Goal: Answer question/provide support: Share knowledge or assist other users

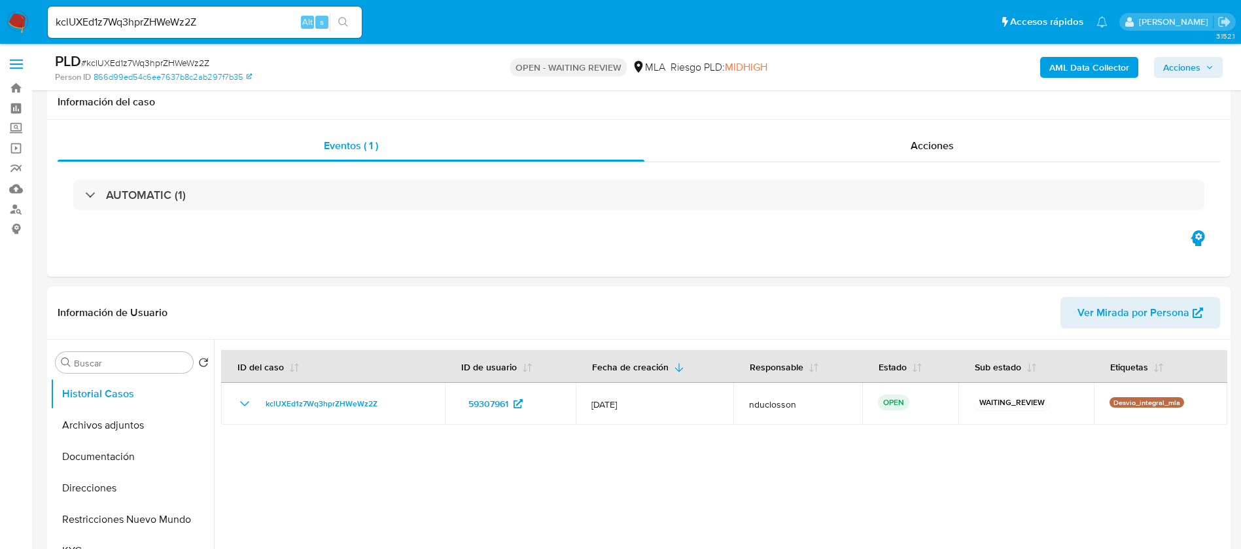
select select "10"
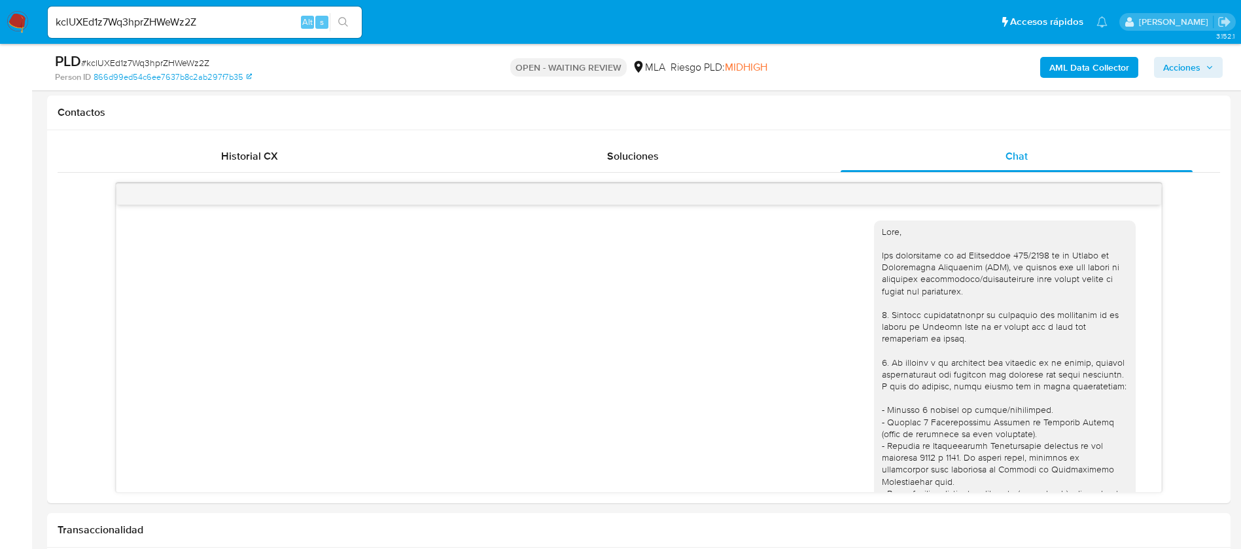
click at [166, 31] on div "kclUXEd1z7Wq3hprZHWeWz2Z Alt s" at bounding box center [205, 22] width 314 height 31
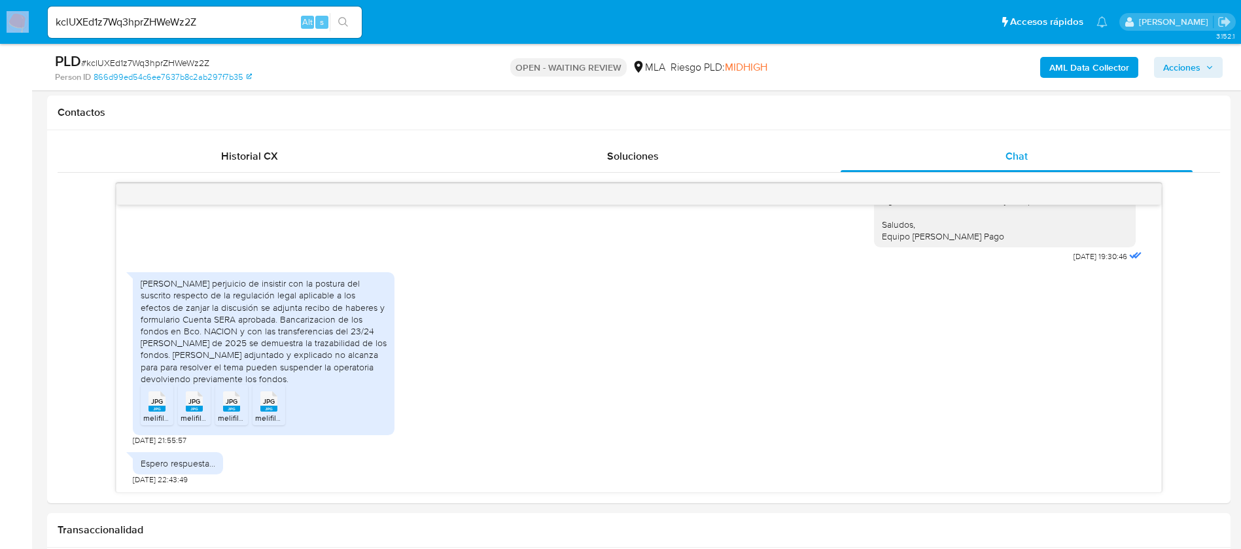
click at [166, 31] on div "kclUXEd1z7Wq3hprZHWeWz2Z Alt s" at bounding box center [205, 22] width 314 height 31
click at [162, 25] on input "kclUXEd1z7Wq3hprZHWeWz2Z" at bounding box center [205, 22] width 314 height 17
paste input "1tRGCocGp2QhYMxlDevotKnA"
type input "1tRGCocGp2QhYMxlDevotKnA"
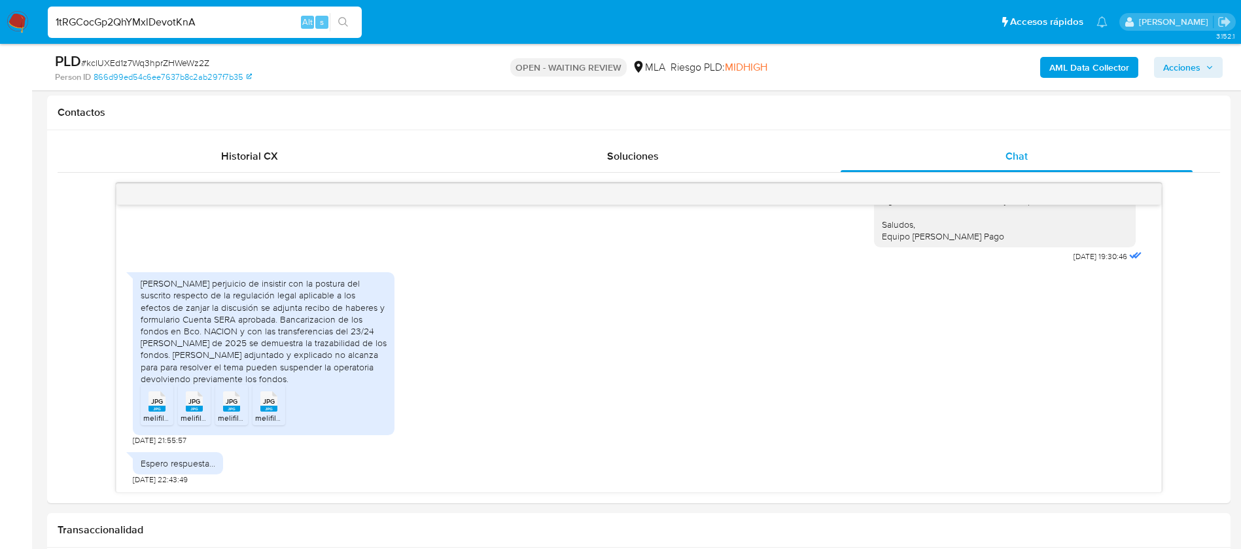
click at [352, 23] on button "search-icon" at bounding box center [343, 22] width 27 height 18
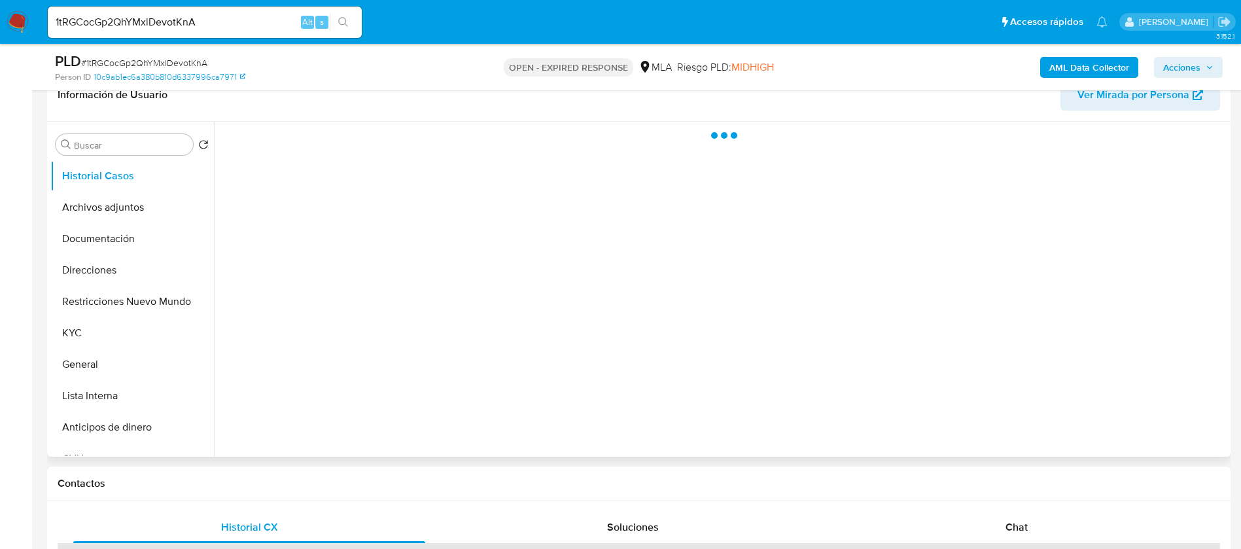
scroll to position [294, 0]
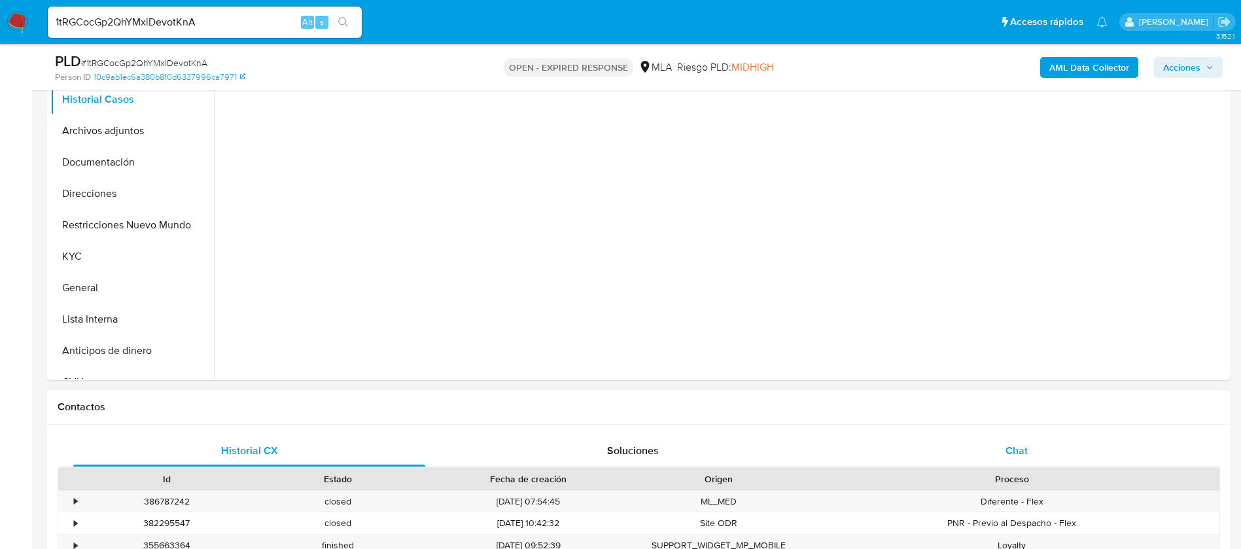
click at [1001, 463] on div "Chat" at bounding box center [1017, 450] width 352 height 31
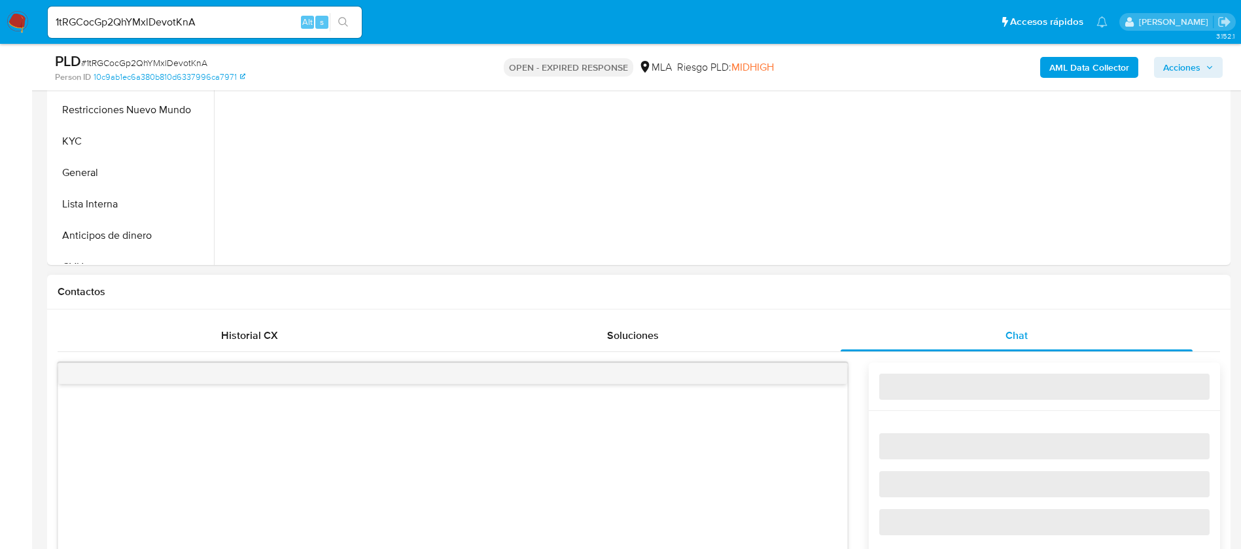
scroll to position [589, 0]
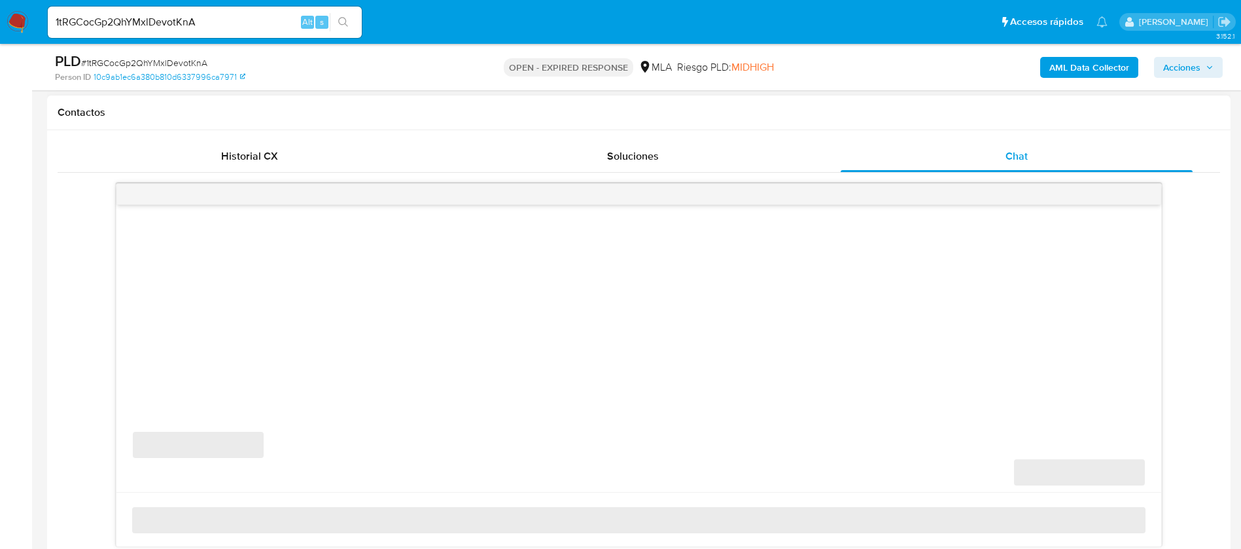
select select "10"
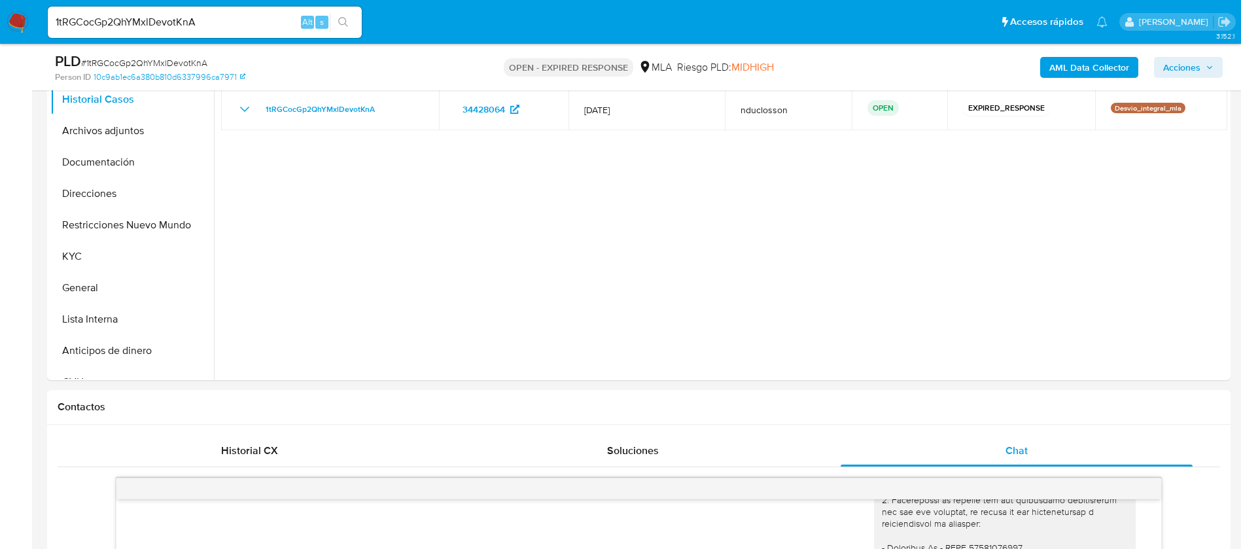
scroll to position [0, 0]
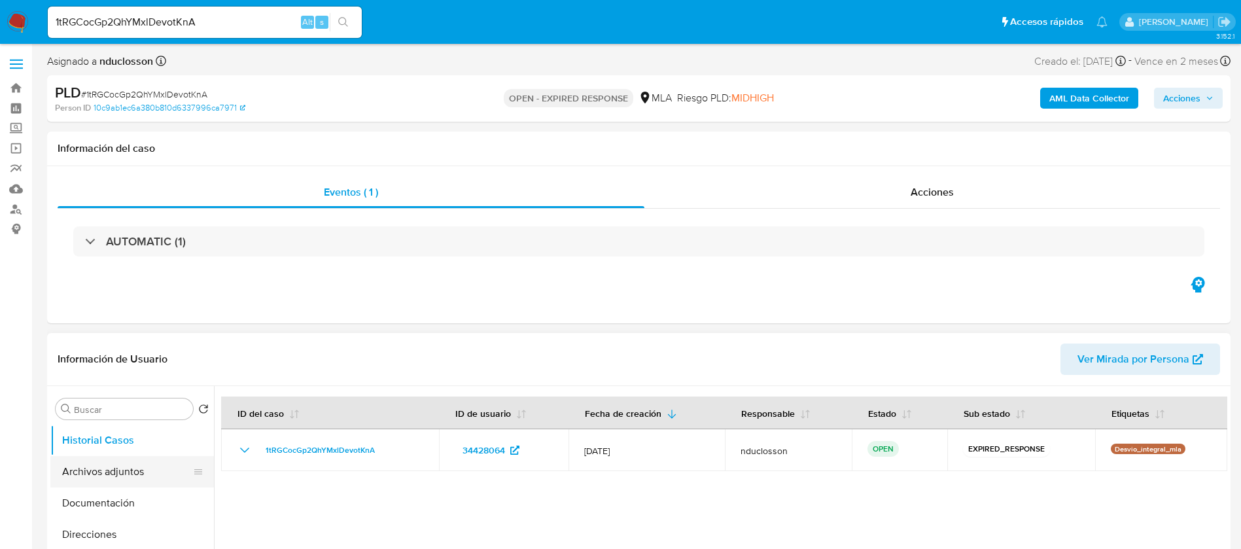
click at [97, 481] on button "Archivos adjuntos" at bounding box center [126, 471] width 153 height 31
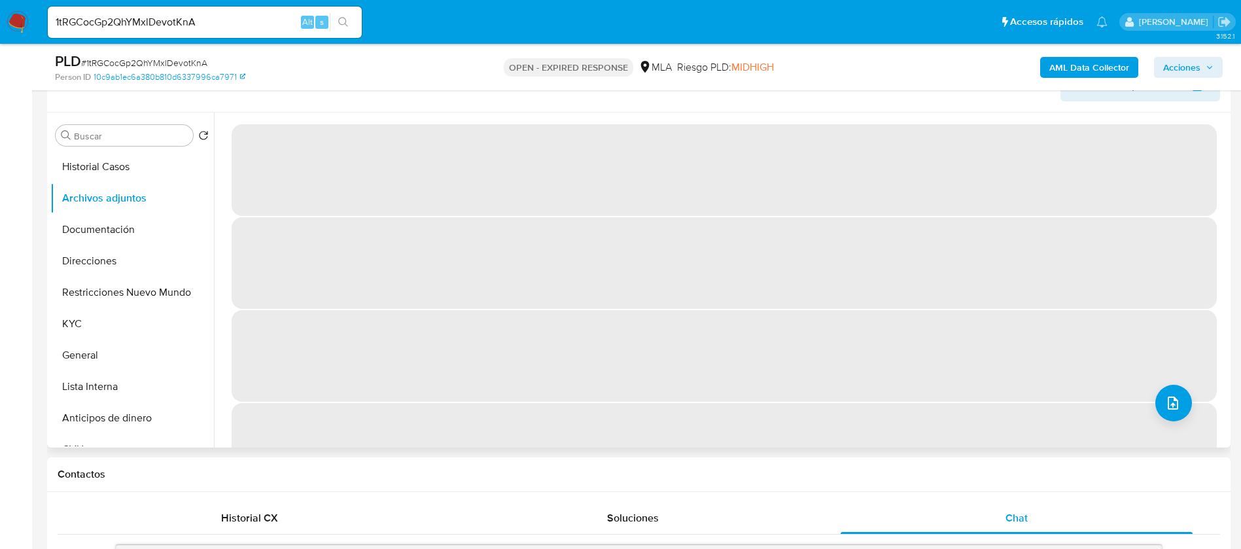
scroll to position [196, 0]
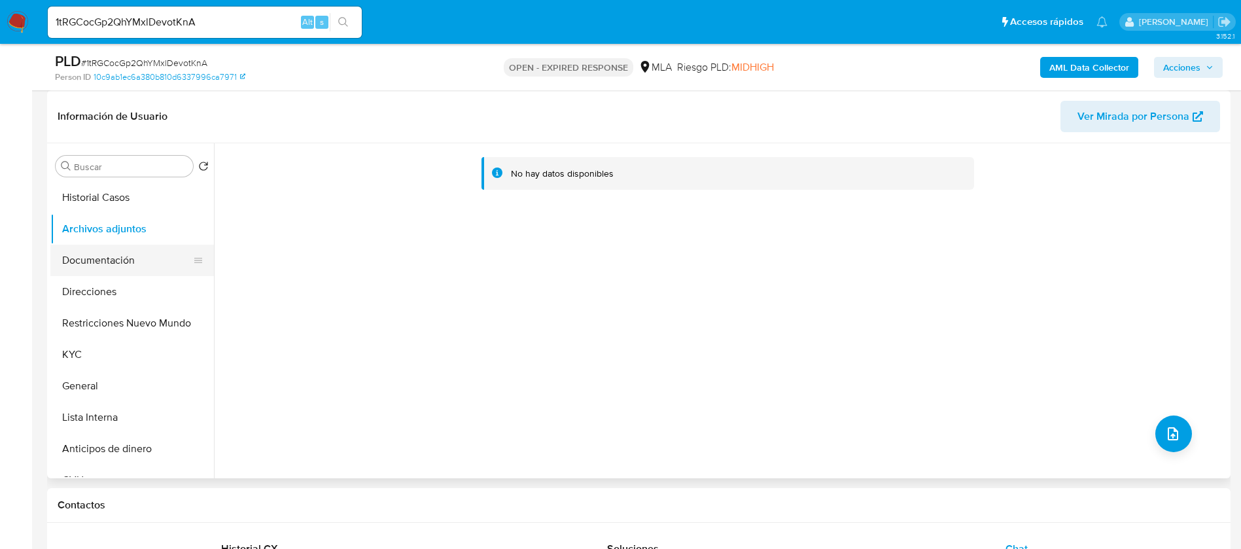
click at [137, 263] on button "Documentación" at bounding box center [126, 260] width 153 height 31
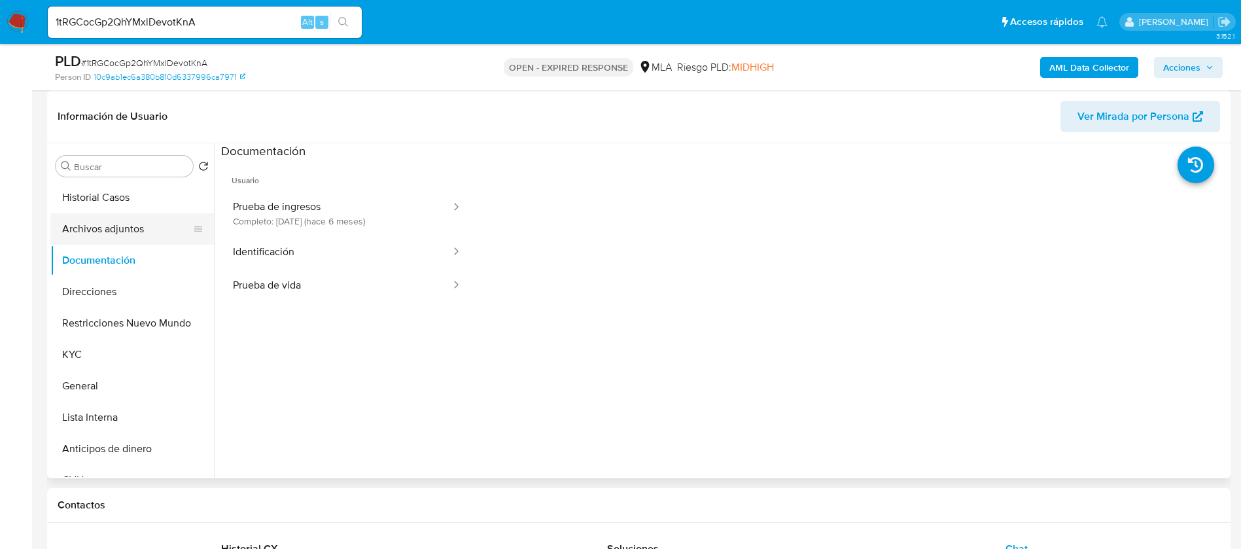
click at [175, 223] on button "Archivos adjuntos" at bounding box center [126, 228] width 153 height 31
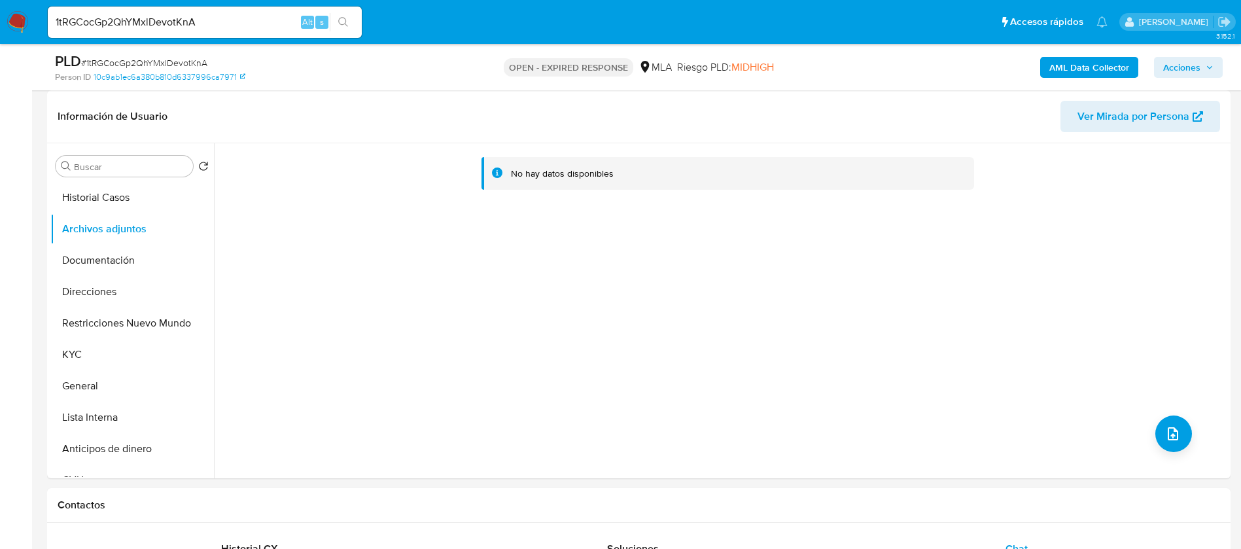
click at [132, 31] on div "1tRGCocGp2QhYMxlDevotKnA Alt s" at bounding box center [205, 22] width 314 height 31
click at [118, 27] on input "1tRGCocGp2QhYMxlDevotKnA" at bounding box center [205, 22] width 314 height 17
paste input "K7CfZ6CbjKUwlCENDYS2QGa0"
type input "K7CfZ6CbjKUwlCENDYS2QGa0"
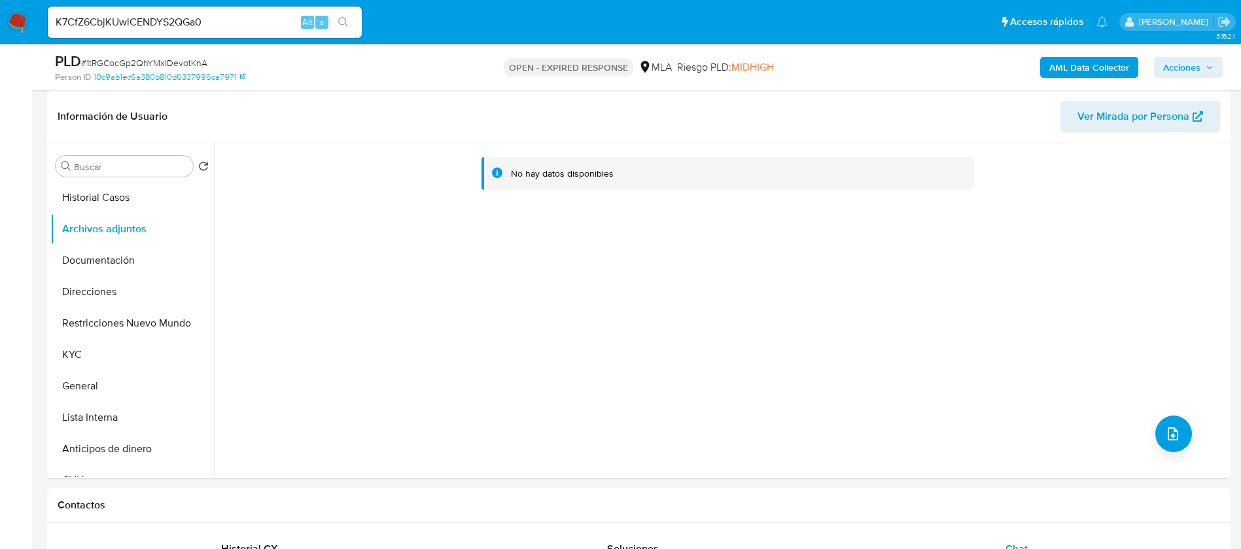
click at [338, 23] on icon "search-icon" at bounding box center [343, 22] width 10 height 10
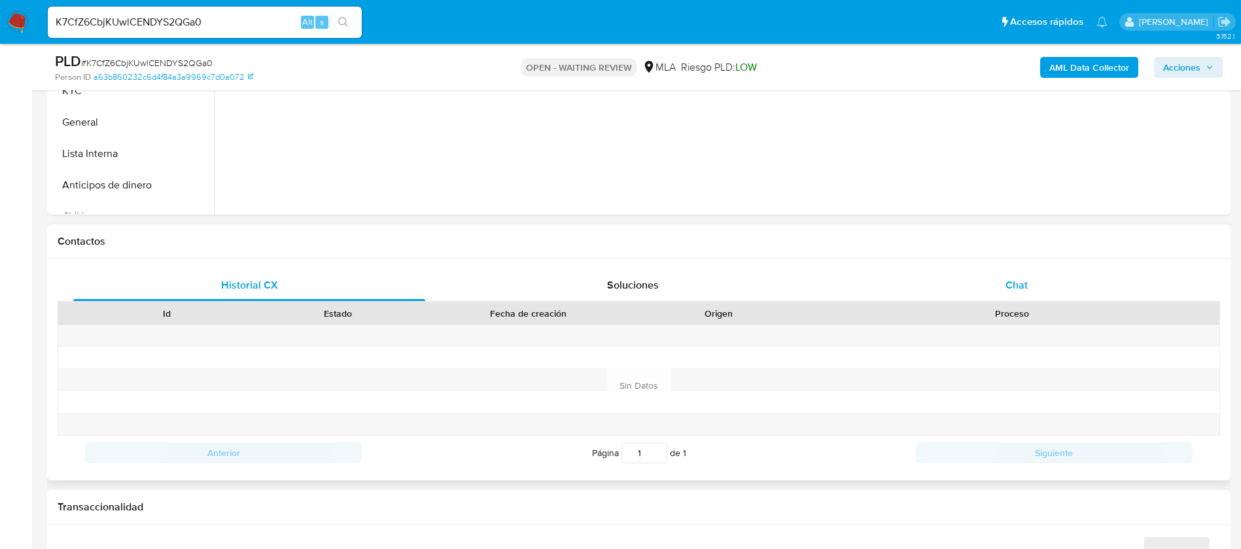
scroll to position [491, 0]
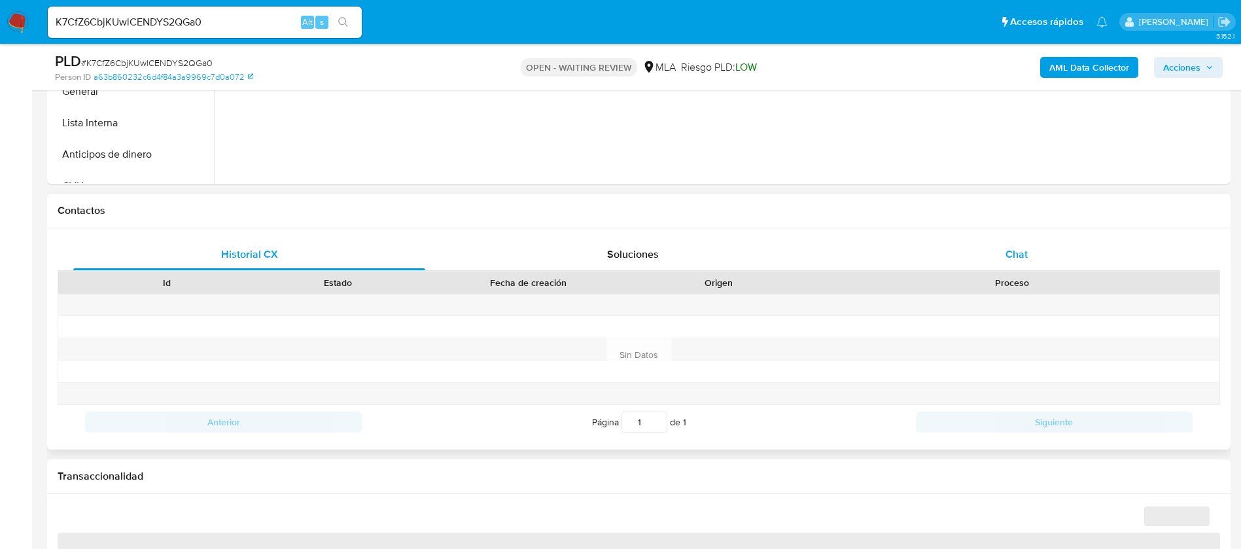
select select "10"
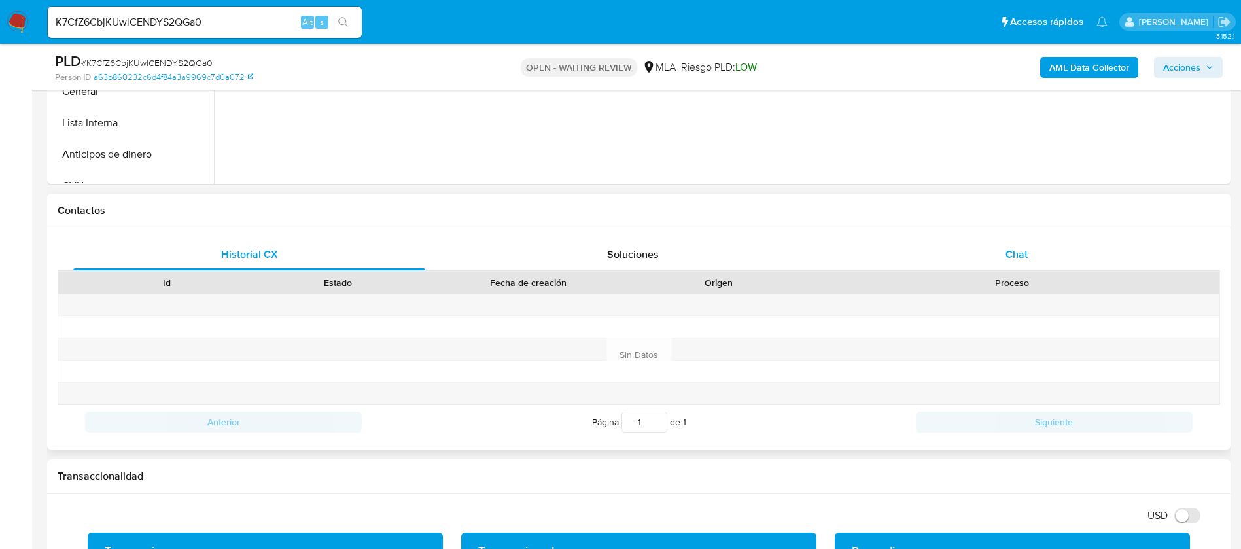
click at [1044, 248] on div "Chat" at bounding box center [1017, 254] width 352 height 31
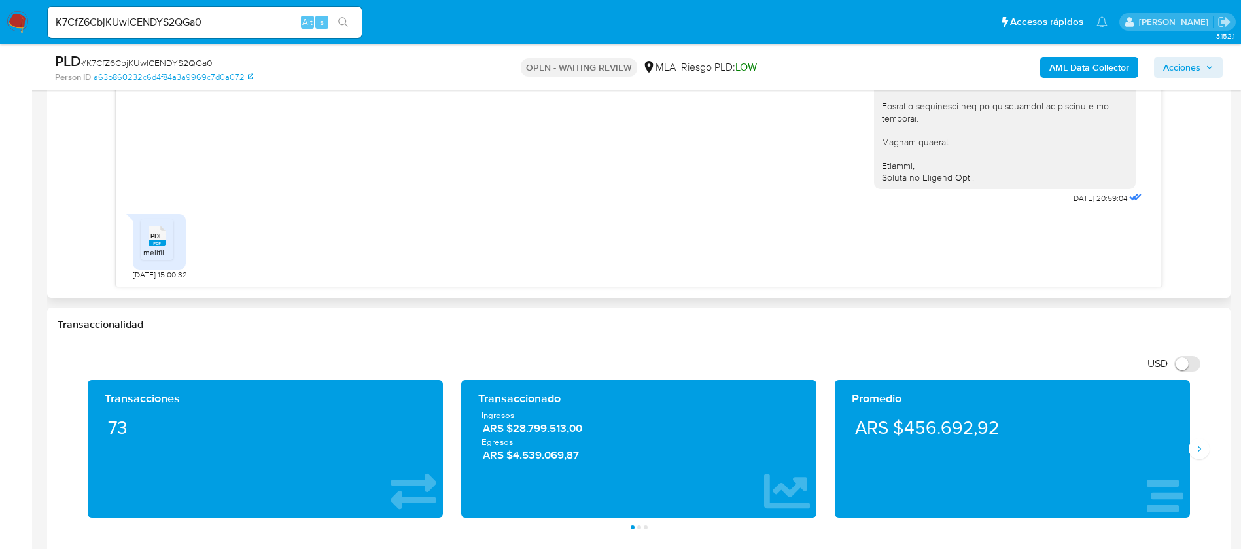
scroll to position [687, 0]
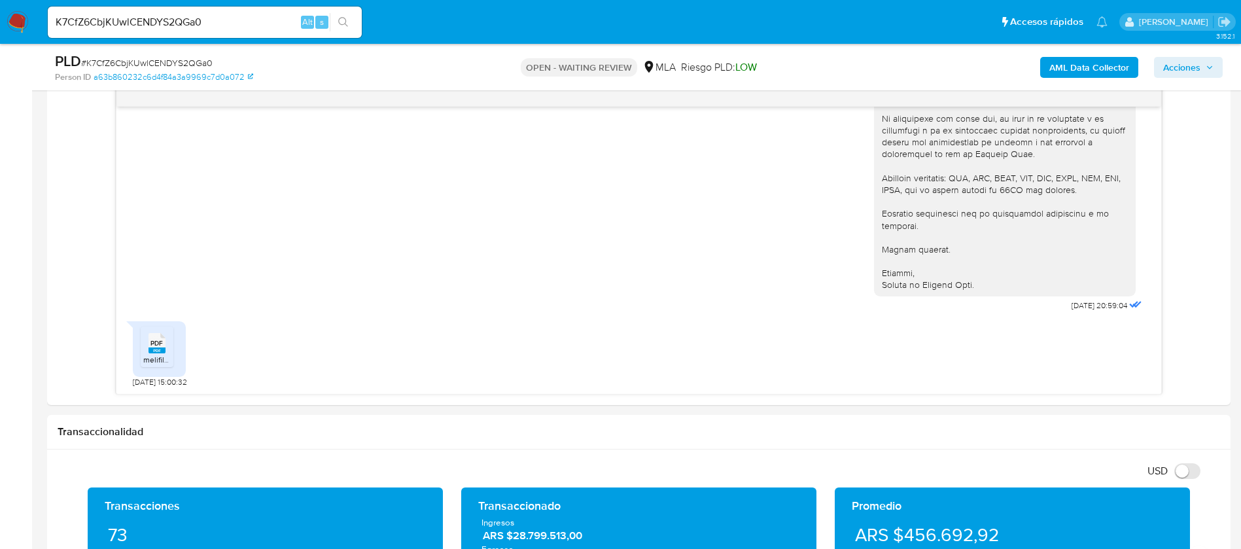
click at [162, 61] on span "# K7CfZ6CbjKUwlCENDYS2QGa0" at bounding box center [147, 62] width 132 height 13
click at [124, 62] on span "# K7CfZ6CbjKUwlCENDYS2QGa0" at bounding box center [147, 62] width 132 height 13
click at [132, 11] on div "K7CfZ6CbjKUwlCENDYS2QGa0 Alt s" at bounding box center [205, 22] width 314 height 31
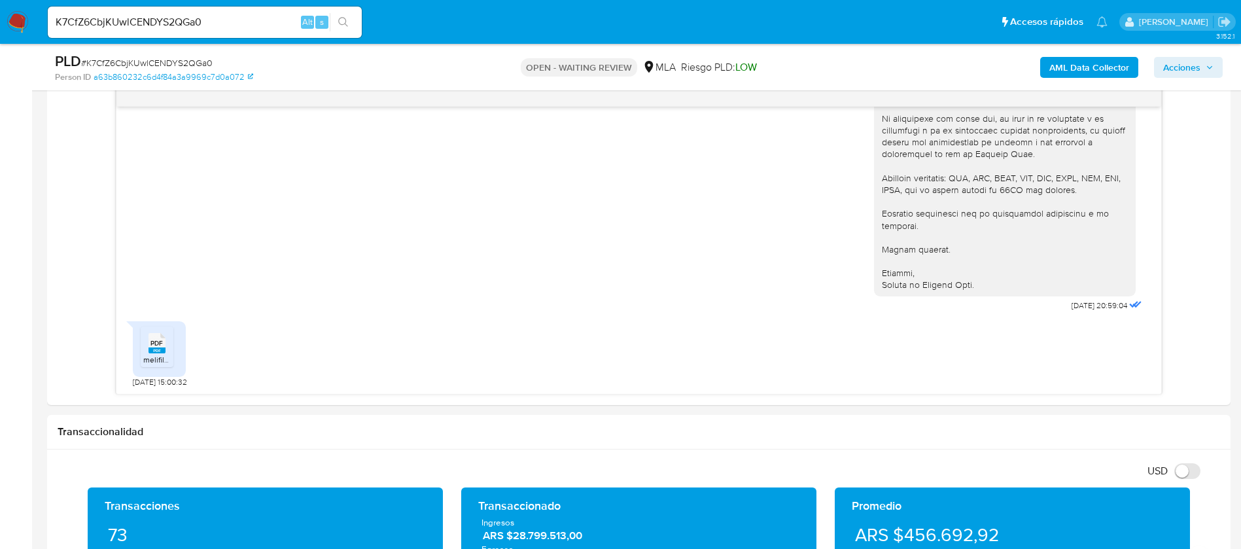
click at [152, 20] on input "K7CfZ6CbjKUwlCENDYS2QGa0" at bounding box center [205, 22] width 314 height 17
paste input "T0tzGVK44LBWqOsAnx9lSzFy"
type input "T0tzGVK44LBWqOsAnx9lSzFy"
click at [342, 9] on div "T0tzGVK44LBWqOsAnx9lSzFy Alt s" at bounding box center [205, 22] width 314 height 31
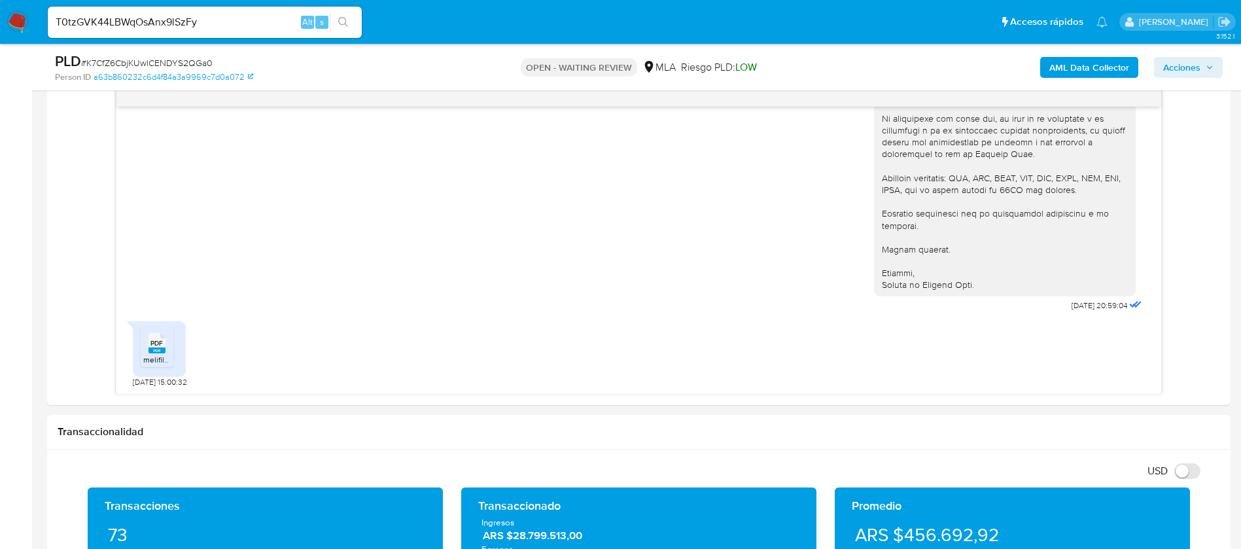
click at [172, 20] on input "T0tzGVK44LBWqOsAnx9lSzFy" at bounding box center [205, 22] width 314 height 17
click at [44, 192] on main "3.152.1 Asignado a nduclosson Asignado el: 17/07/2025 16:33:47 Creado el: 12/07…" at bounding box center [620, 507] width 1241 height 2388
click at [188, 56] on span "# K7CfZ6CbjKUwlCENDYS2QGa0" at bounding box center [147, 62] width 132 height 13
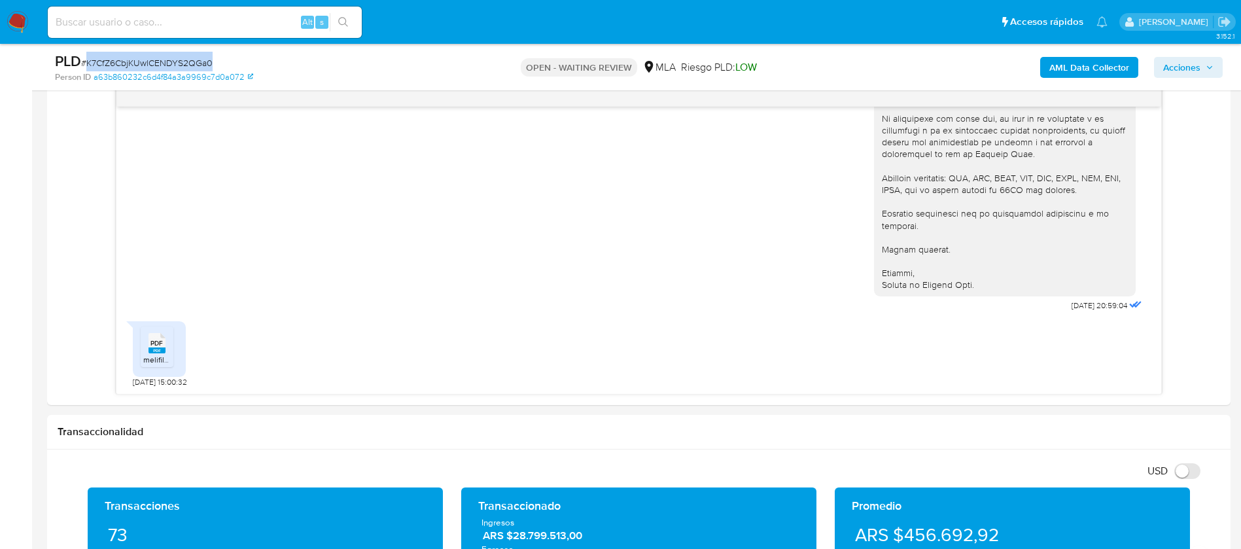
copy span "K7CfZ6CbjKUwlCENDYS2QGa0"
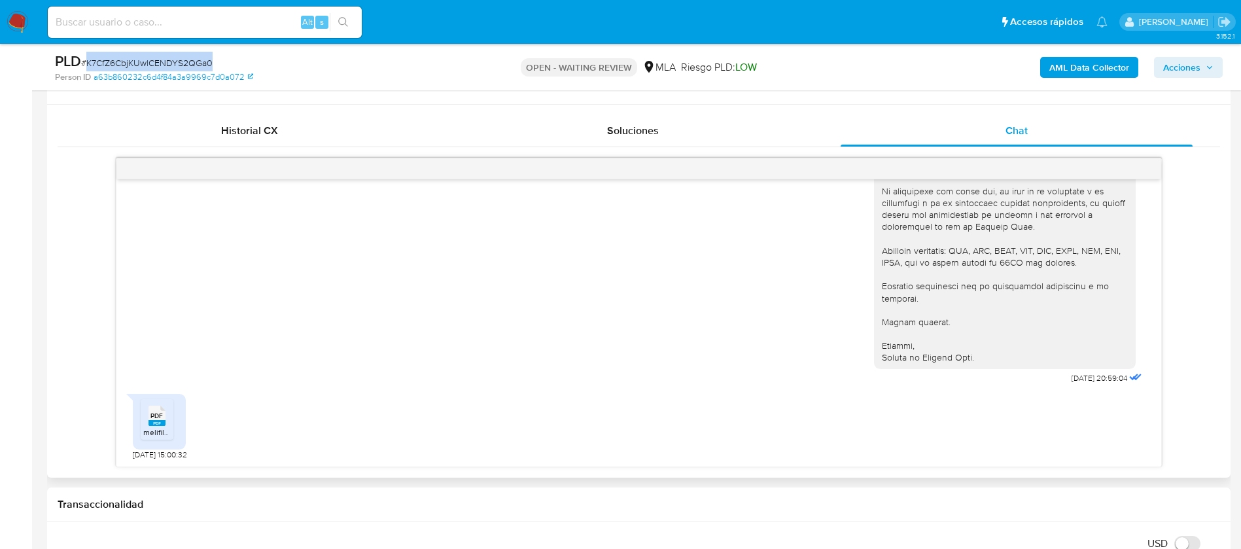
scroll to position [589, 0]
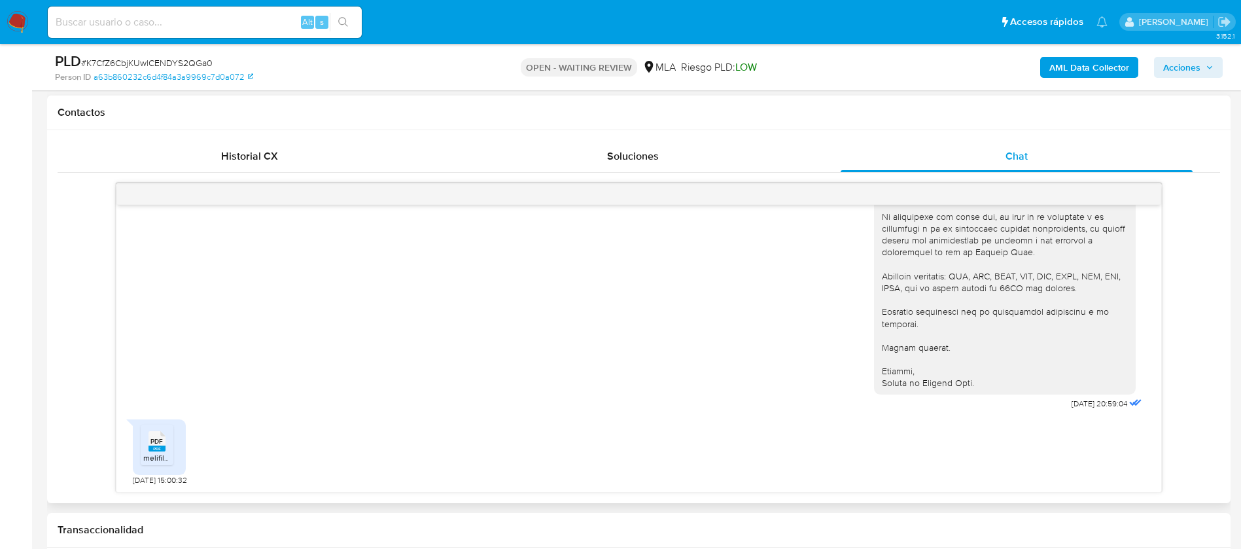
click at [63, 196] on div "17/07/2025 19:56:07 PDF PDF melifile3848254660278956420.pdf PDF PDF melifile870…" at bounding box center [639, 338] width 1163 height 310
click at [147, 65] on span "# K7CfZ6CbjKUwlCENDYS2QGa0" at bounding box center [147, 62] width 132 height 13
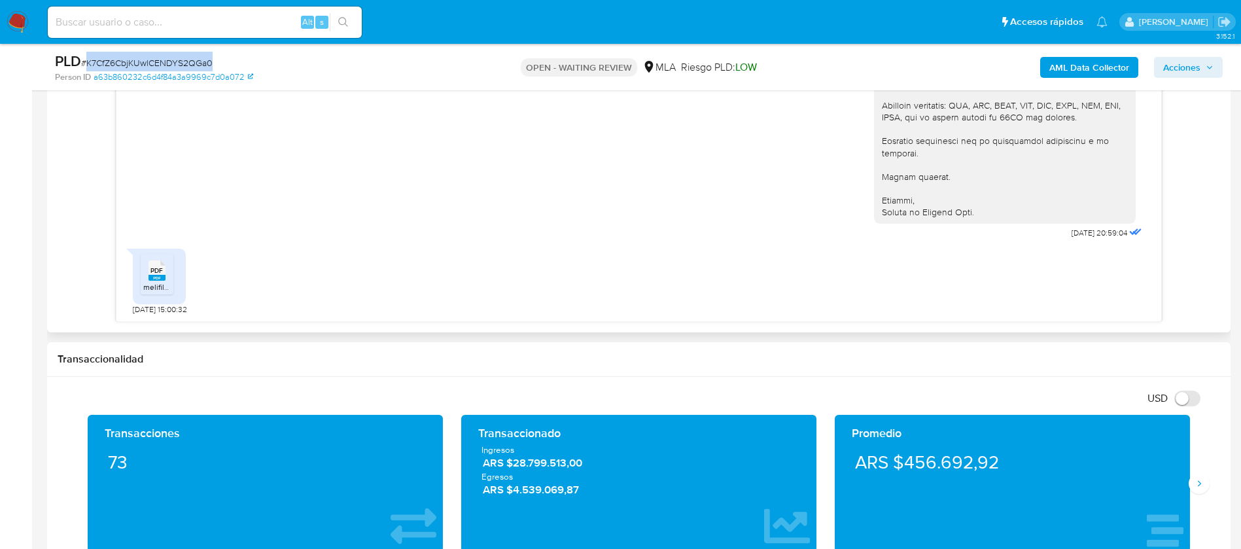
scroll to position [785, 0]
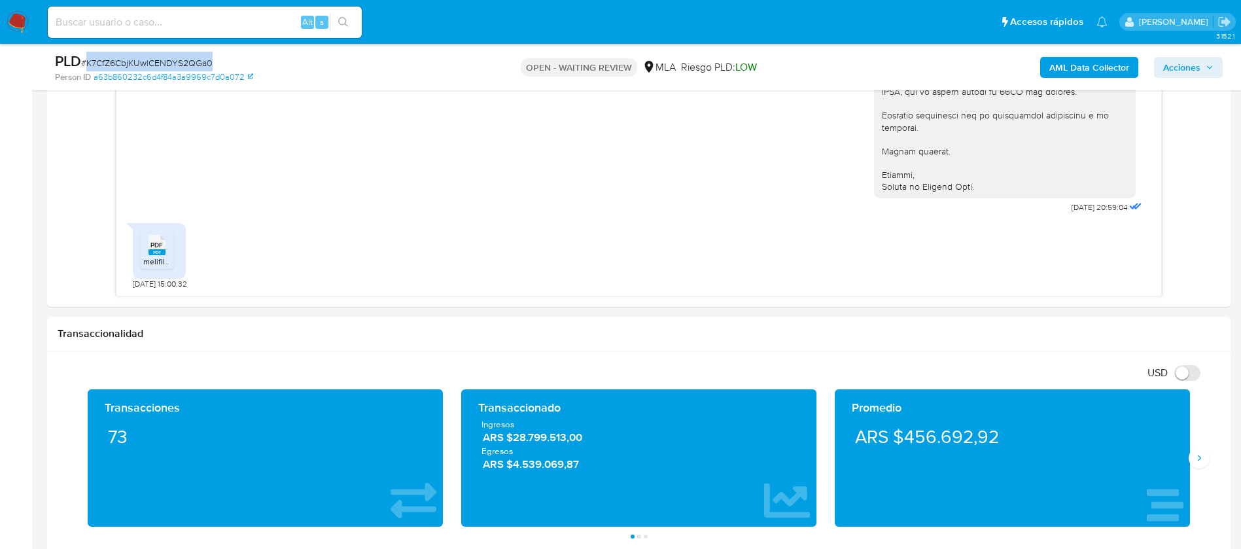
click at [162, 60] on span "# K7CfZ6CbjKUwlCENDYS2QGa0" at bounding box center [147, 62] width 132 height 13
click at [162, 59] on span "# K7CfZ6CbjKUwlCENDYS2QGa0" at bounding box center [147, 62] width 132 height 13
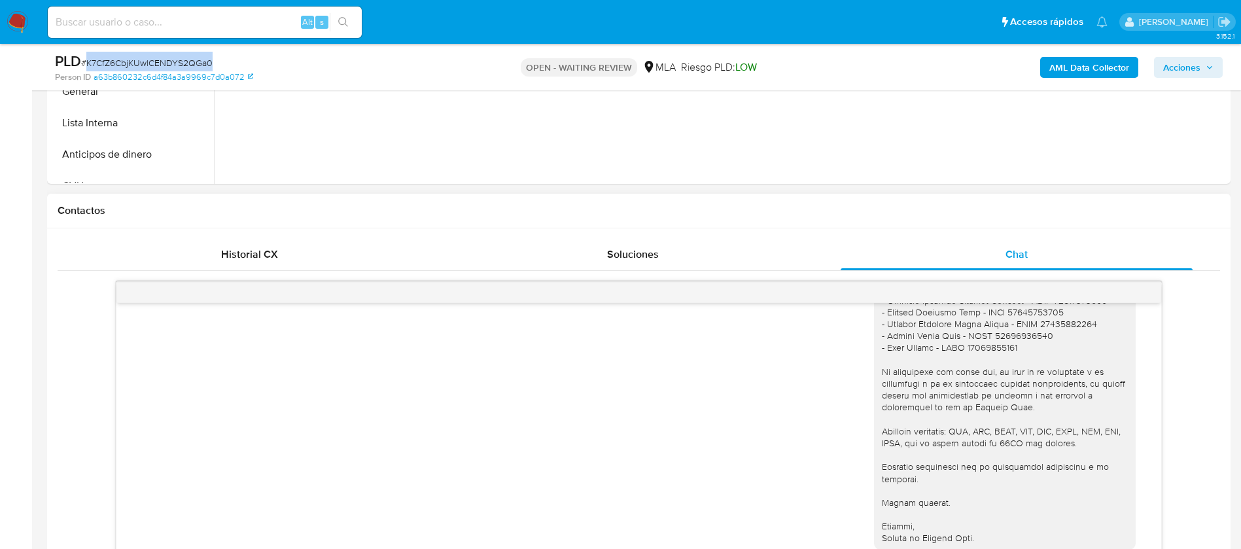
scroll to position [1122, 0]
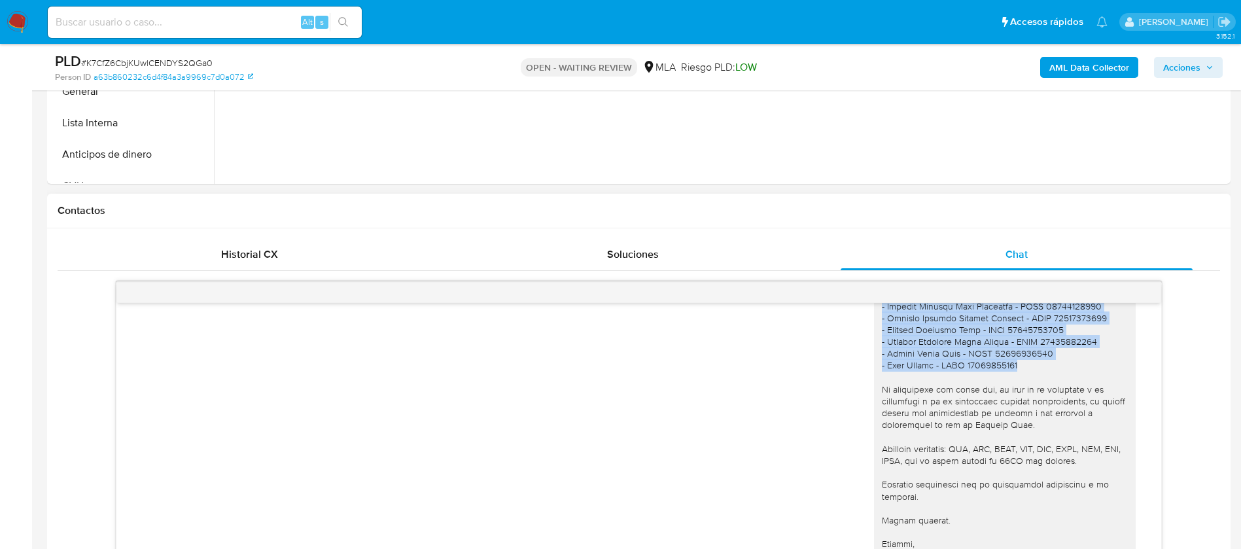
drag, startPoint x: 1017, startPoint y: 392, endPoint x: 860, endPoint y: 330, distance: 168.7
click at [874, 330] on div at bounding box center [1005, 277] width 262 height 582
copy div "- Gustavo Armando Leon Aliendres - CUIT 20954274749 - Daniela Silvana Guardia C…"
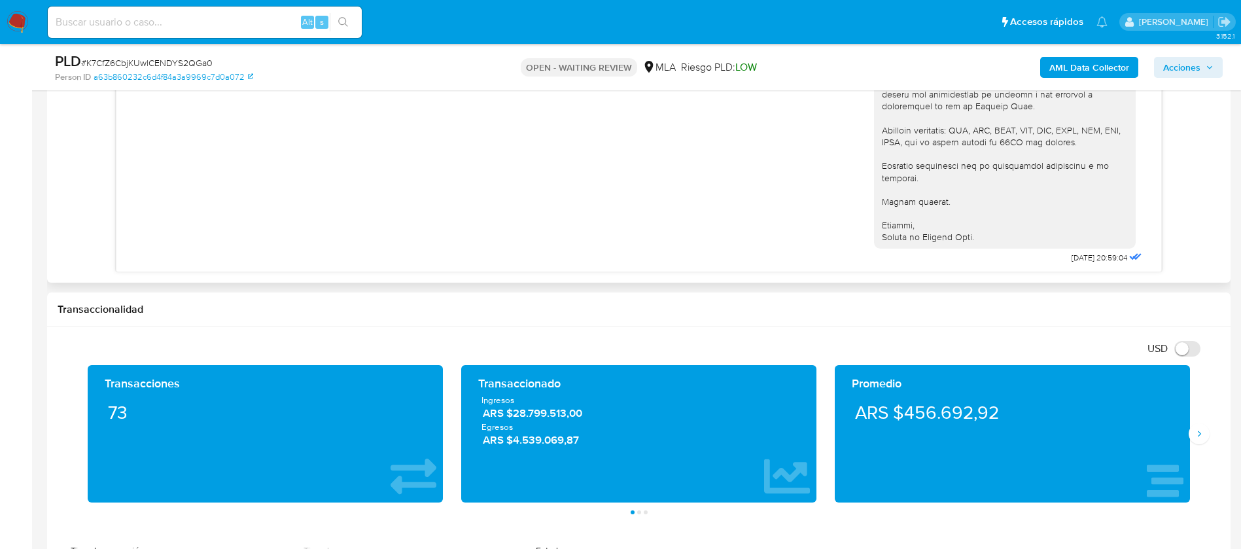
scroll to position [687, 0]
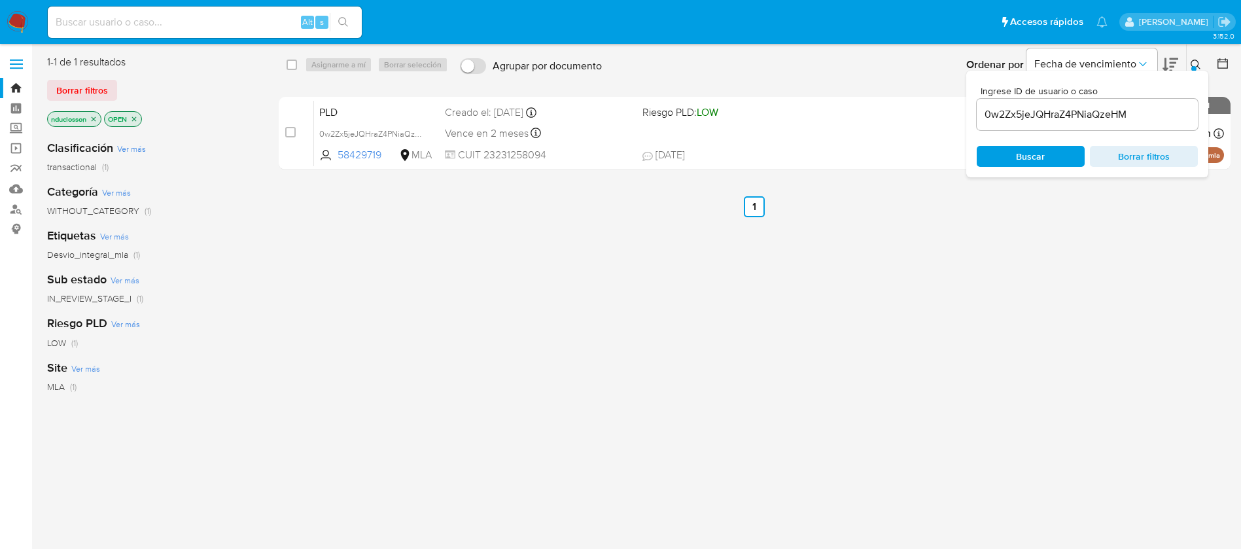
click at [1014, 120] on input "0w2Zx5jeJQHraZ4PNiaQzeHM" at bounding box center [1087, 114] width 221 height 17
paste input "K7CfZ6CbjKUwlCENDYS2QGa0"
type input "K7CfZ6CbjKUwlCENDYS2QGa0"
click at [1027, 164] on span "Buscar" at bounding box center [1030, 156] width 29 height 21
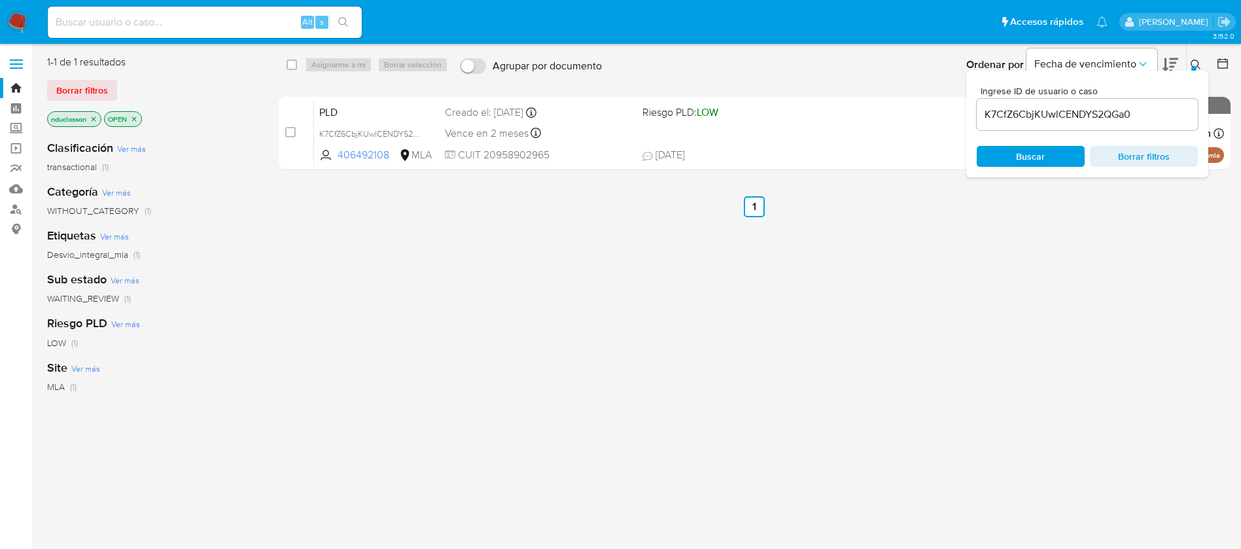
click at [1046, 119] on input "K7CfZ6CbjKUwlCENDYS2QGa0" at bounding box center [1087, 114] width 221 height 17
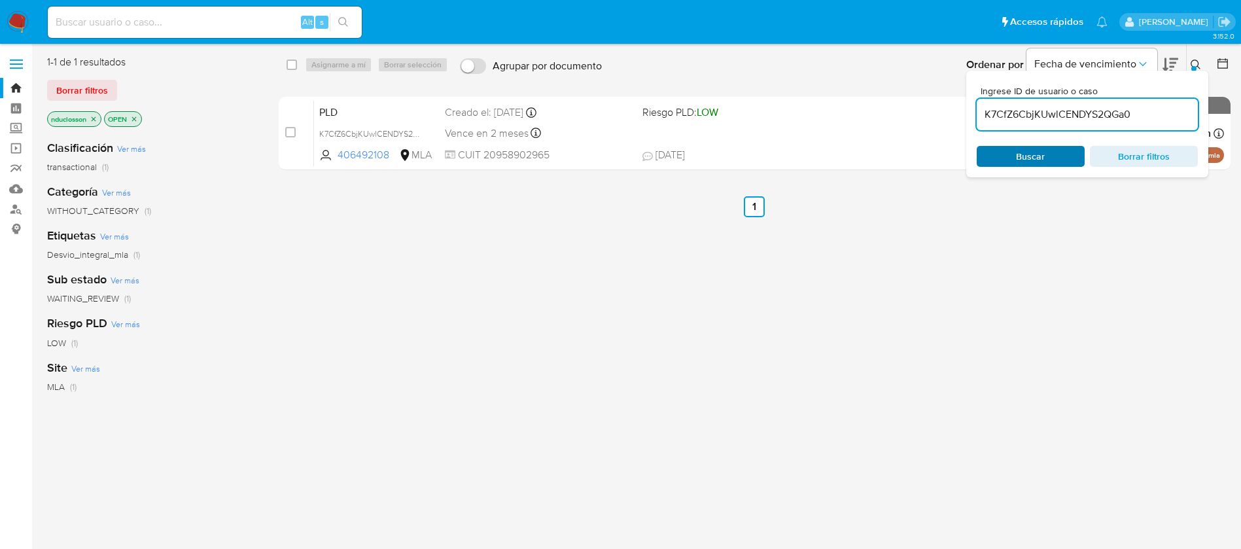
click at [1022, 153] on span "Buscar" at bounding box center [1030, 156] width 29 height 21
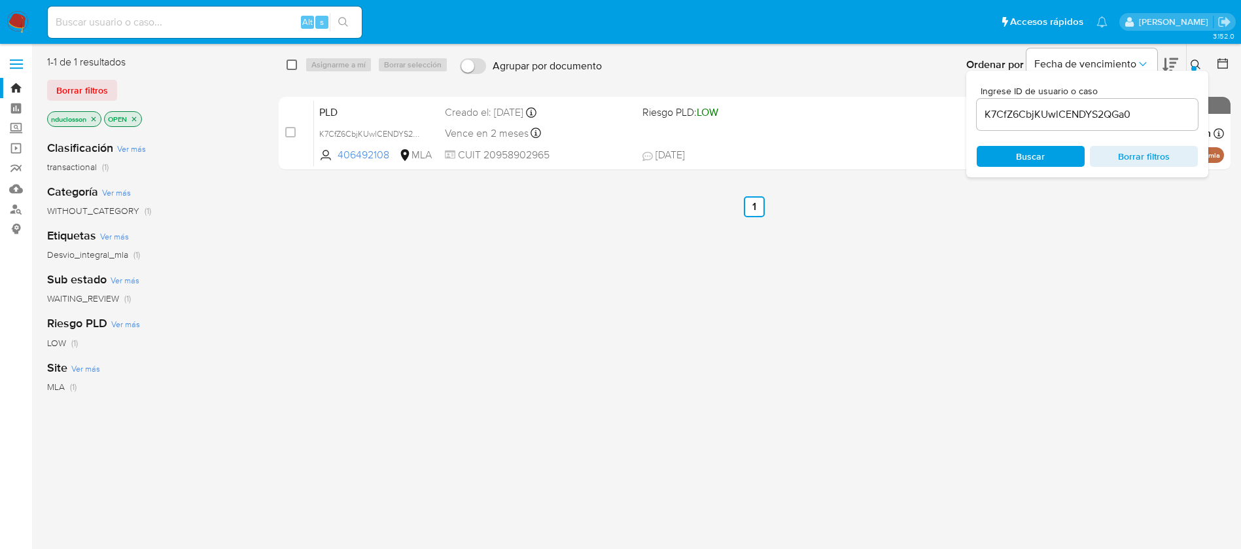
click at [293, 61] on input "checkbox" at bounding box center [292, 65] width 10 height 10
checkbox input "true"
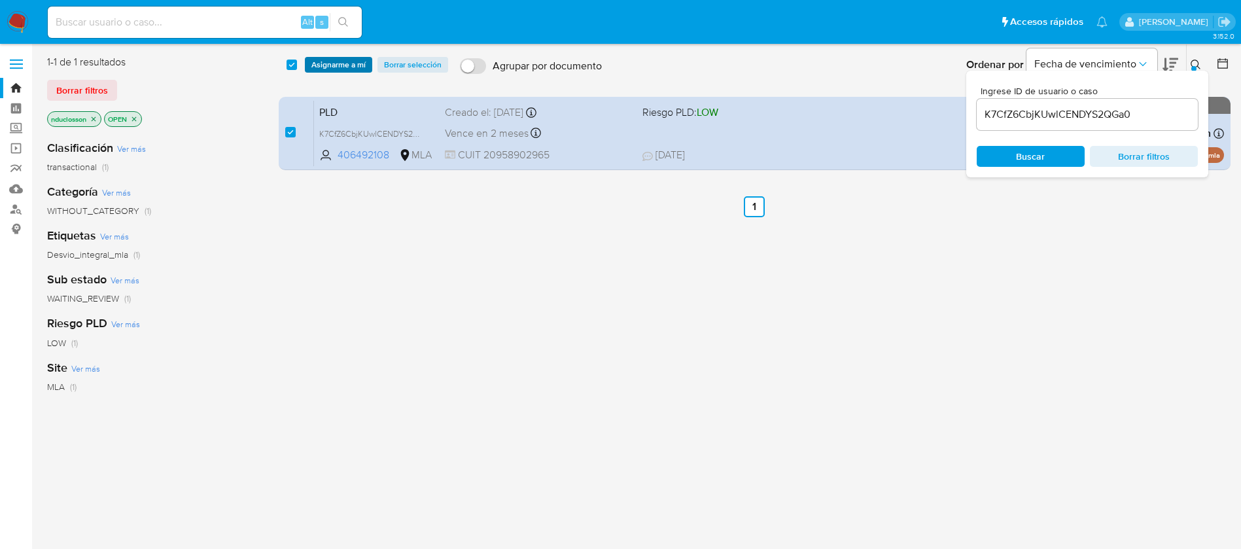
click at [335, 62] on span "Asignarme a mí" at bounding box center [338, 64] width 54 height 13
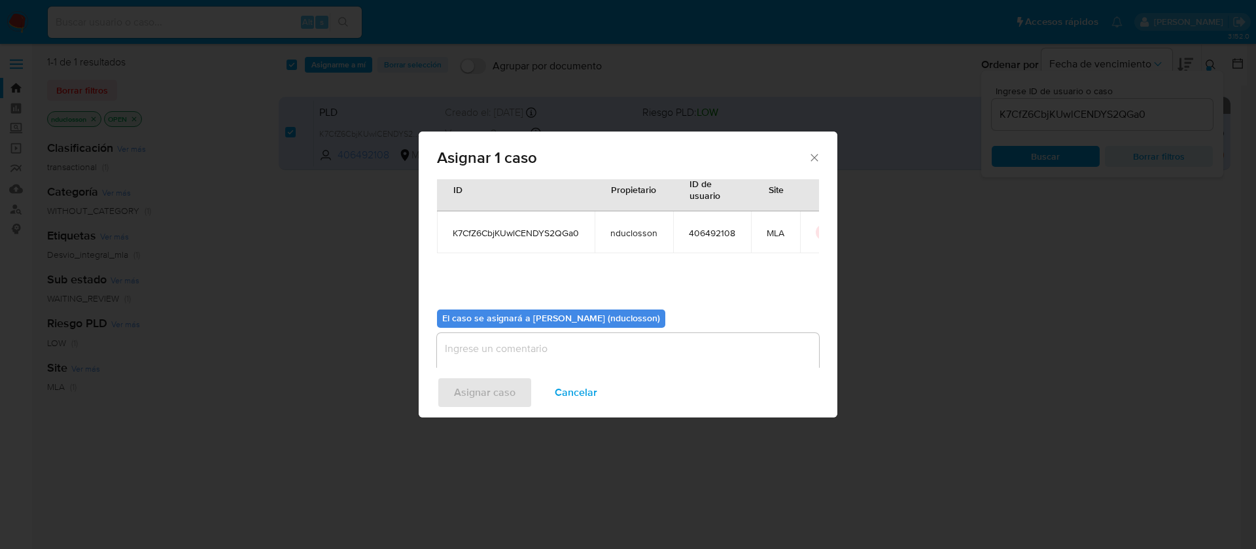
scroll to position [68, 0]
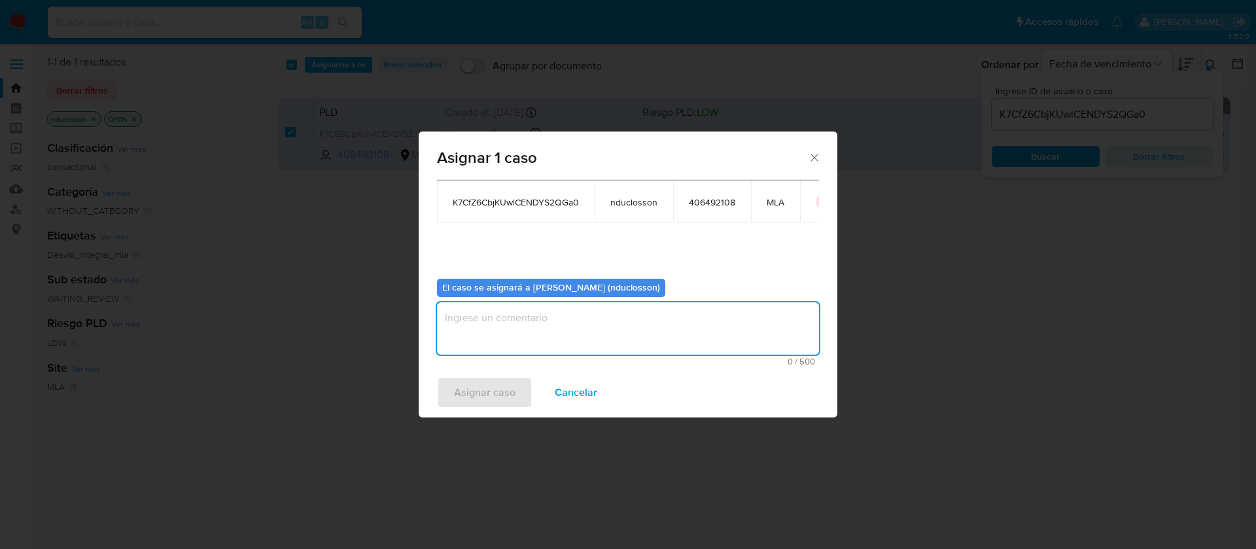
click at [521, 334] on textarea "assign-modal" at bounding box center [628, 328] width 382 height 52
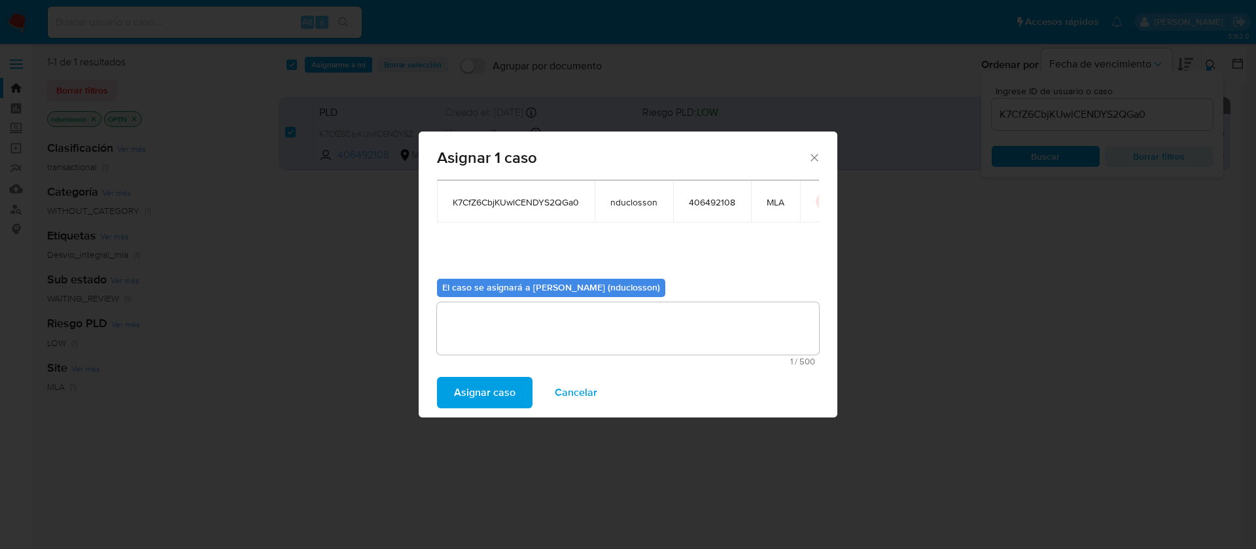
click at [510, 403] on span "Asignar caso" at bounding box center [485, 392] width 62 height 29
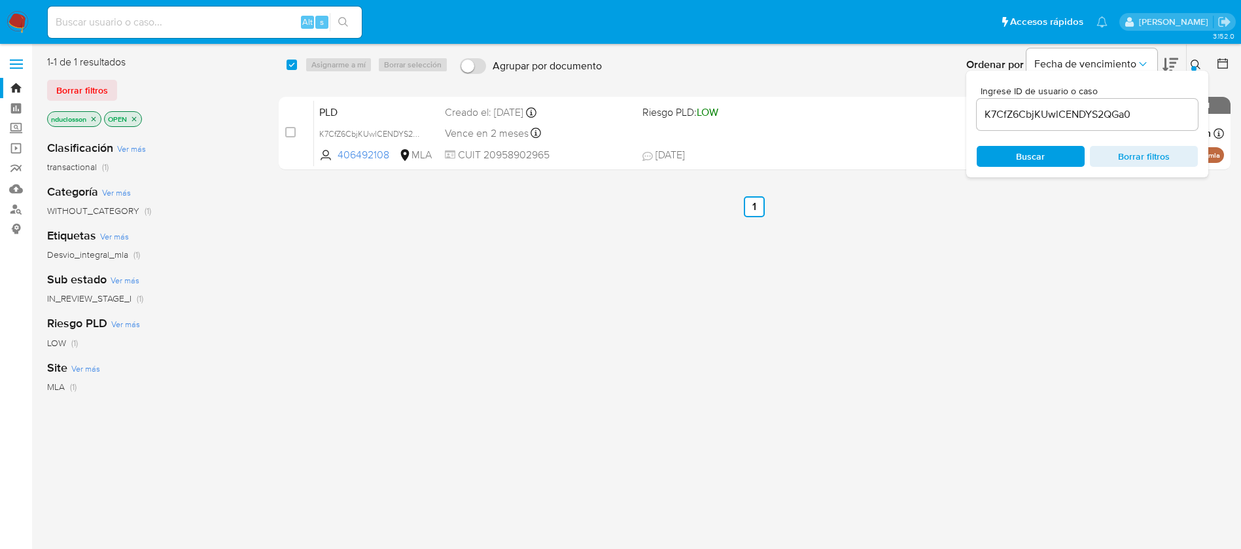
click at [1058, 121] on input "K7CfZ6CbjKUwlCENDYS2QGa0" at bounding box center [1087, 114] width 221 height 17
paste input "T0tzGVK44LBWqOsAnx9lSzFy"
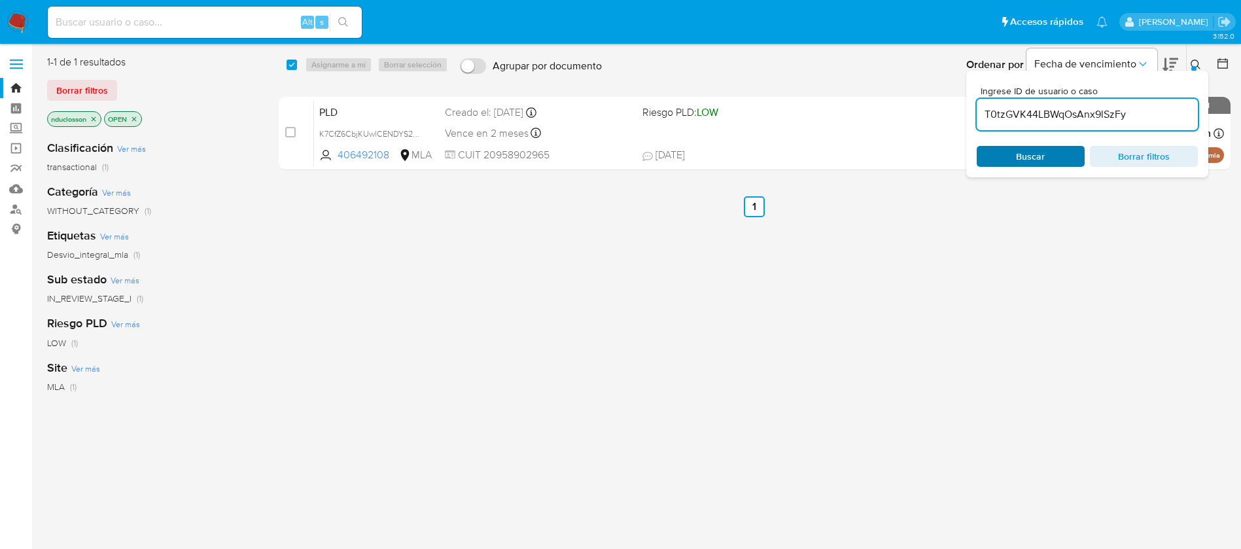
type input "T0tzGVK44LBWqOsAnx9lSzFy"
click at [1031, 148] on span "Buscar" at bounding box center [1030, 156] width 29 height 21
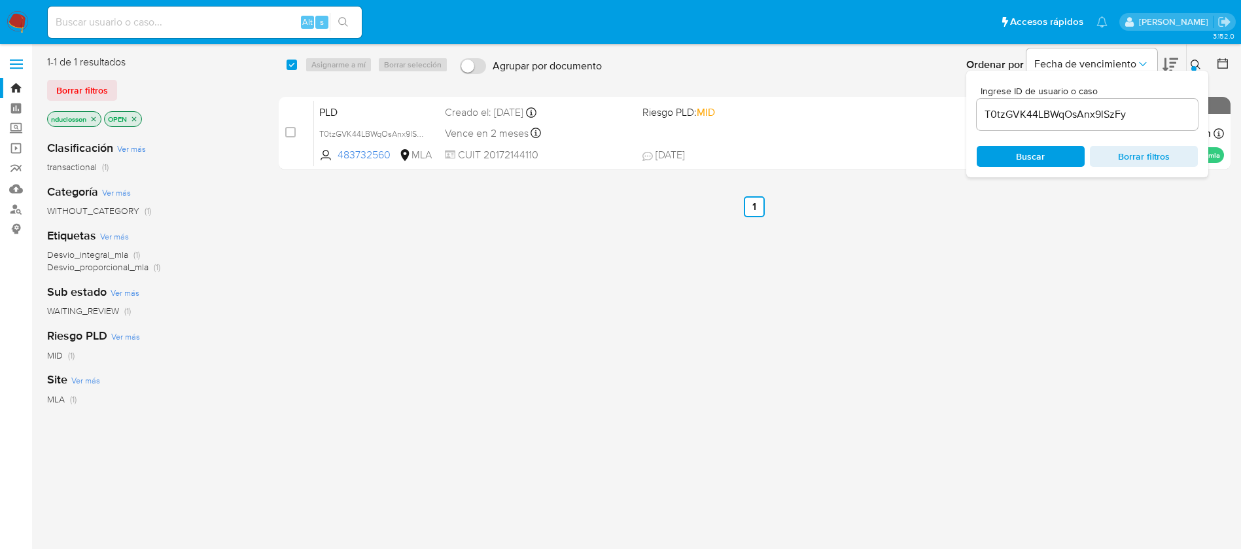
click at [293, 71] on div "select-all-cases-checkbox" at bounding box center [295, 65] width 16 height 16
click at [290, 63] on input "checkbox" at bounding box center [292, 65] width 10 height 10
checkbox input "true"
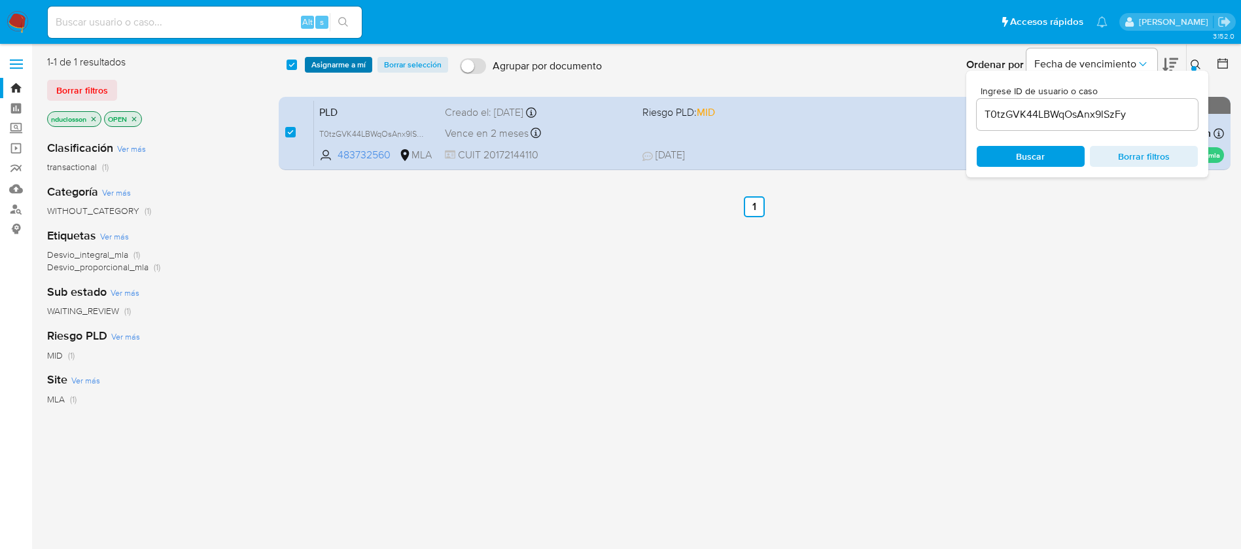
click at [330, 65] on span "Asignarme a mí" at bounding box center [338, 64] width 54 height 13
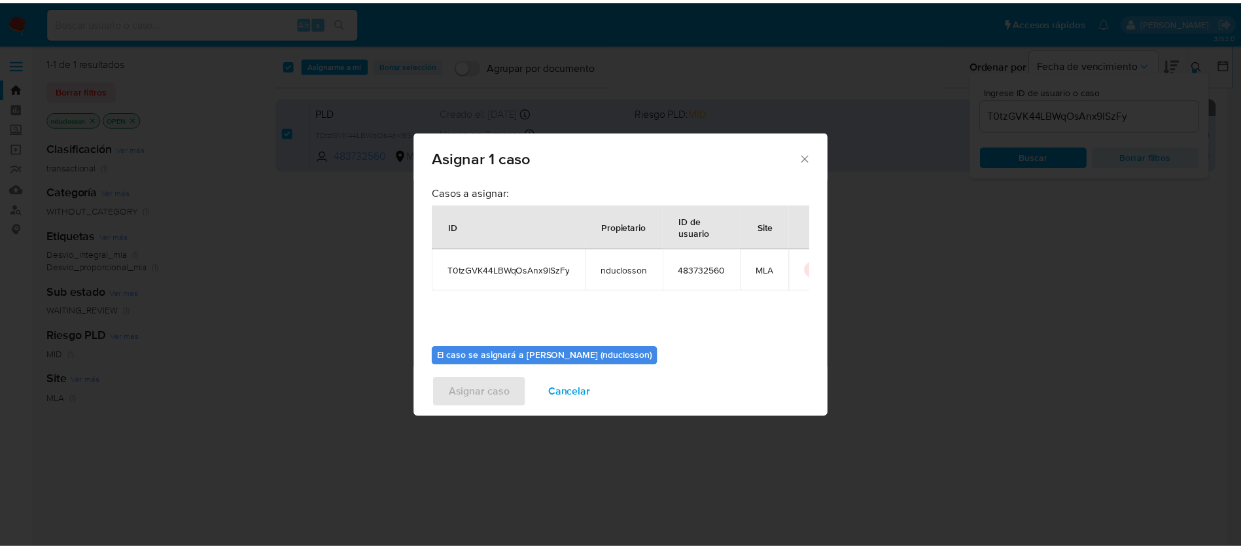
scroll to position [68, 0]
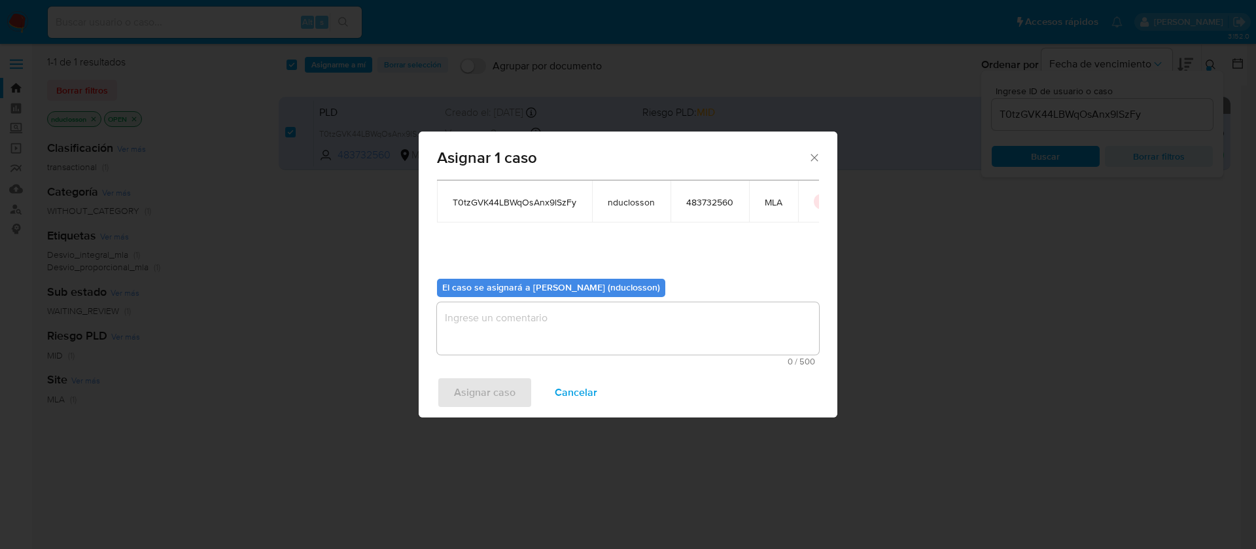
click at [505, 343] on textarea "assign-modal" at bounding box center [628, 328] width 382 height 52
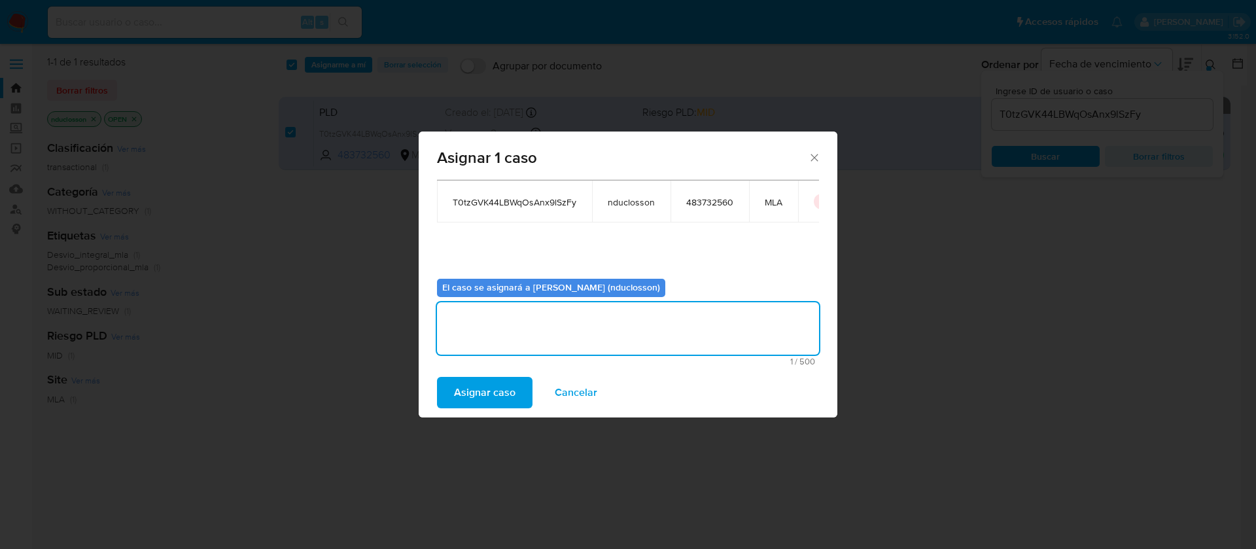
click at [486, 386] on span "Asignar caso" at bounding box center [485, 392] width 62 height 29
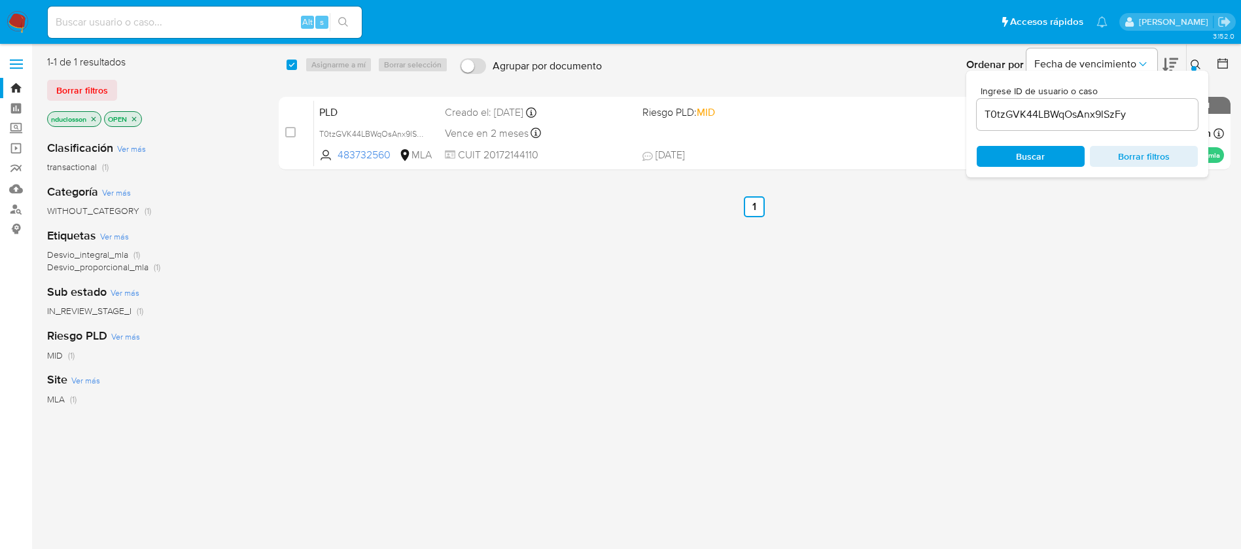
click at [1027, 105] on div "T0tzGVK44LBWqOsAnx9lSzFy" at bounding box center [1087, 114] width 221 height 31
click at [1027, 107] on input "T0tzGVK44LBWqOsAnx9lSzFy" at bounding box center [1087, 114] width 221 height 17
paste input "x8tekb4YgDbQBEZY9C7DidJo"
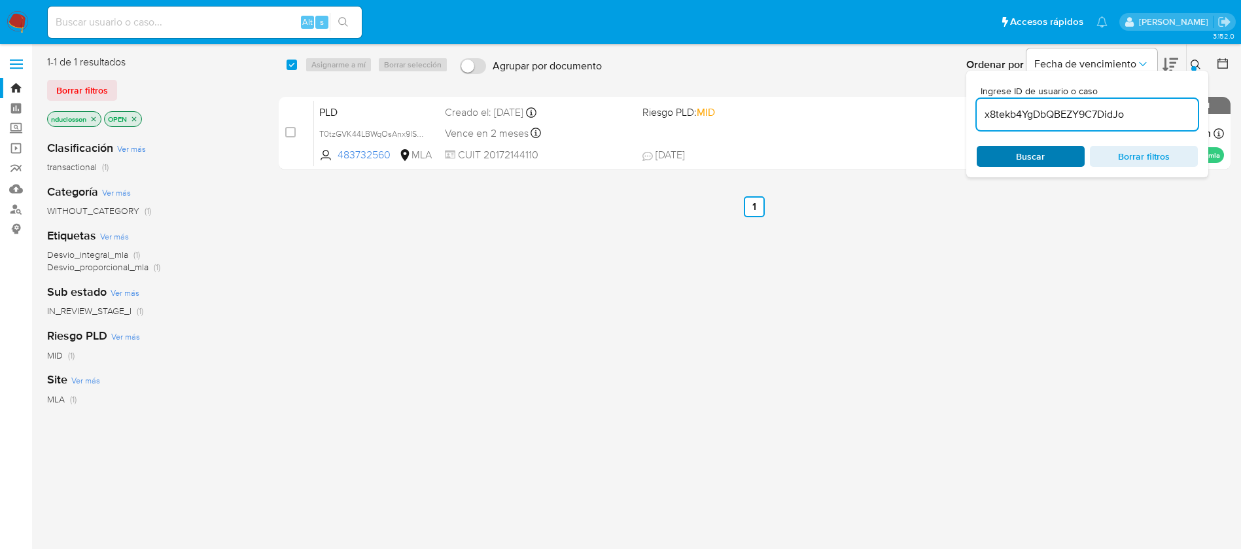
type input "x8tekb4YgDbQBEZY9C7DidJo"
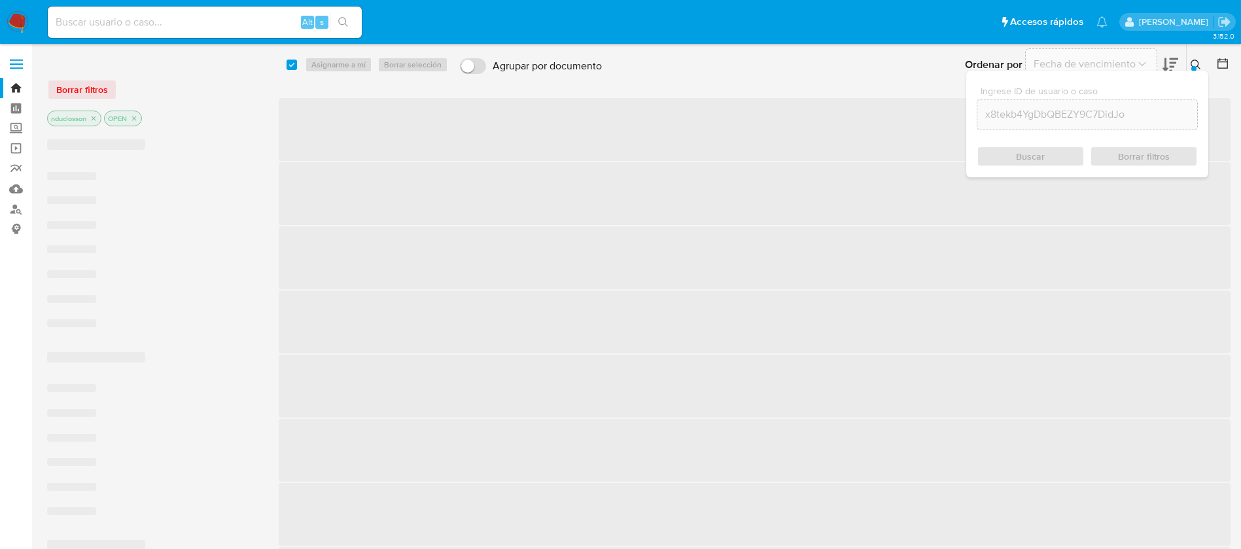
click at [1003, 160] on div "Buscar Borrar filtros" at bounding box center [1087, 156] width 221 height 21
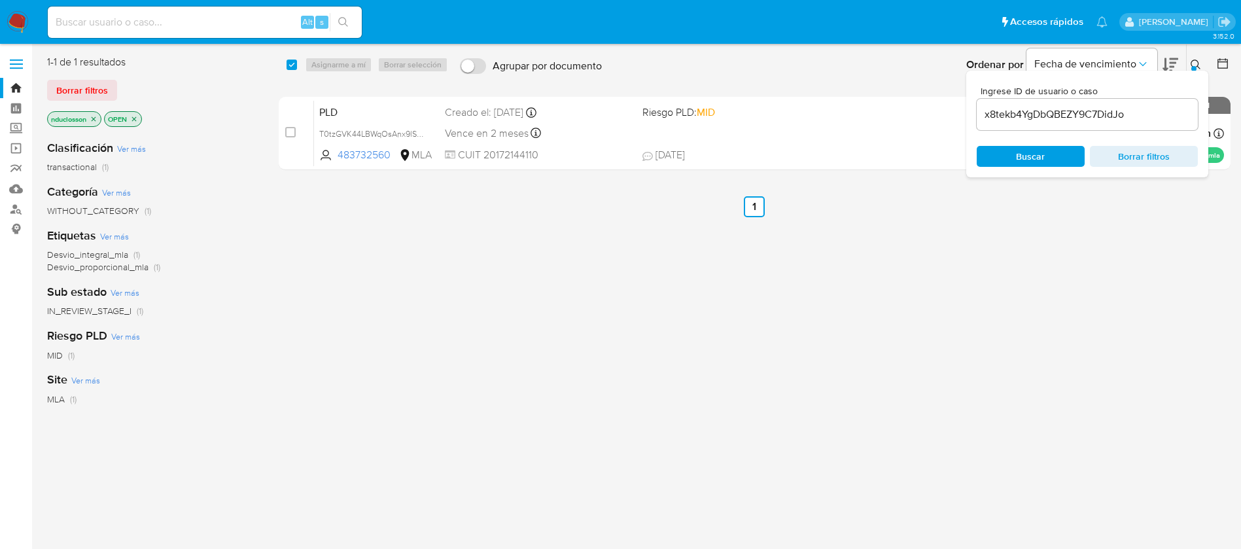
click at [283, 66] on div "select-all-cases-checkbox Asignarme a mí Borrar selección Agrupar por documento…" at bounding box center [755, 64] width 953 height 41
click at [1025, 147] on span "Buscar" at bounding box center [1030, 156] width 29 height 21
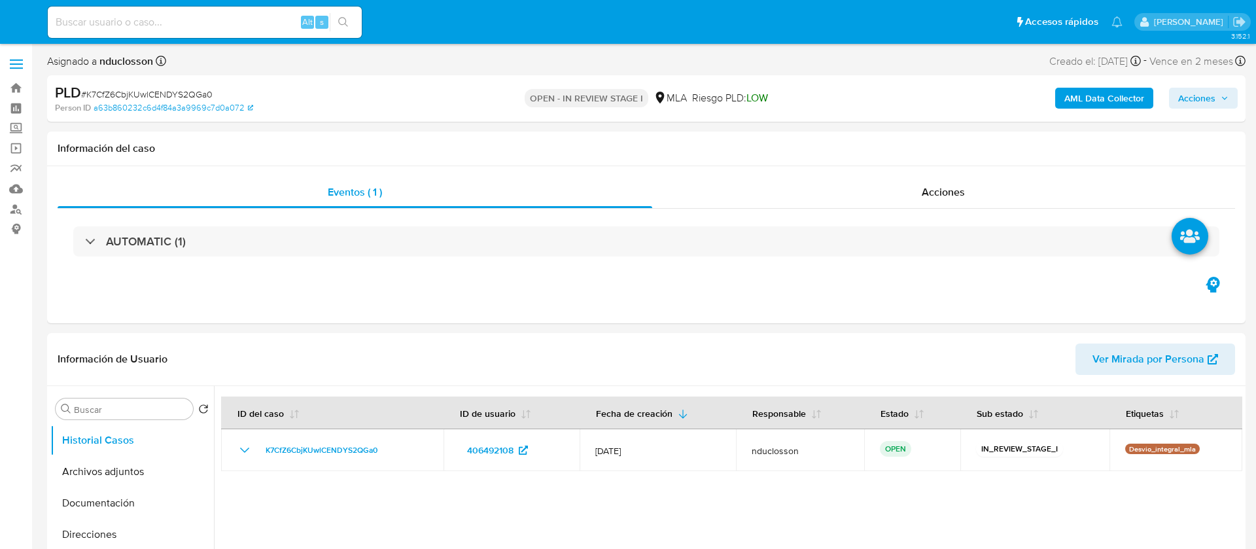
select select "10"
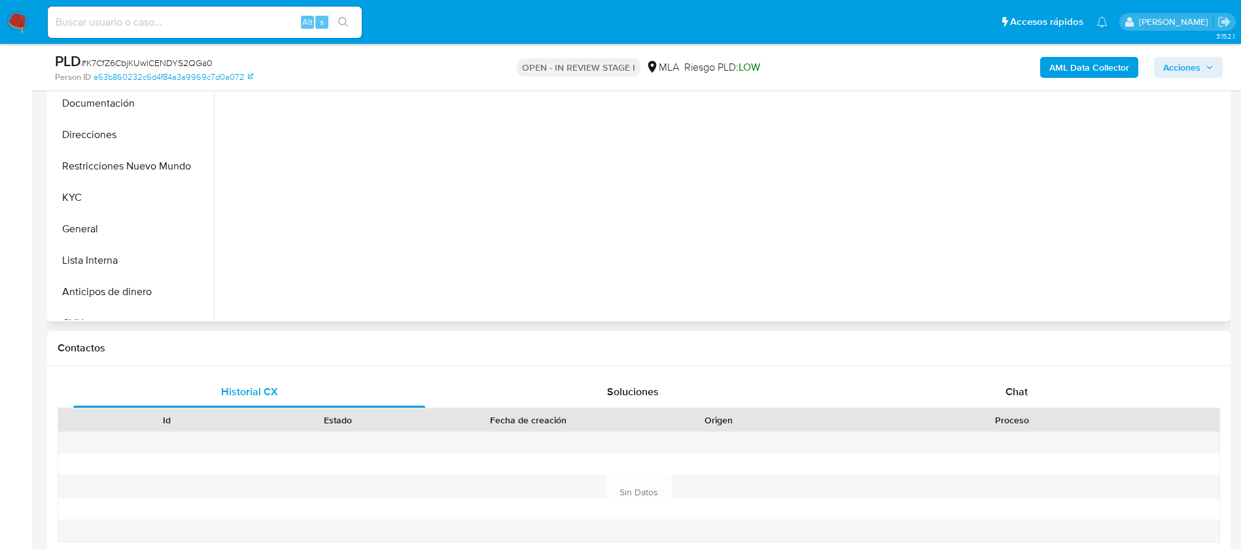
scroll to position [393, 0]
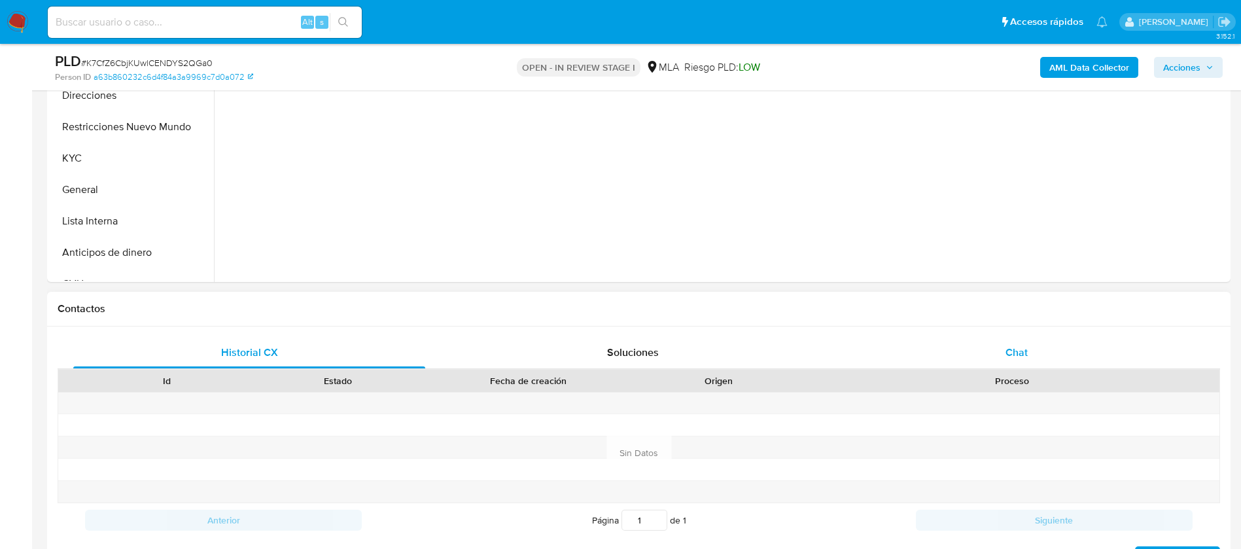
click at [1007, 367] on div "Chat" at bounding box center [1017, 352] width 352 height 31
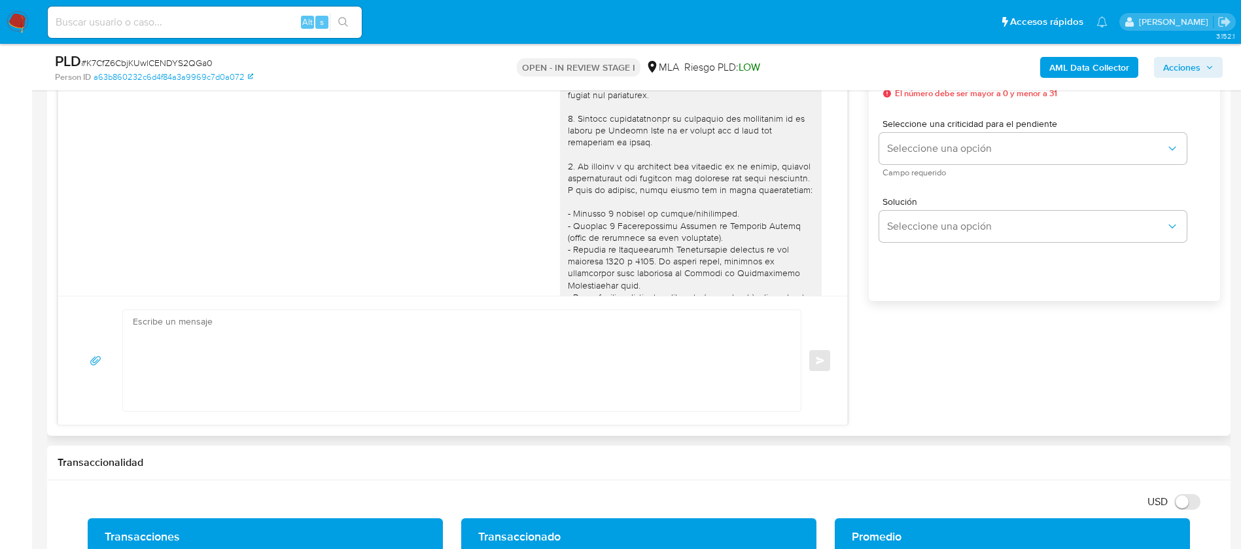
scroll to position [1221, 0]
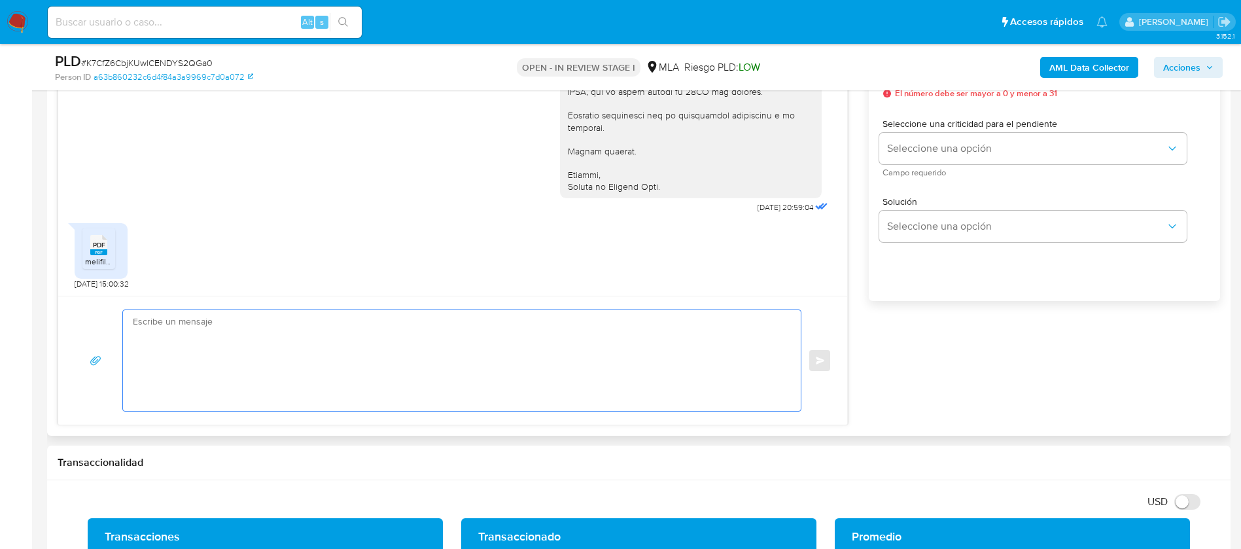
click at [389, 355] on textarea at bounding box center [459, 360] width 652 height 101
paste textarea "Hola Carlos, Muchas gracias por tu respuesta. No obstante, necesitamos que nos …"
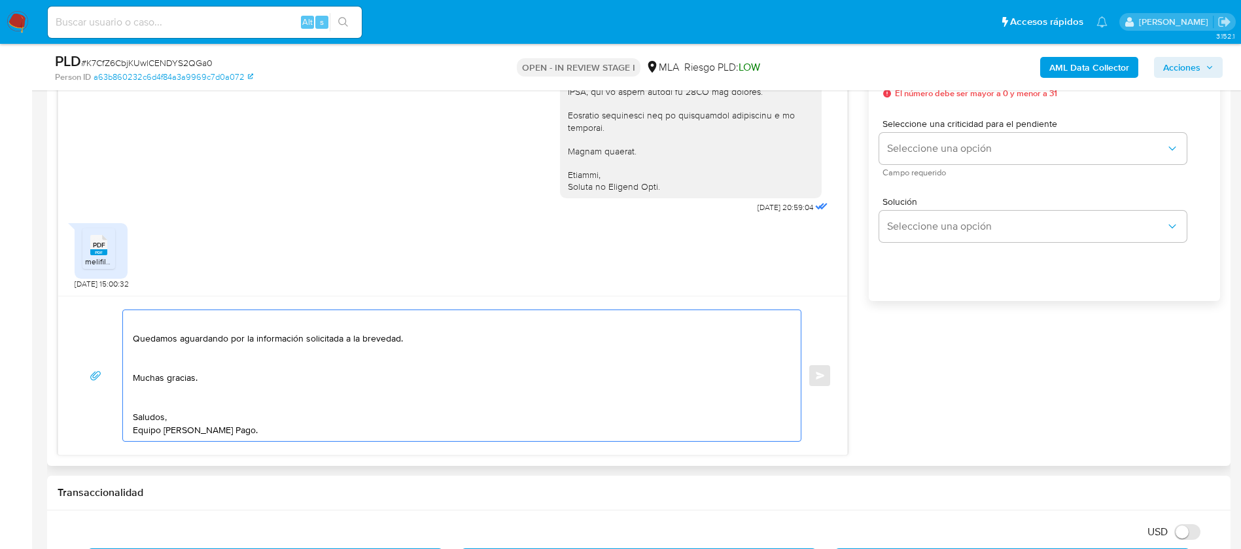
click at [152, 408] on textarea "Hola Carlos, Muchas gracias por tu respuesta. No obstante, necesitamos que nos …" at bounding box center [459, 375] width 652 height 131
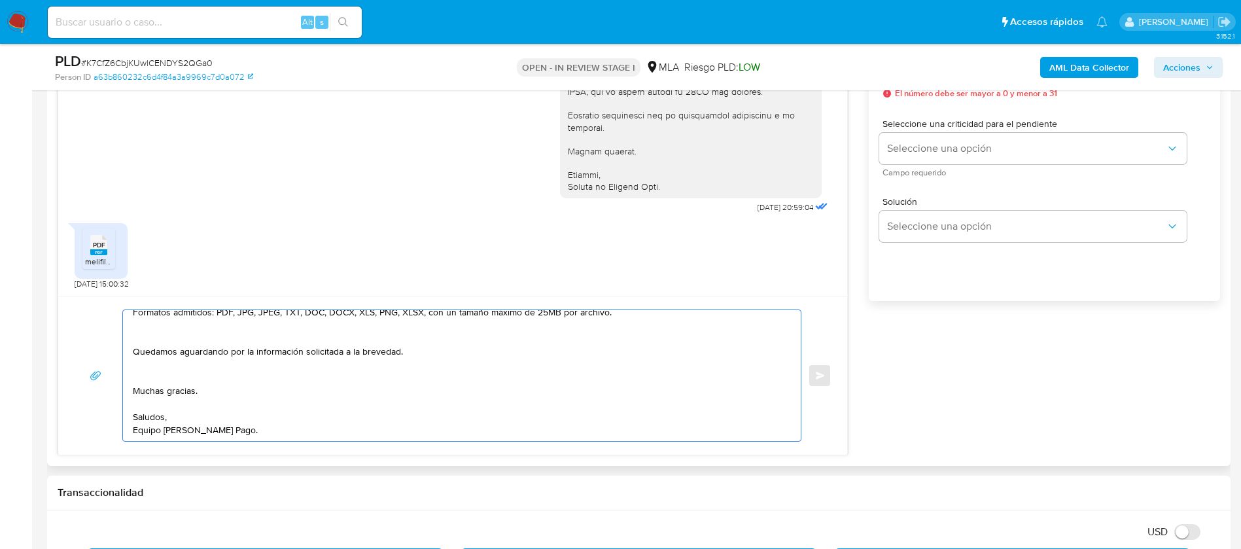
click at [154, 377] on textarea "Hola Carlos, Muchas gracias por tu respuesta. No obstante, necesitamos que nos …" at bounding box center [459, 375] width 652 height 131
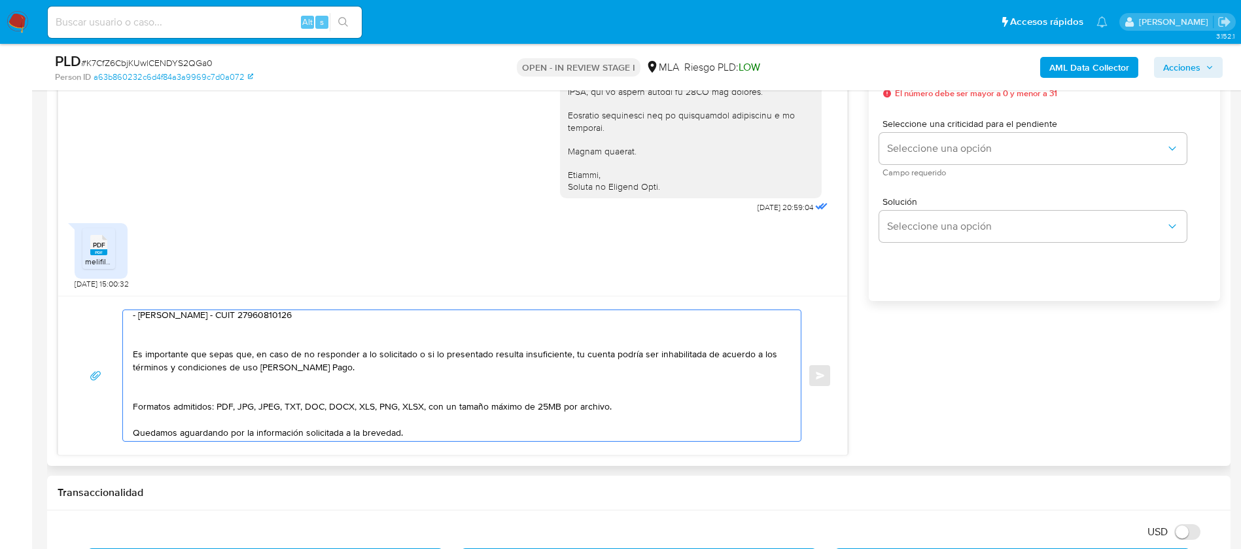
scroll to position [186, 0]
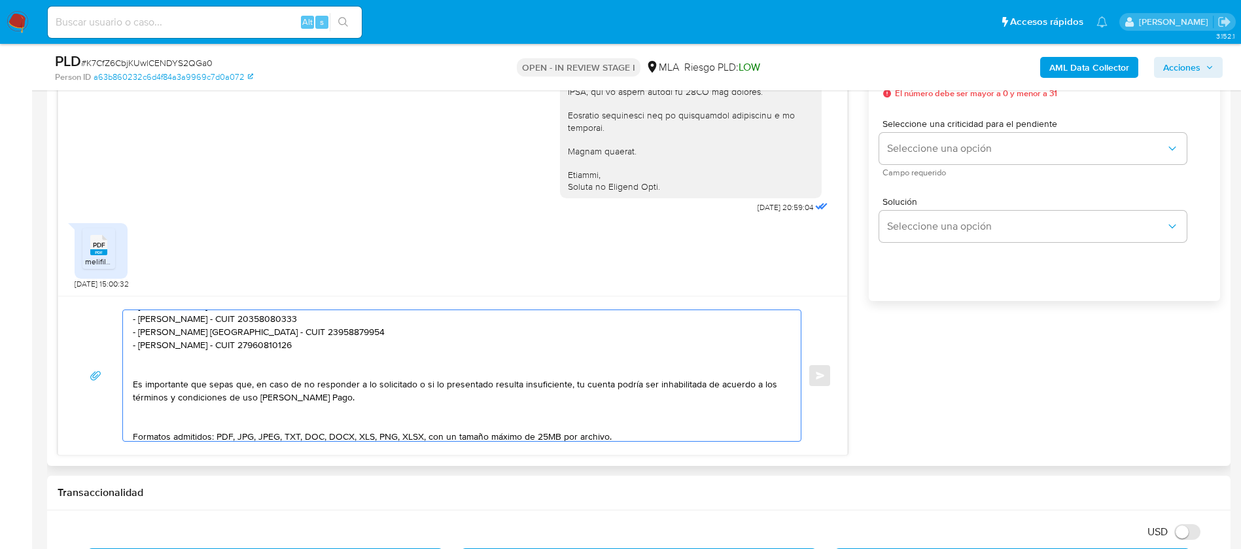
click at [161, 421] on textarea "Hola Carlos, Muchas gracias por tu respuesta. No obstante, necesitamos que nos …" at bounding box center [459, 375] width 652 height 131
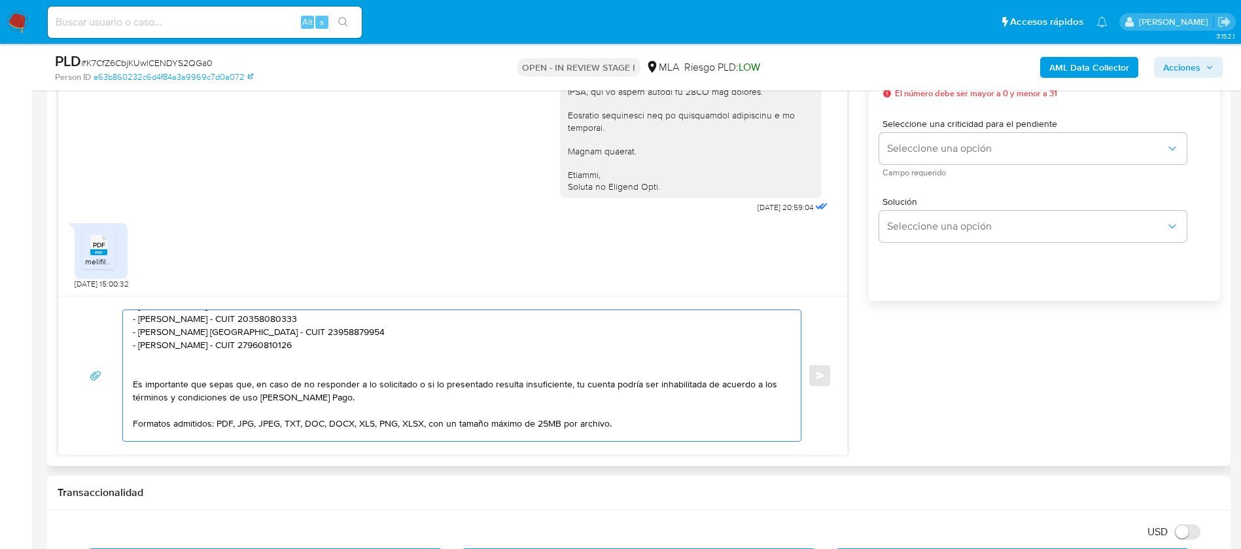
click at [162, 368] on textarea "Hola Carlos, Muchas gracias por tu respuesta. No obstante, necesitamos que nos …" at bounding box center [459, 375] width 652 height 131
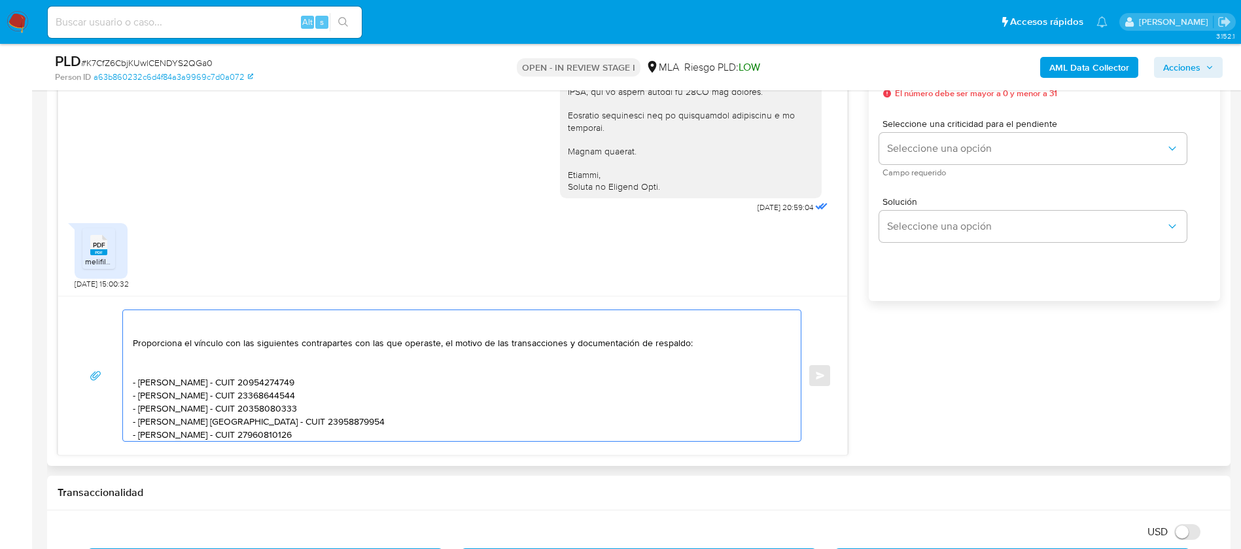
scroll to position [88, 0]
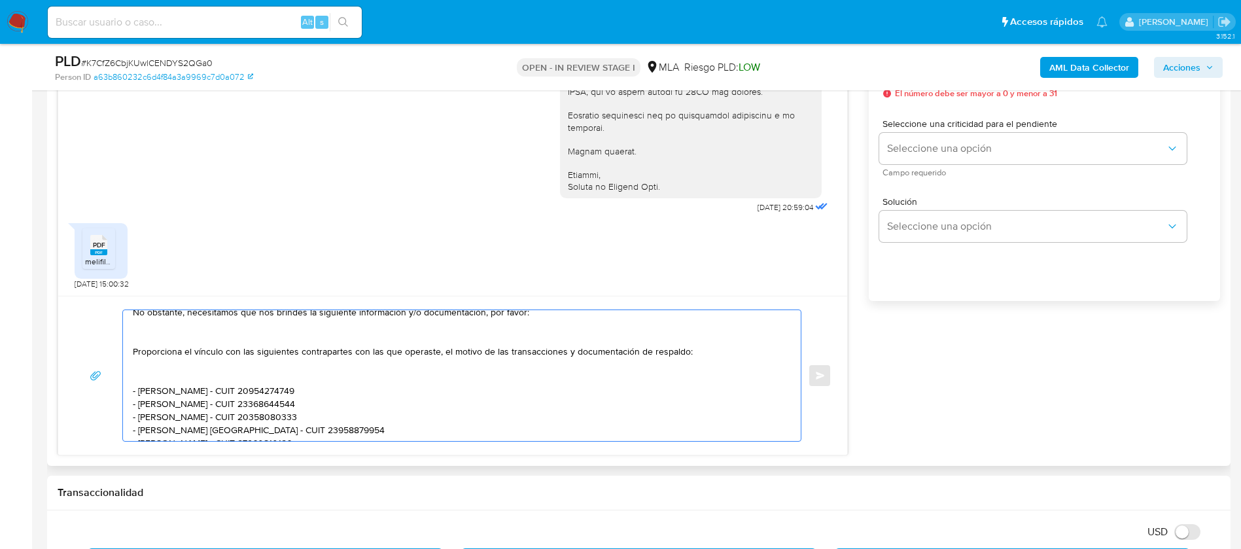
click at [173, 369] on textarea "Hola Carlos, Muchas gracias por tu respuesta. No obstante, necesitamos que nos …" at bounding box center [459, 375] width 652 height 131
click at [154, 379] on textarea "Hola Carlos, Muchas gracias por tu respuesta. No obstante, necesitamos que nos …" at bounding box center [459, 375] width 652 height 131
click at [158, 343] on textarea "Hola Carlos, Muchas gracias por tu respuesta. No obstante, necesitamos que nos …" at bounding box center [459, 375] width 652 height 131
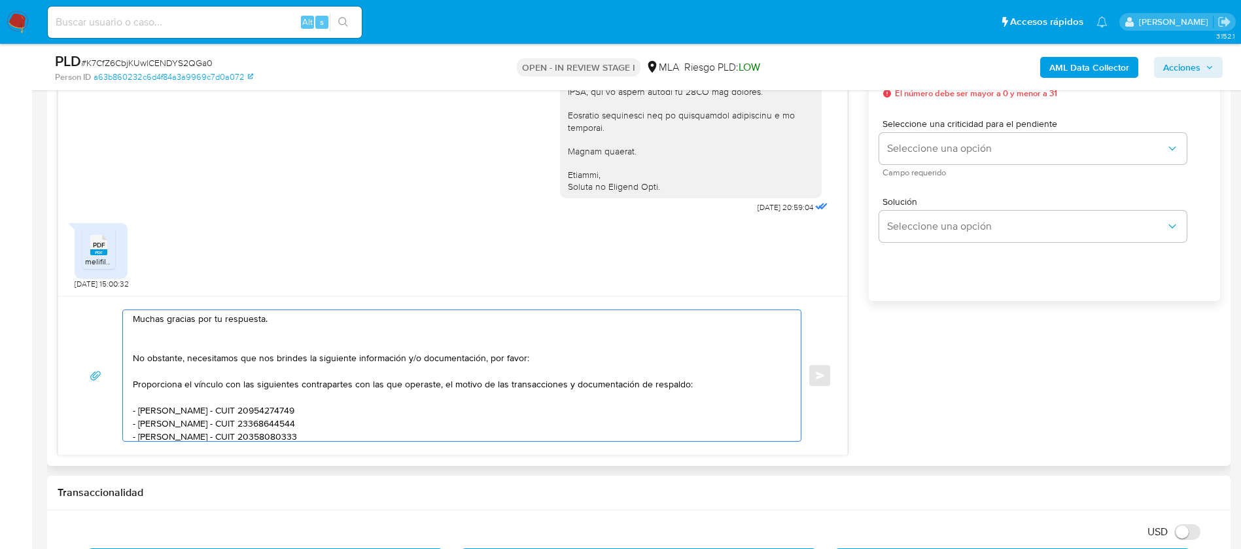
scroll to position [0, 0]
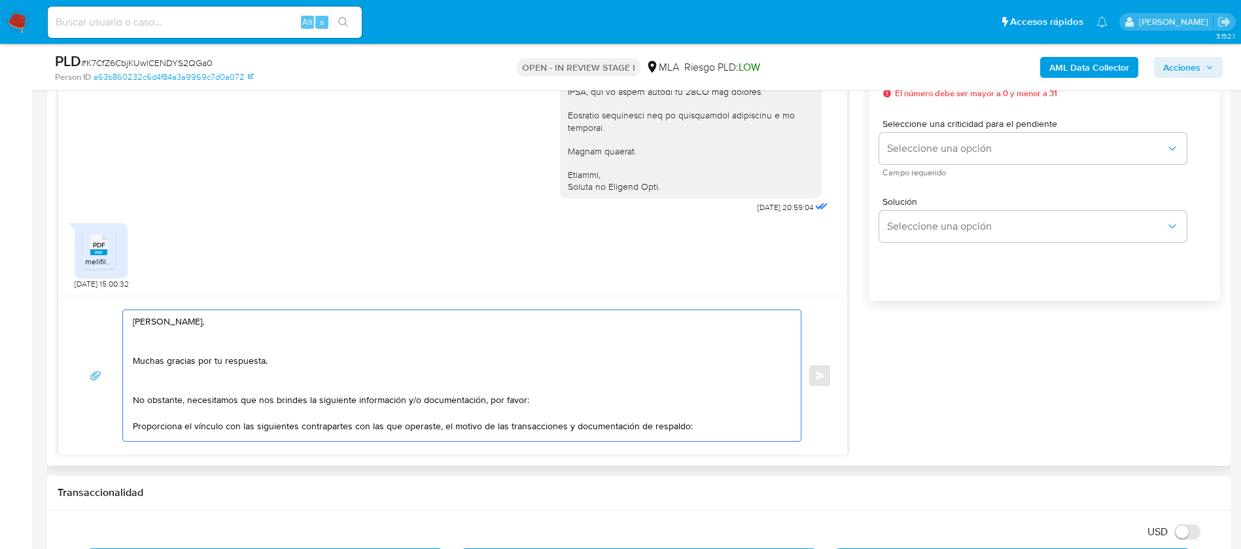
click at [151, 390] on textarea "Hola Carlos, Muchas gracias por tu respuesta. No obstante, necesitamos que nos …" at bounding box center [459, 375] width 652 height 131
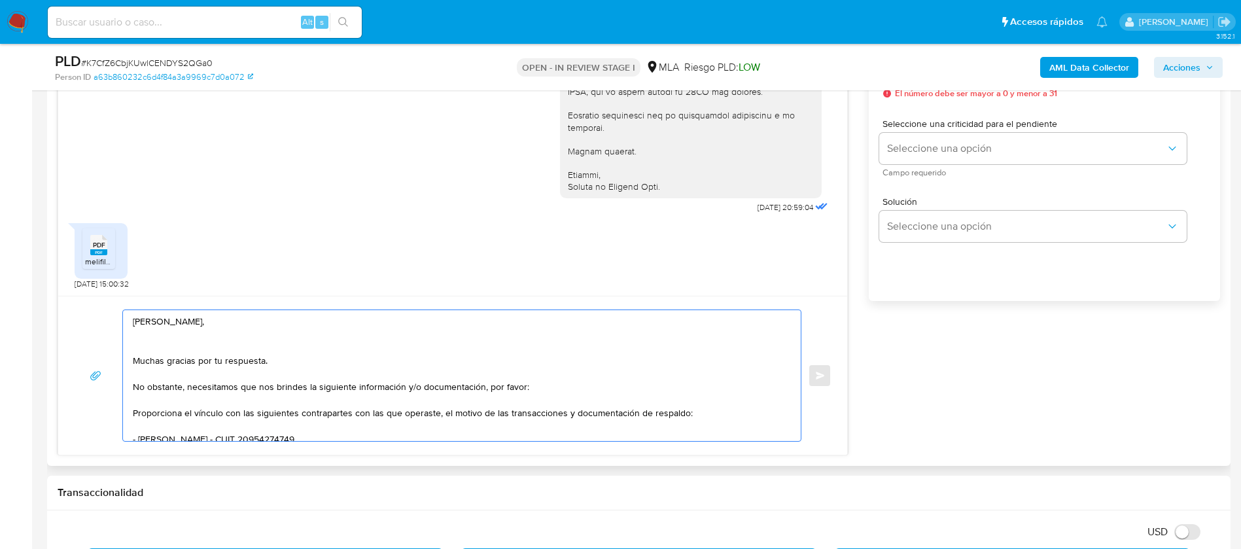
click at [150, 349] on textarea "Hola Carlos, Muchas gracias por tu respuesta. No obstante, necesitamos que nos …" at bounding box center [459, 375] width 652 height 131
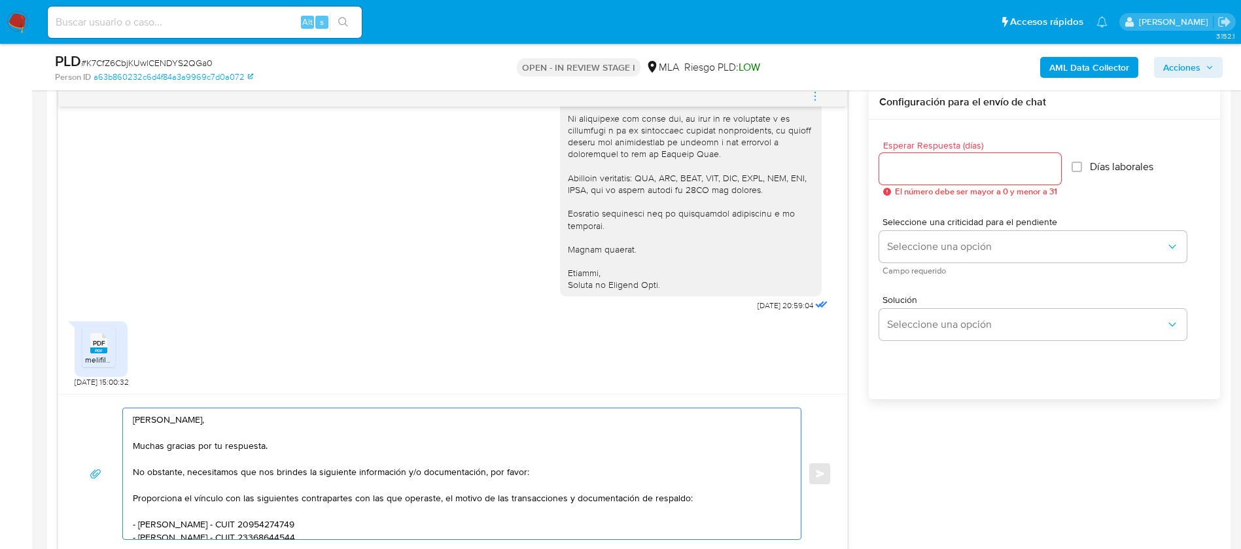
type textarea "Hola Carlos, Muchas gracias por tu respuesta. No obstante, necesitamos que nos …"
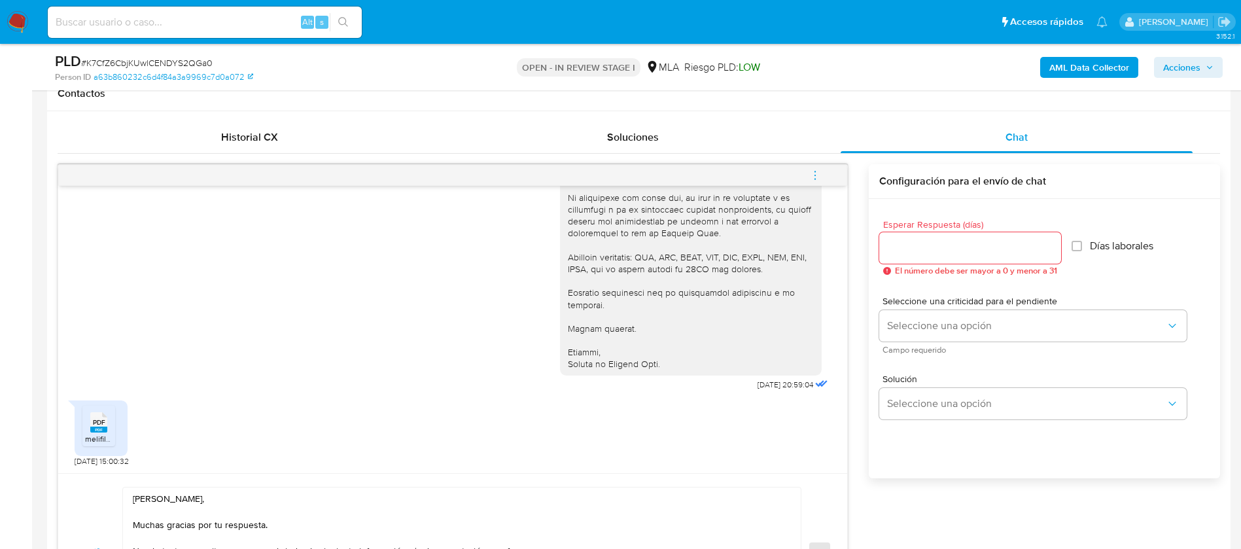
scroll to position [589, 0]
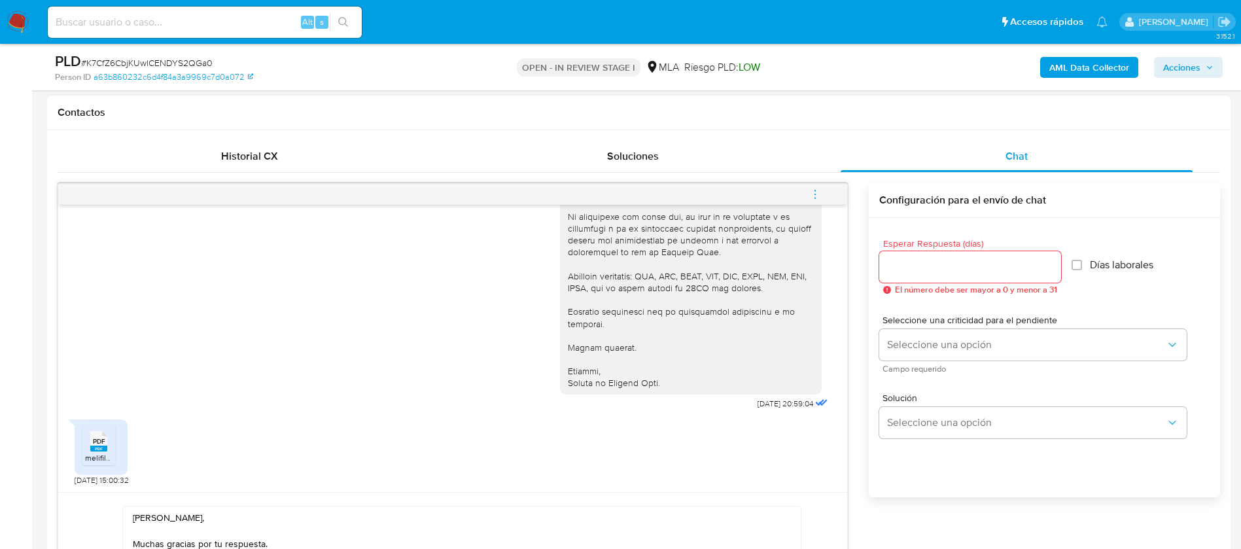
click at [936, 166] on div "Historial CX Soluciones Chat Id Estado Fecha de creación Origen Proceso Anterio…" at bounding box center [639, 396] width 1163 height 511
click at [932, 272] on input "Esperar Respuesta (días)" at bounding box center [971, 266] width 182 height 17
type input "1"
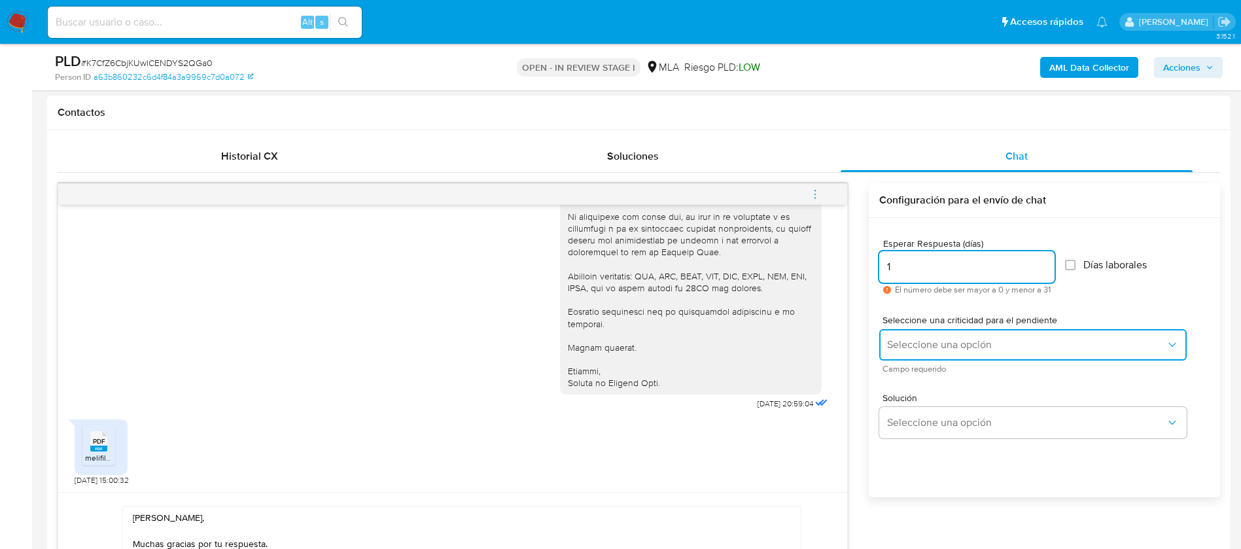
click at [909, 342] on span "Seleccione una opción" at bounding box center [1026, 344] width 279 height 13
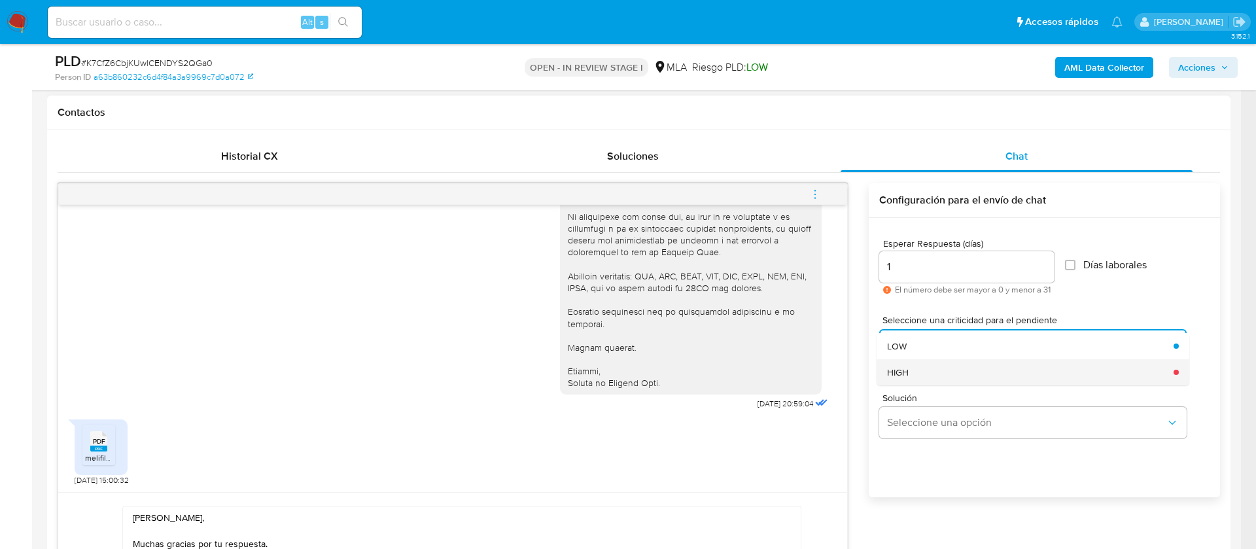
click at [913, 366] on div "HIGH" at bounding box center [1026, 372] width 279 height 26
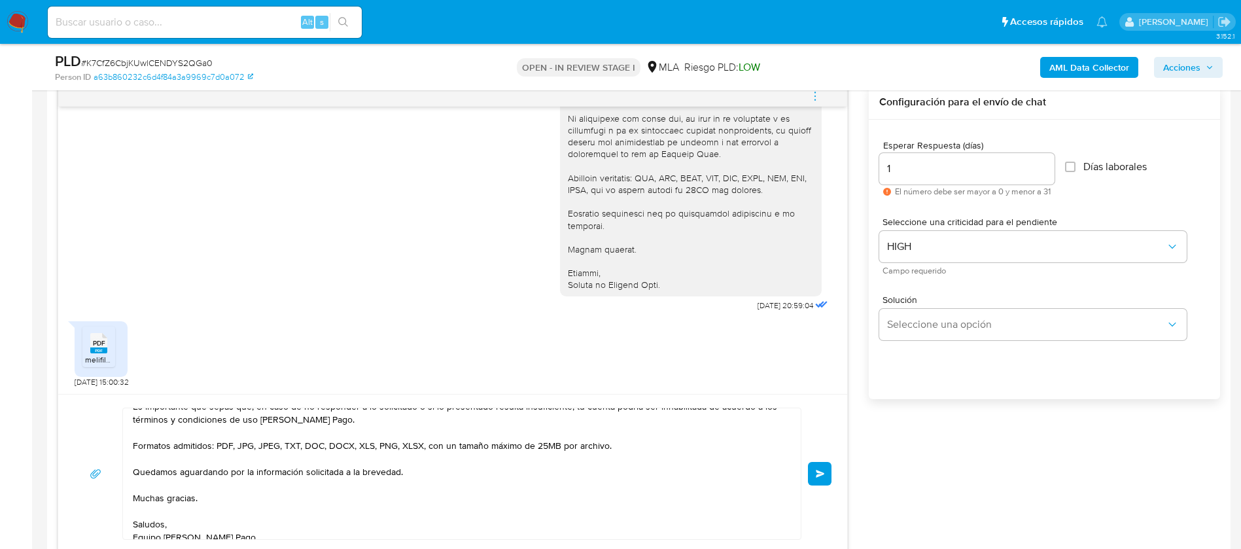
scroll to position [205, 0]
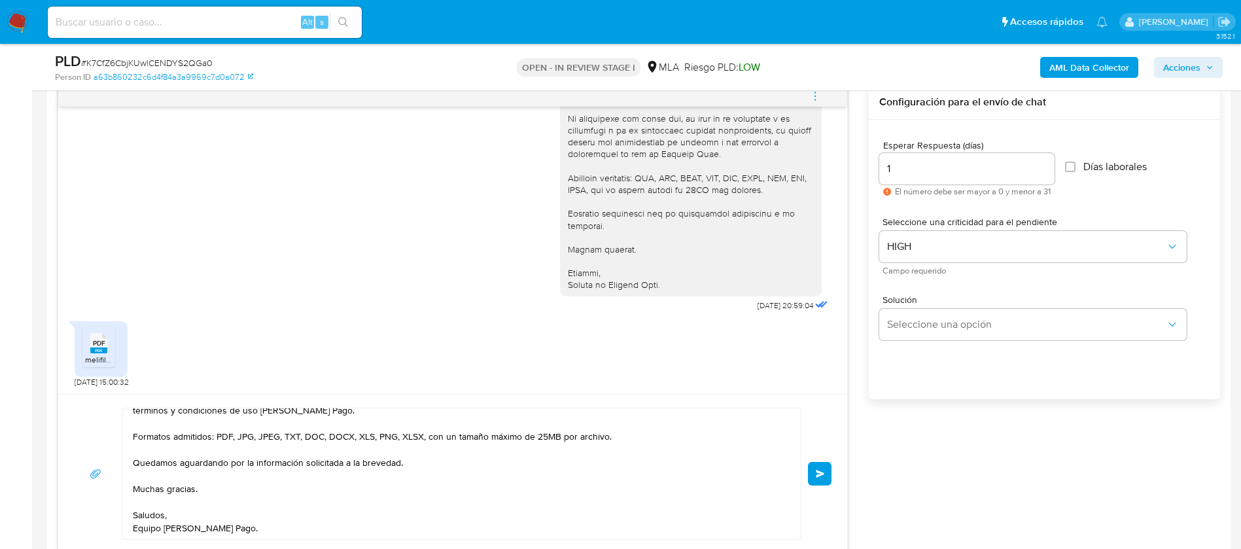
click at [824, 472] on span "Enviar" at bounding box center [820, 474] width 9 height 8
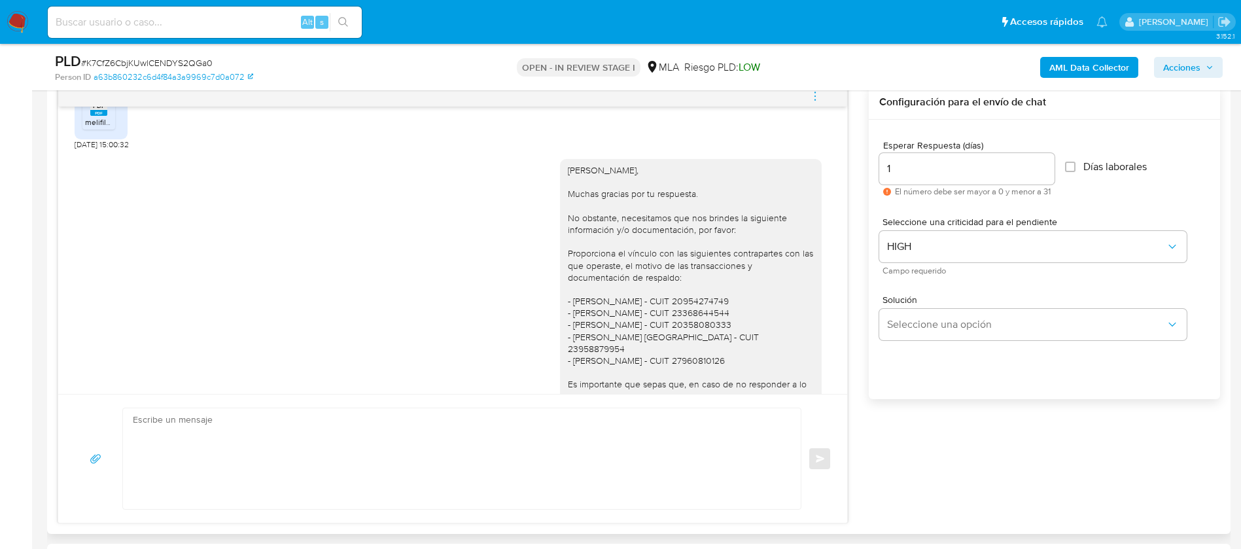
scroll to position [1640, 0]
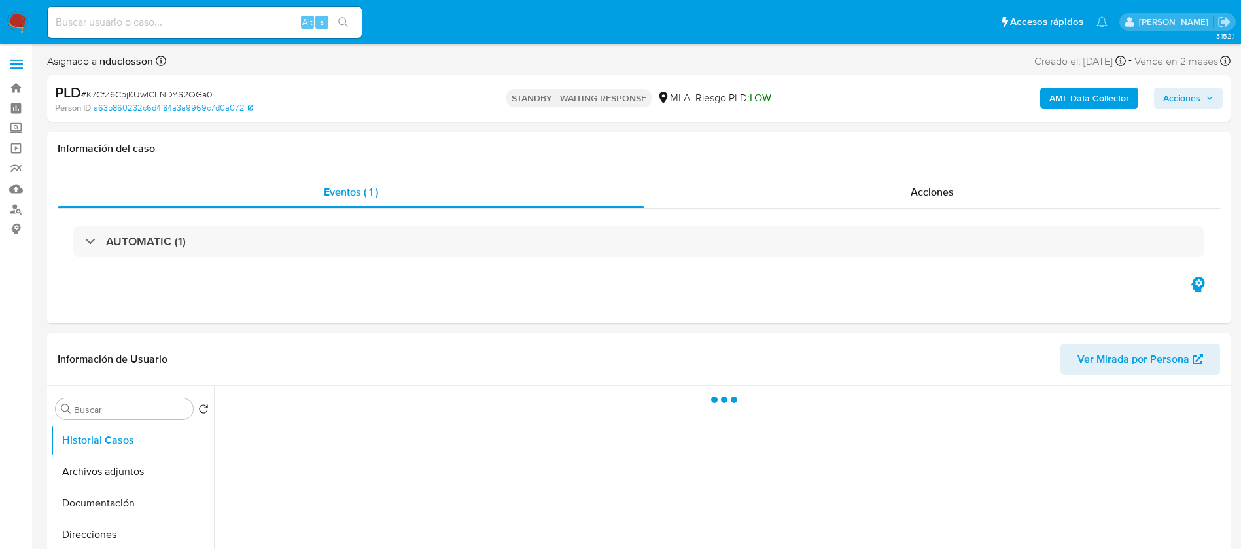
select select "10"
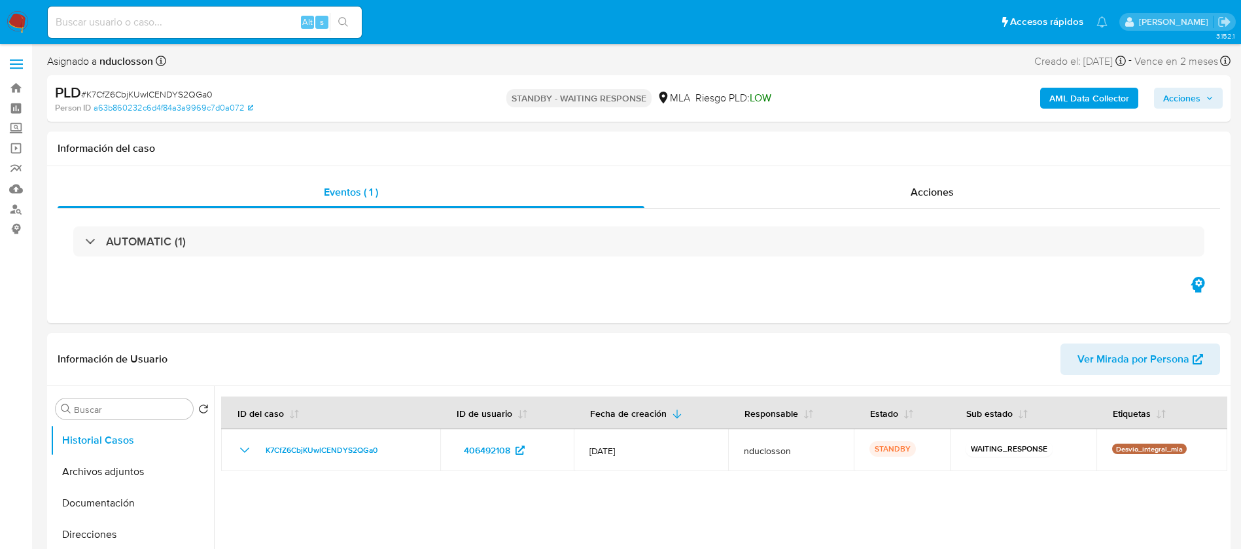
click at [198, 21] on input at bounding box center [205, 22] width 314 height 17
paste input "T0tzGVK44LBWqOsAnx9lSzFy"
type input "T0tzGVK44LBWqOsAnx9lSzFy"
click at [355, 21] on button "search-icon" at bounding box center [343, 22] width 27 height 18
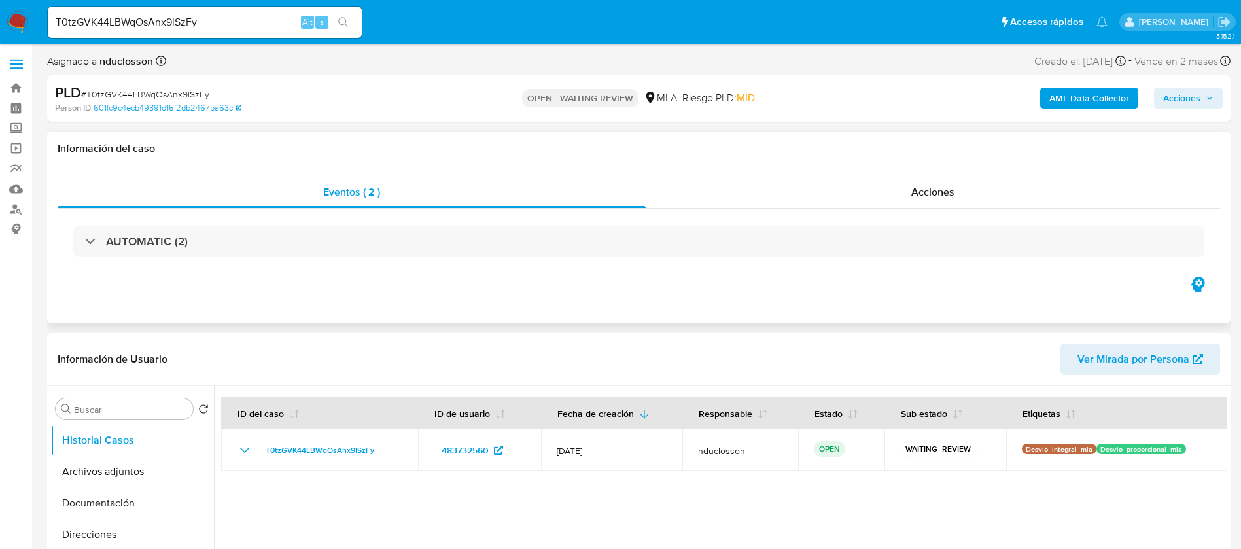
select select "10"
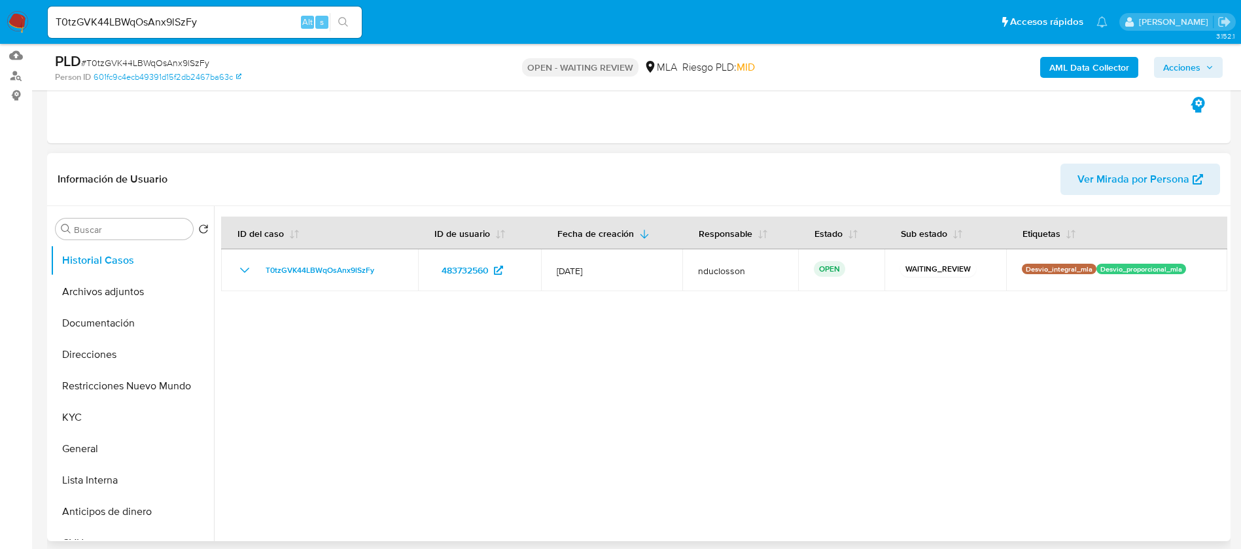
scroll to position [294, 0]
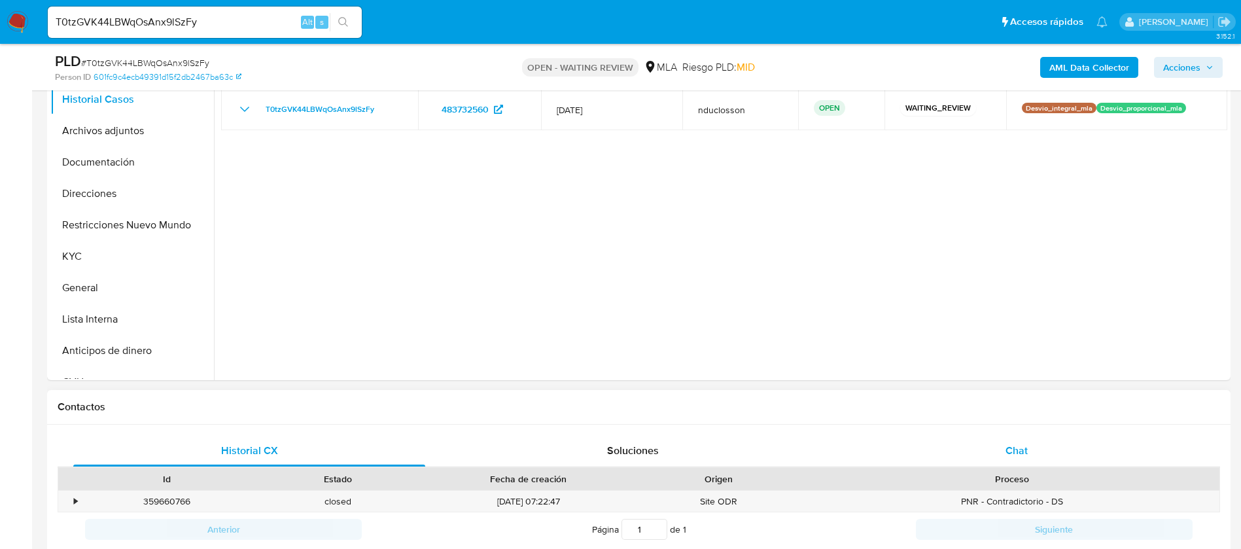
click at [1080, 450] on div "Chat" at bounding box center [1017, 450] width 352 height 31
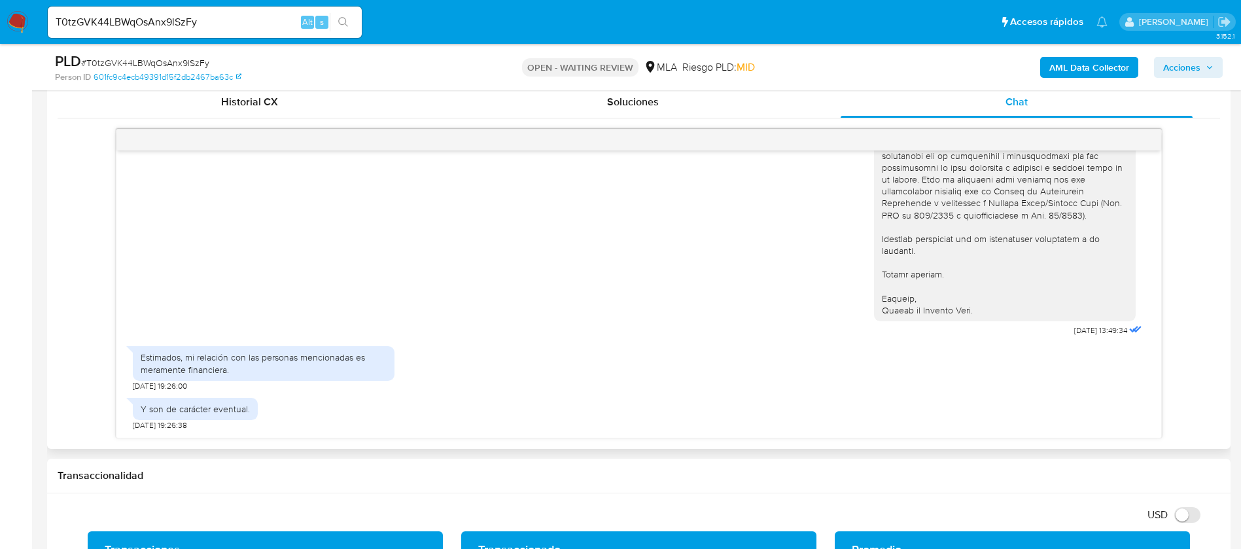
scroll to position [687, 0]
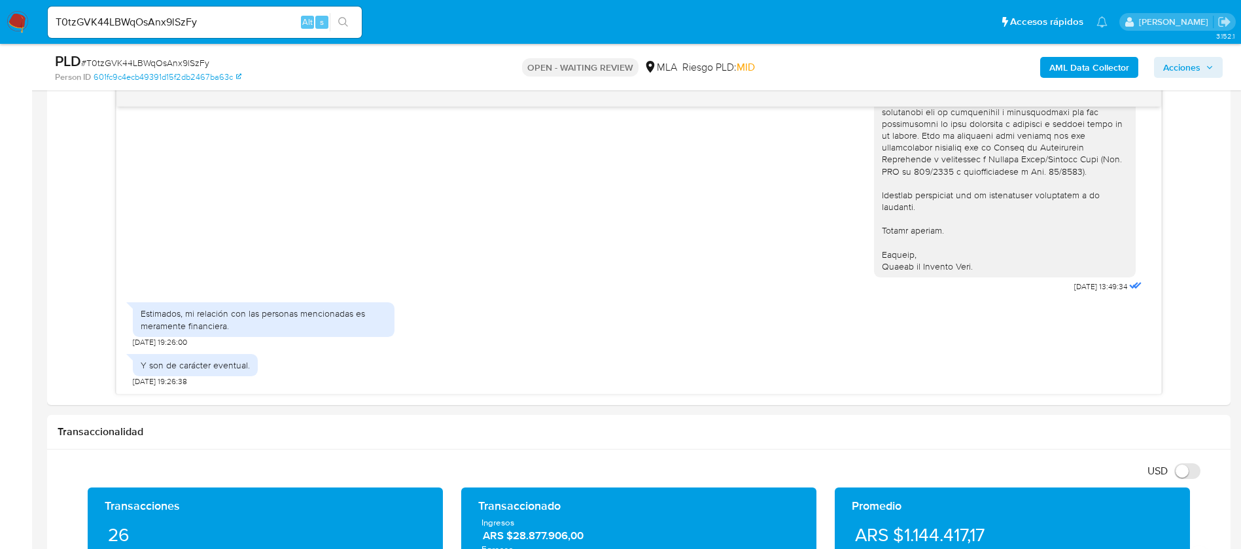
click at [146, 54] on div "PLD # T0tzGVK44LBWqOsAnx9lSzFy" at bounding box center [247, 62] width 385 height 20
click at [158, 63] on span "# T0tzGVK44LBWqOsAnx9lSzFy" at bounding box center [145, 62] width 128 height 13
copy span "T0tzGVK44LBWqOsAnx9lSzFy"
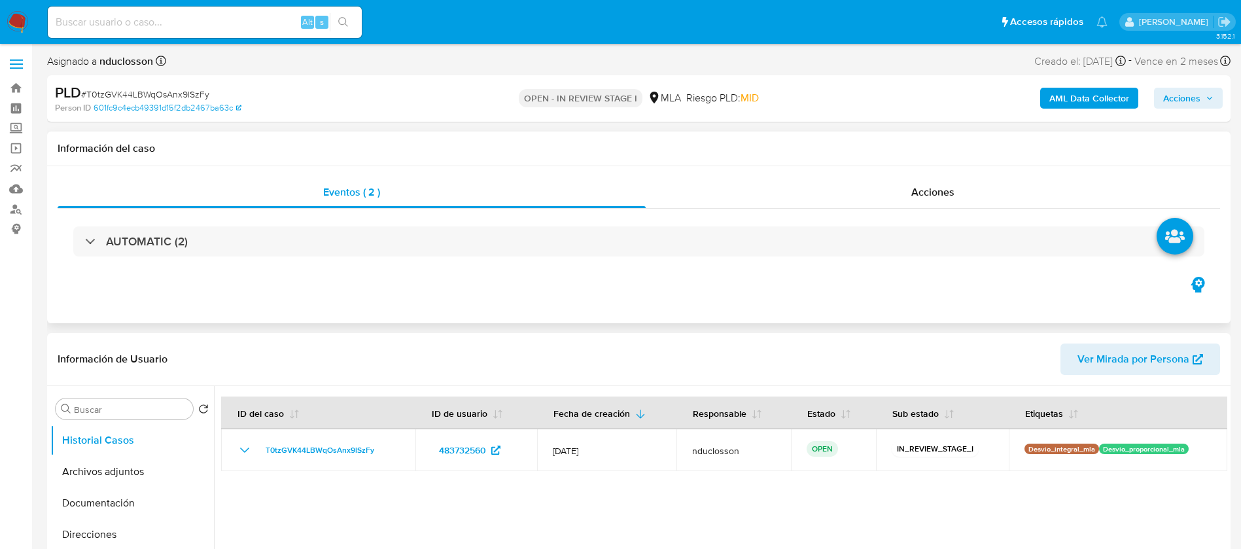
select select "10"
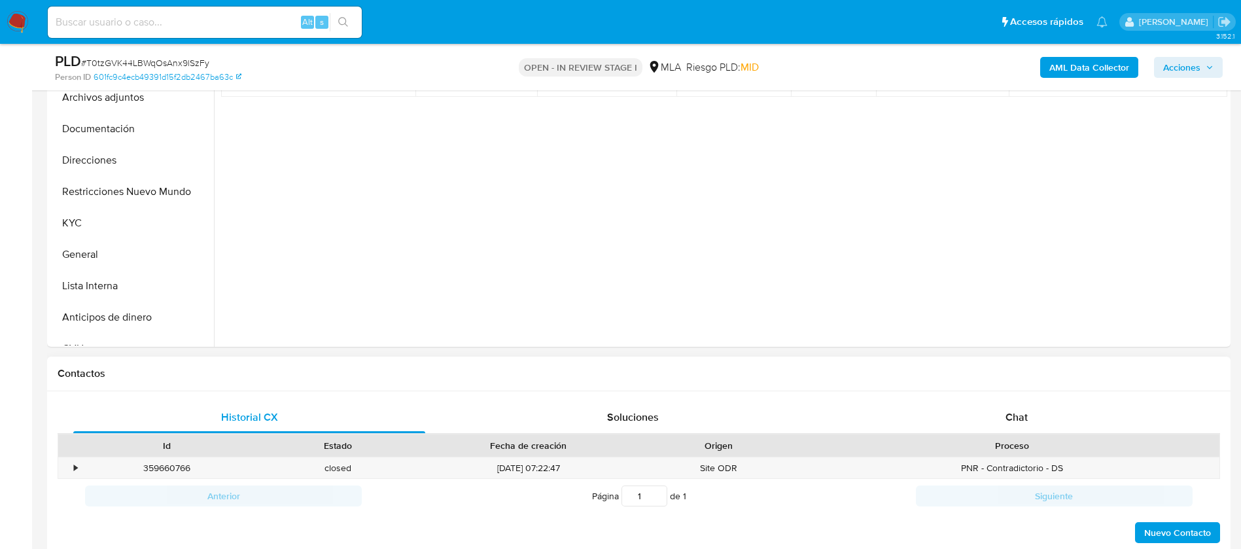
scroll to position [589, 0]
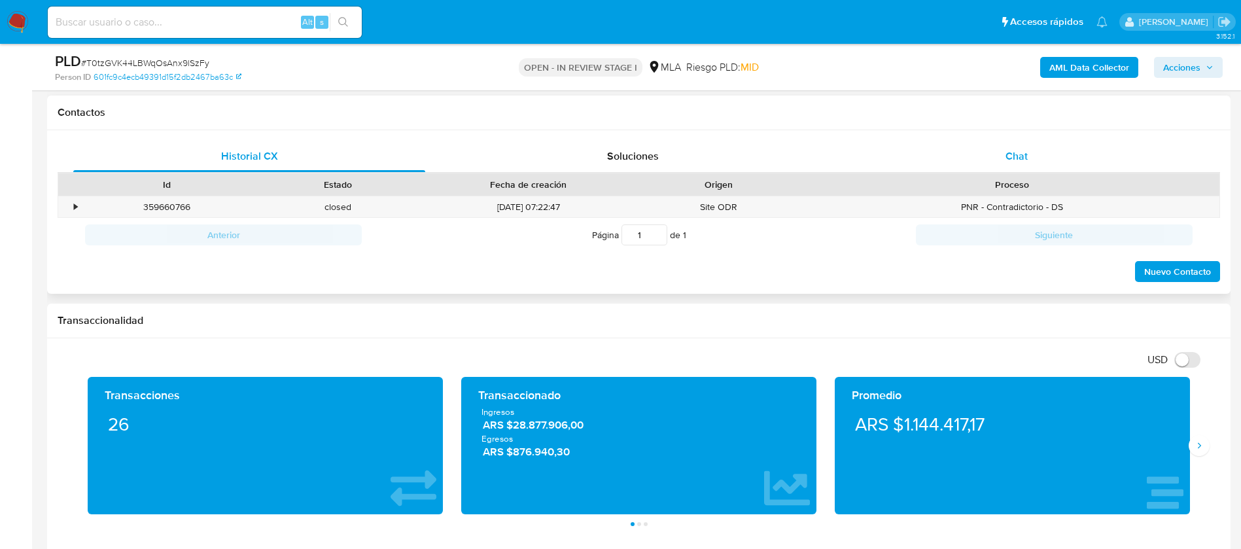
click at [1010, 161] on span "Chat" at bounding box center [1017, 156] width 22 height 15
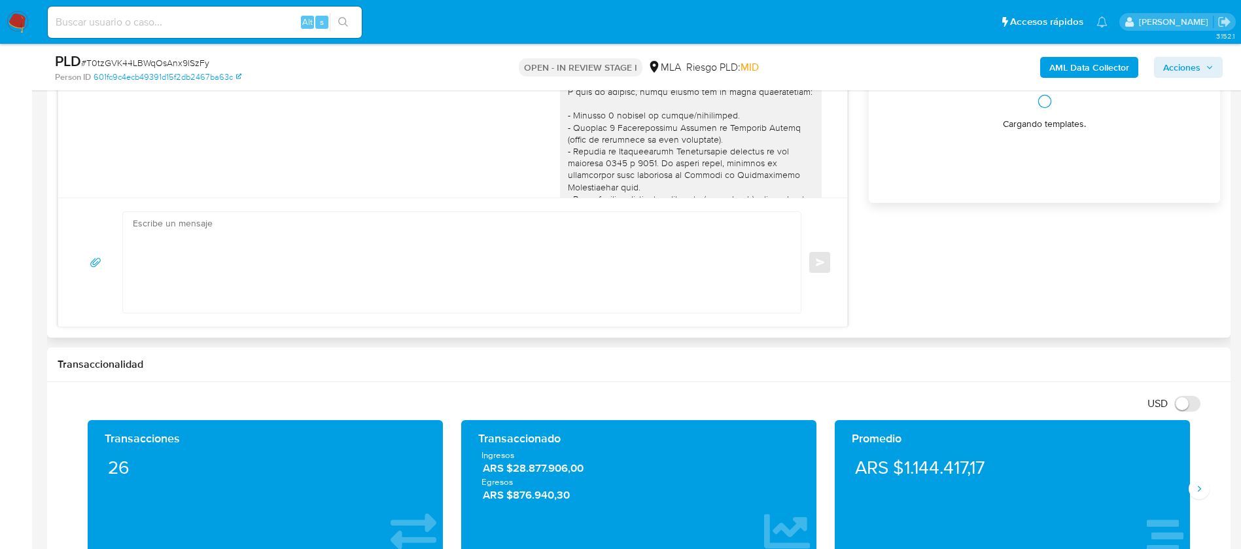
scroll to position [1519, 0]
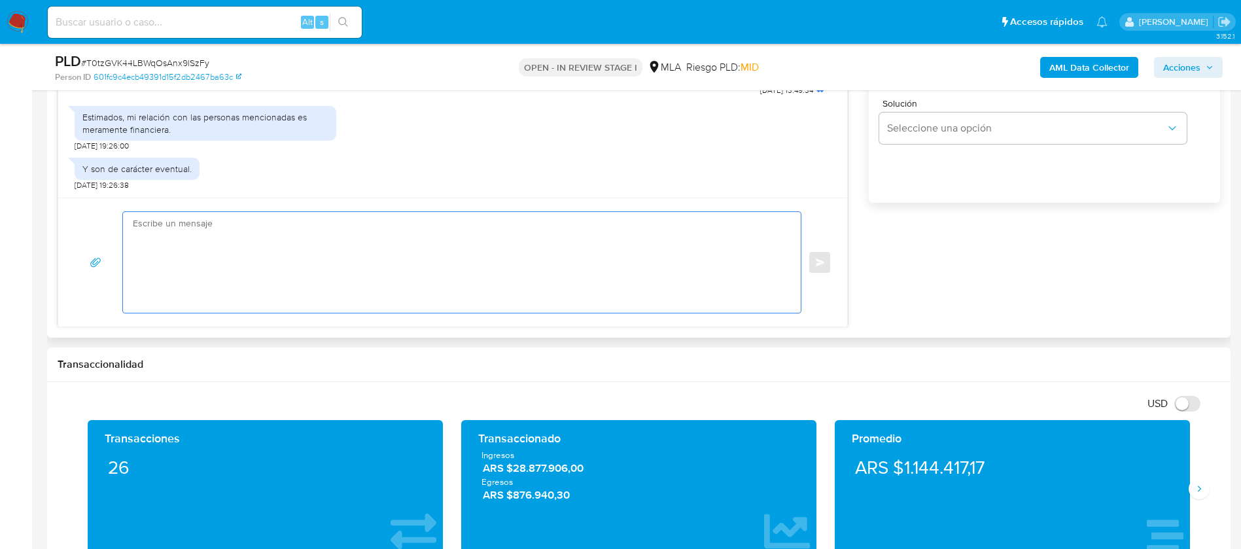
click at [389, 249] on textarea at bounding box center [459, 262] width 652 height 101
paste textarea "Hola Hector, Muchas gracias por tu respuesta. No obstante, necesitamos que nos …"
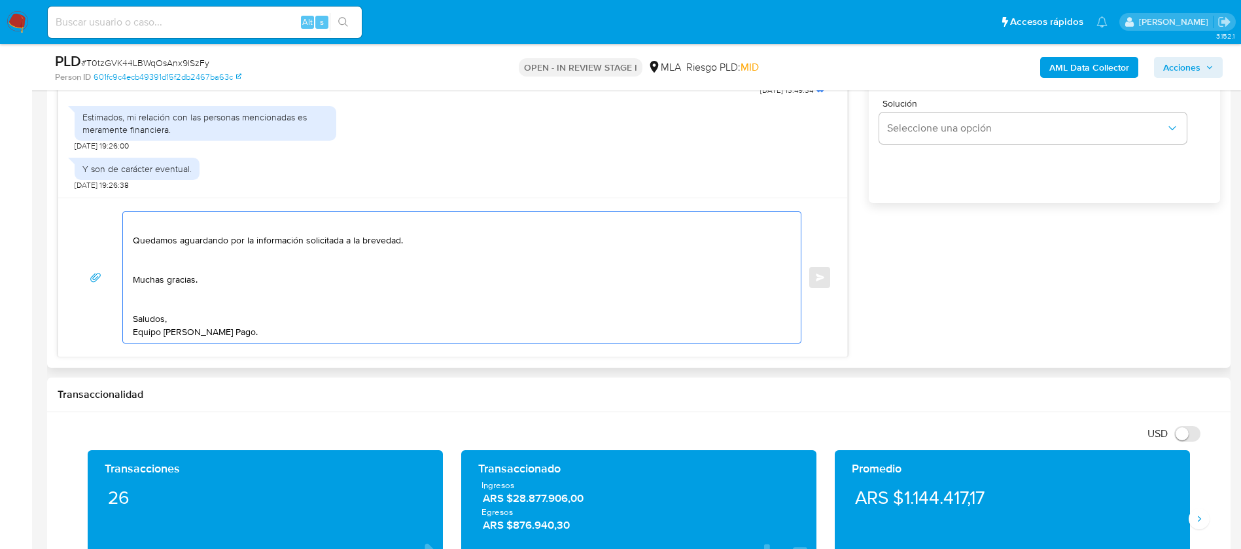
click at [147, 306] on textarea "Hola Hector, Muchas gracias por tu respuesta. No obstante, necesitamos que nos …" at bounding box center [459, 277] width 652 height 131
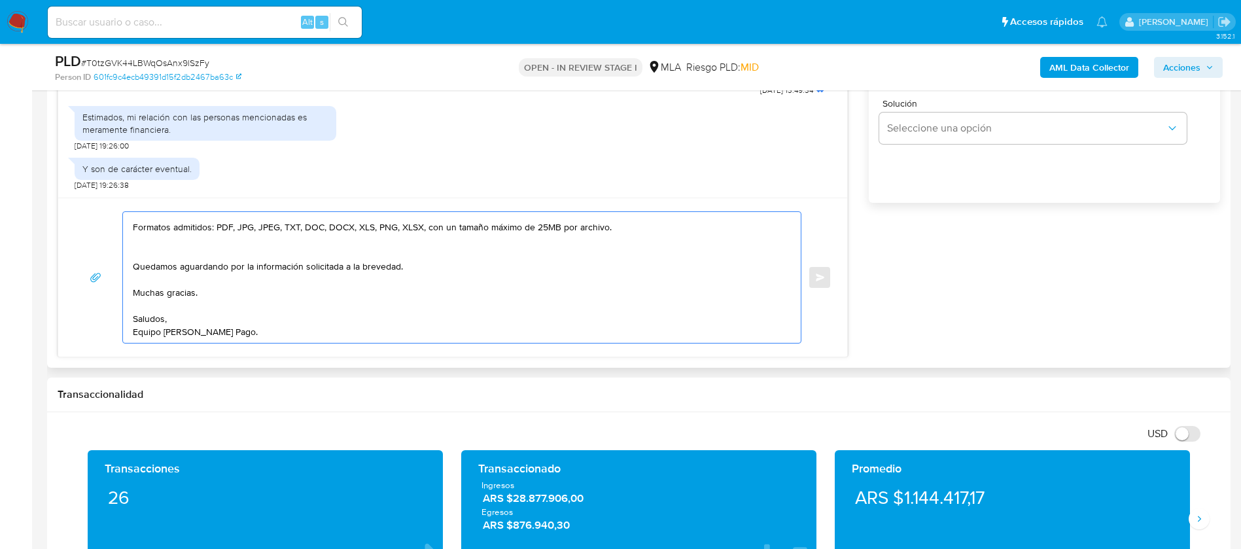
scroll to position [205, 0]
click at [147, 244] on textarea "Hola Hector, Muchas gracias por tu respuesta. No obstante, necesitamos que nos …" at bounding box center [459, 277] width 652 height 131
click at [156, 258] on textarea "Hola Hector, Muchas gracias por tu respuesta. No obstante, necesitamos que nos …" at bounding box center [459, 277] width 652 height 131
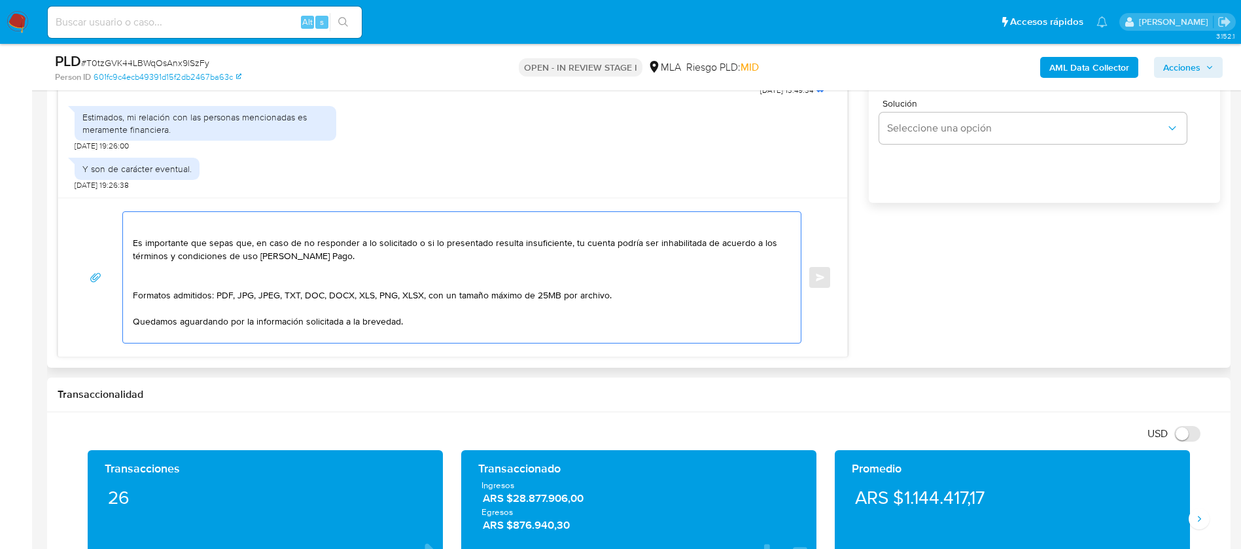
scroll to position [94, 0]
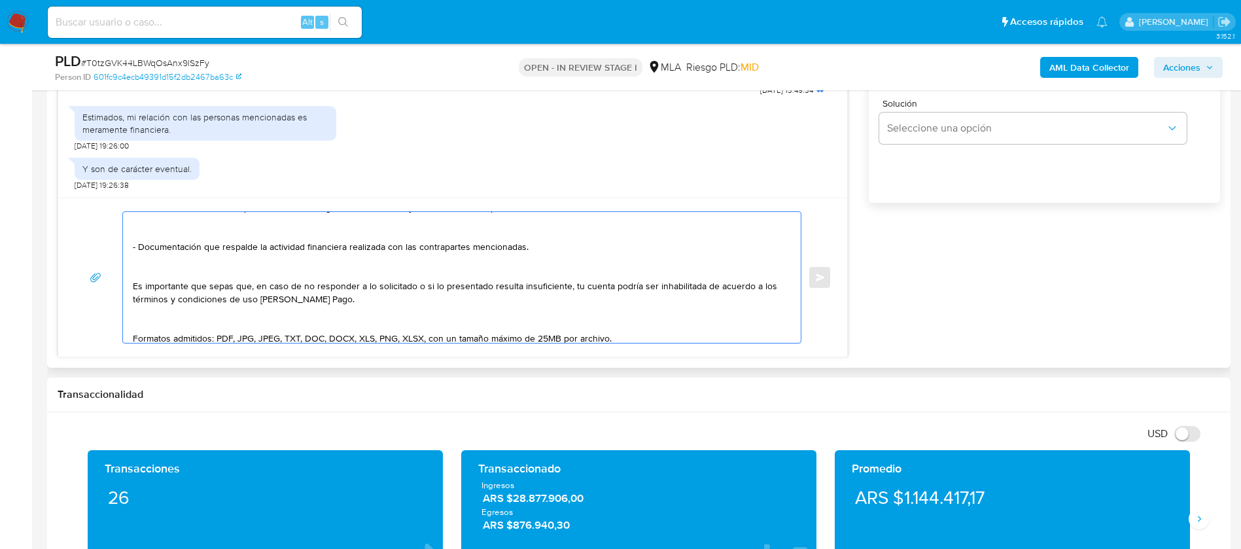
click at [168, 323] on textarea "Hola Hector, Muchas gracias por tu respuesta. No obstante, necesitamos que nos …" at bounding box center [459, 277] width 652 height 131
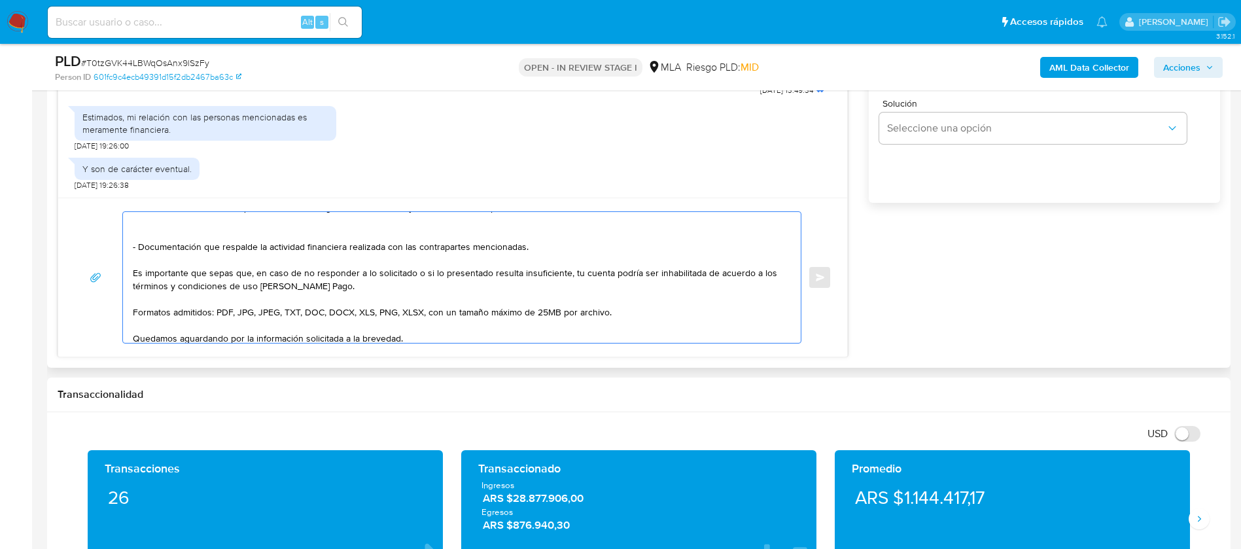
scroll to position [0, 0]
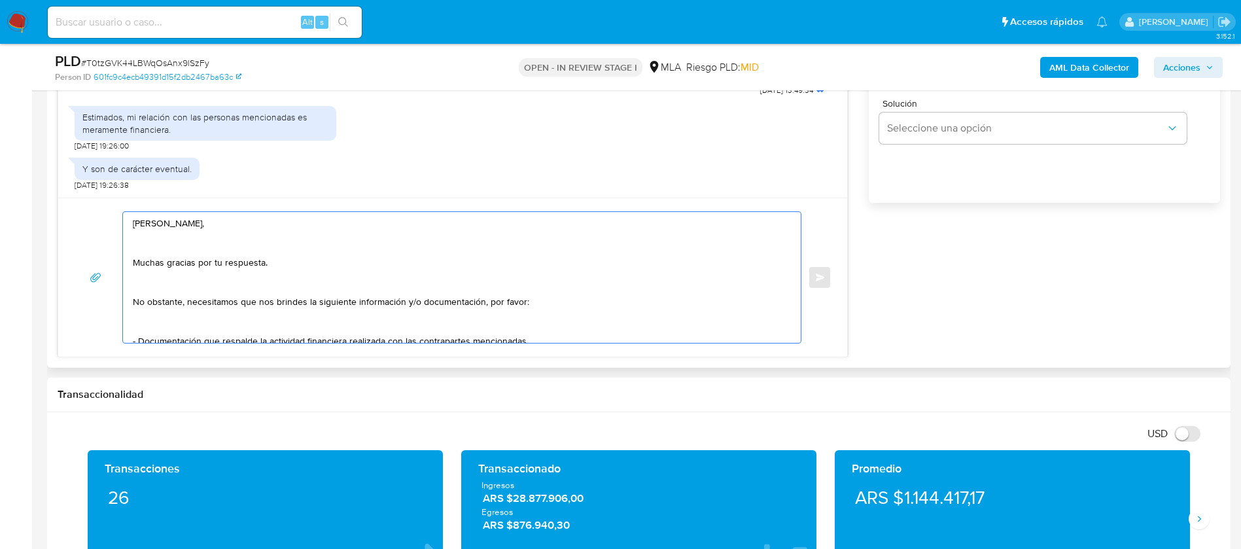
click at [166, 325] on textarea "Hola Hector, Muchas gracias por tu respuesta. No obstante, necesitamos que nos …" at bounding box center [459, 277] width 652 height 131
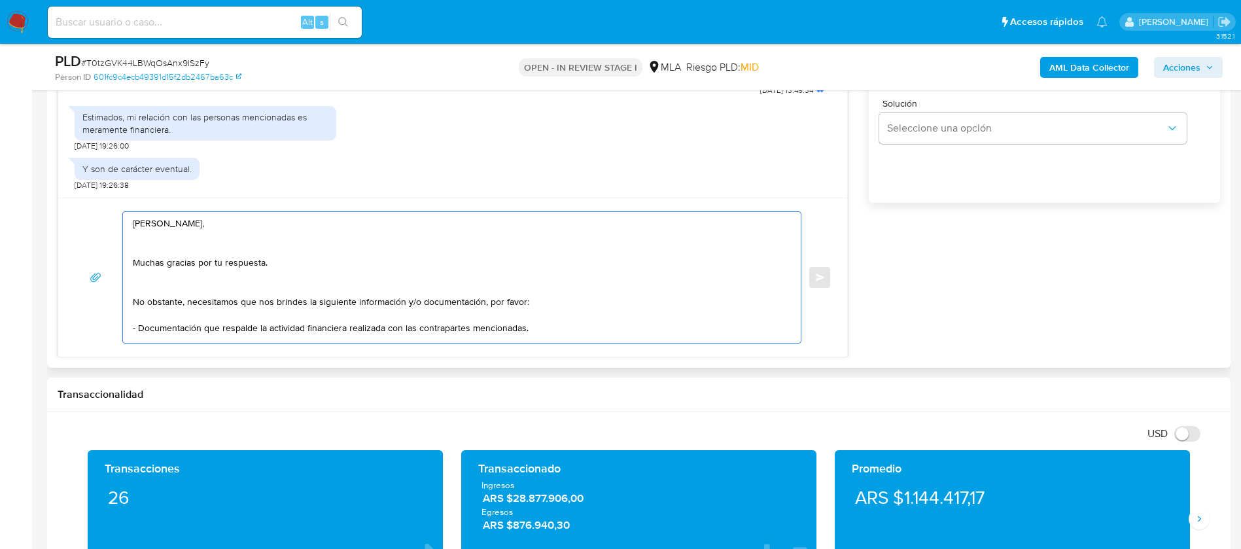
click at [150, 287] on textarea "Hola Hector, Muchas gracias por tu respuesta. No obstante, necesitamos que nos …" at bounding box center [459, 277] width 652 height 131
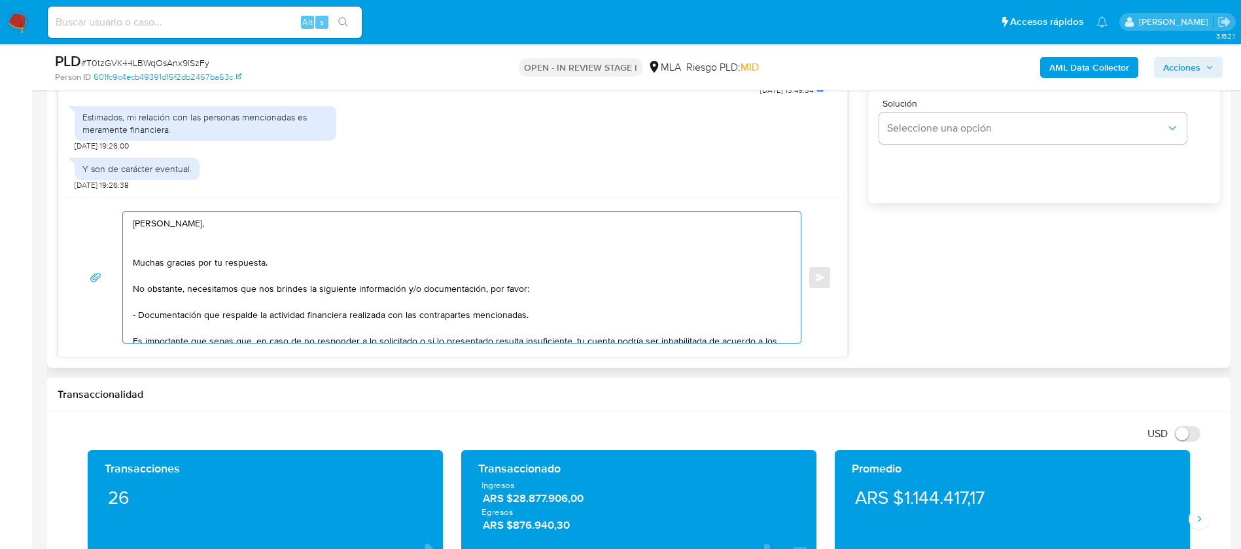
click at [147, 258] on textarea "Hola Hector, Muchas gracias por tu respuesta. No obstante, necesitamos que nos …" at bounding box center [459, 277] width 652 height 131
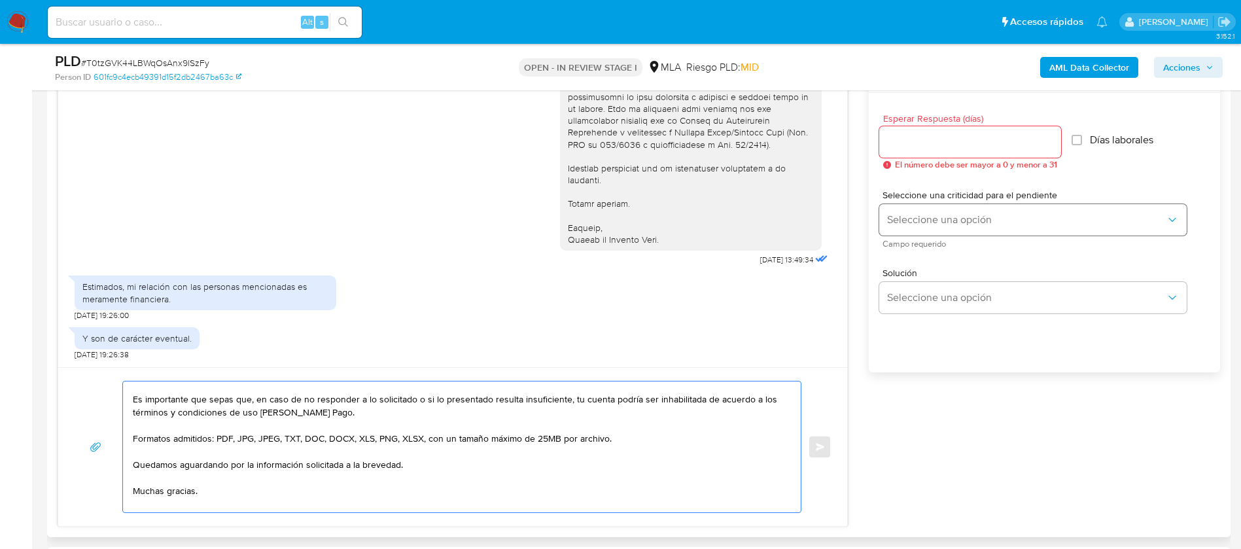
scroll to position [589, 0]
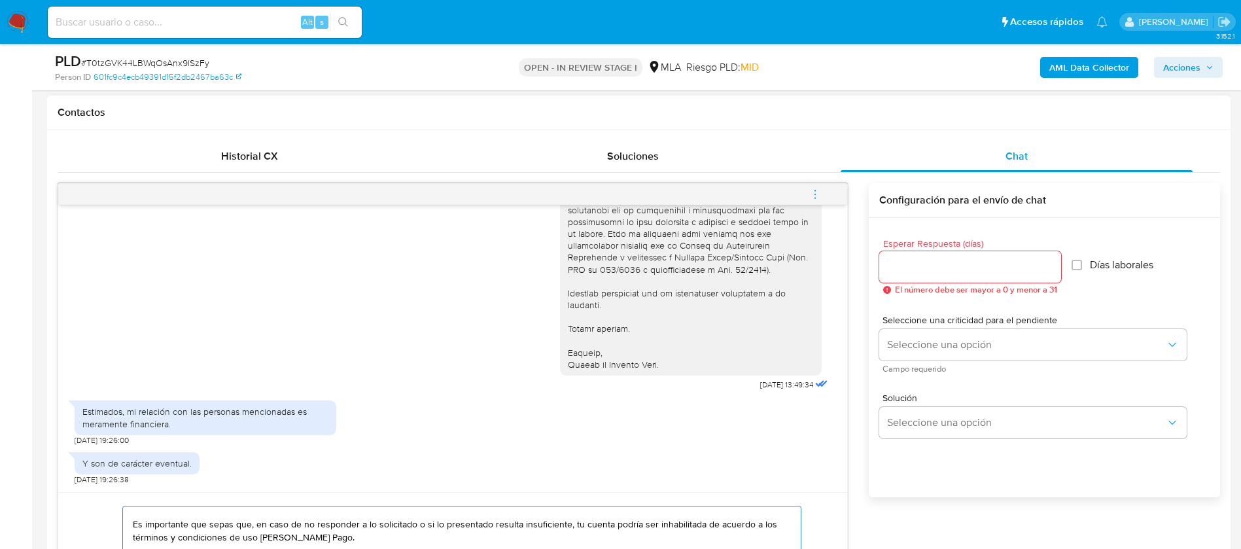
type textarea "Hola Hector, Muchas gracias por tu respuesta. No obstante, necesitamos que nos …"
click at [925, 265] on input "Esperar Respuesta (días)" at bounding box center [971, 266] width 182 height 17
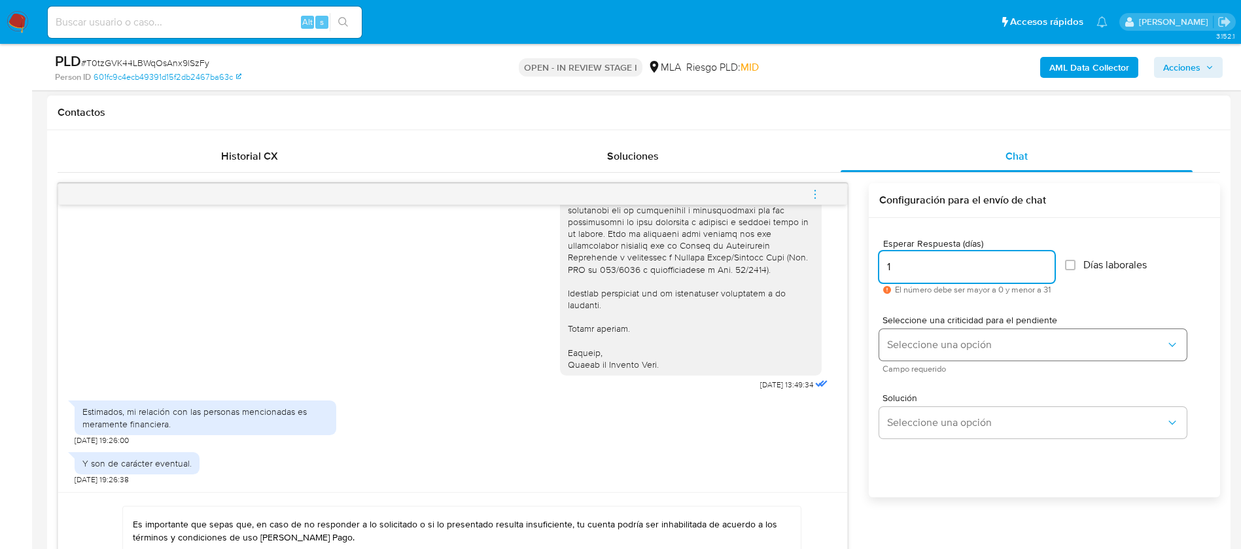
type input "1"
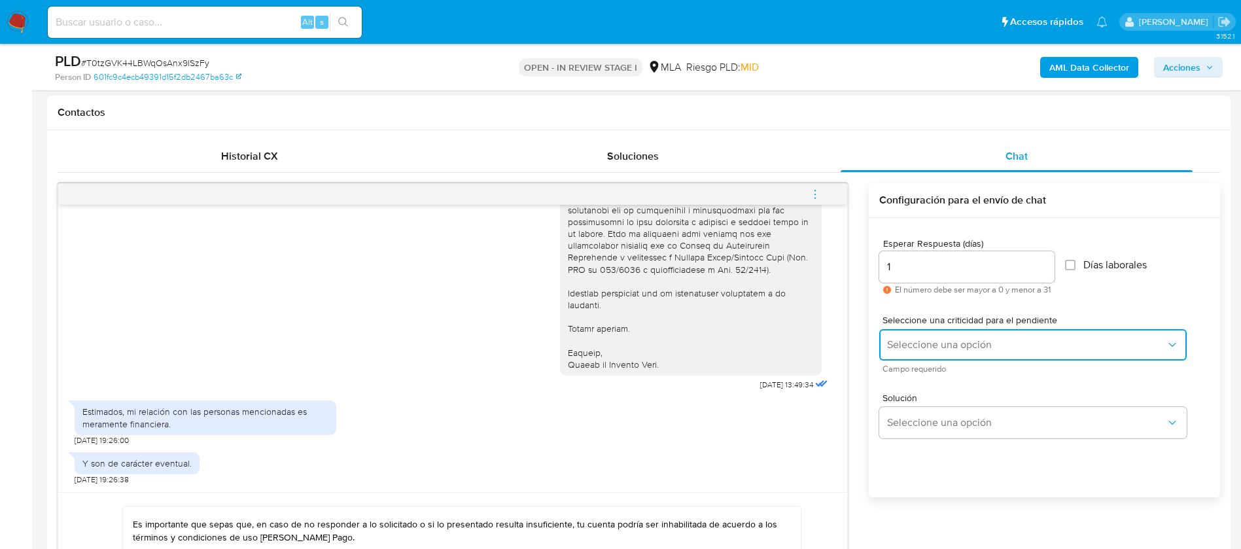
click at [917, 332] on button "Seleccione una opción" at bounding box center [1034, 344] width 308 height 31
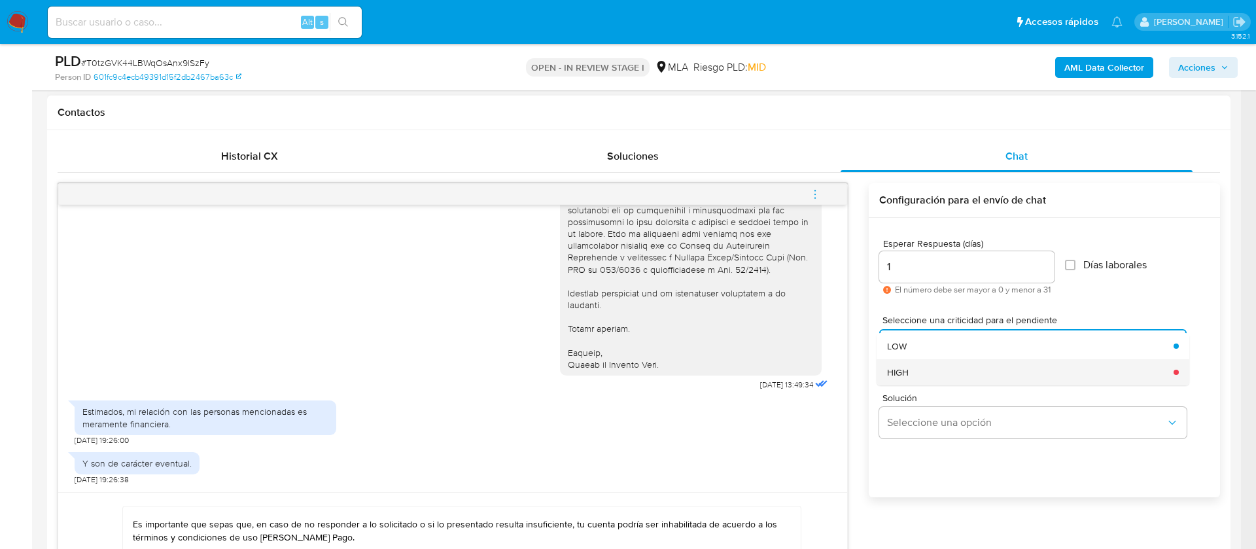
click at [917, 360] on div "HIGH" at bounding box center [1026, 372] width 279 height 26
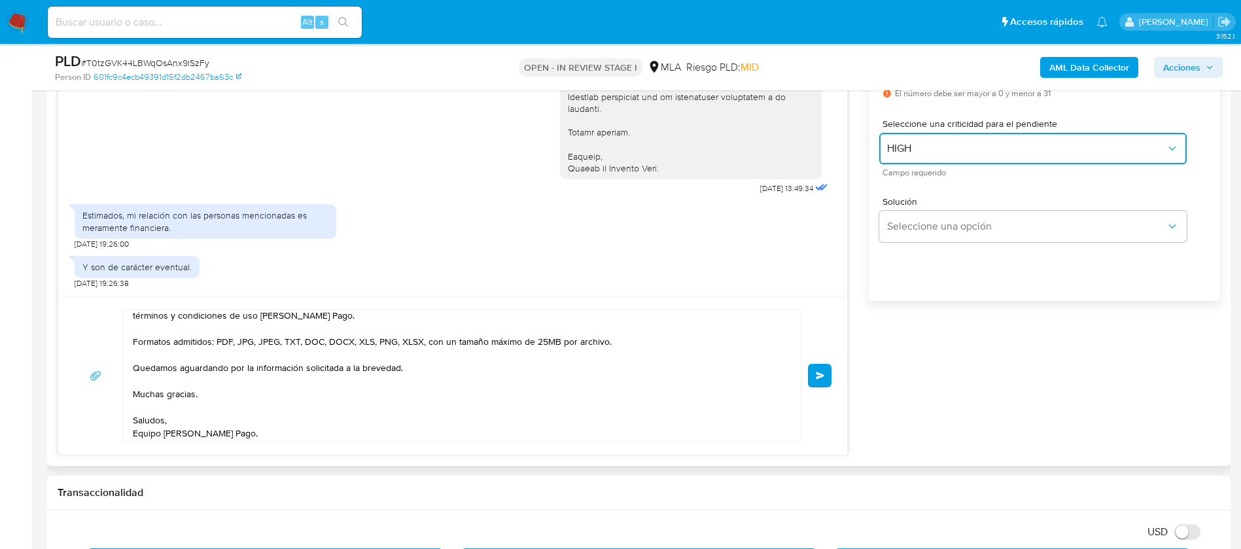
scroll to position [127, 0]
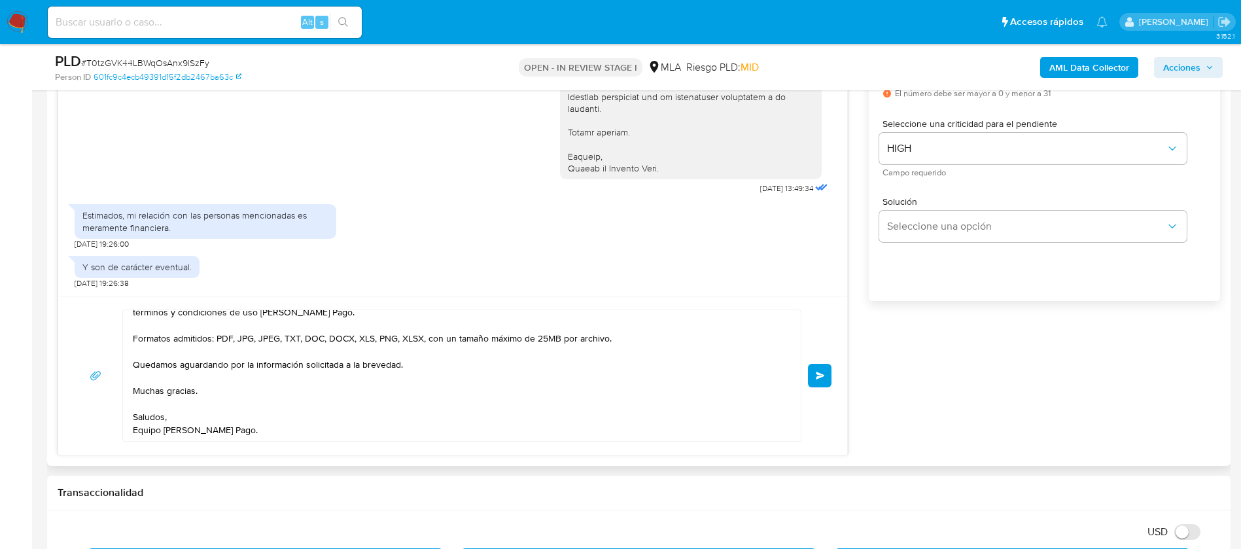
click at [813, 383] on button "Enviar" at bounding box center [820, 376] width 24 height 24
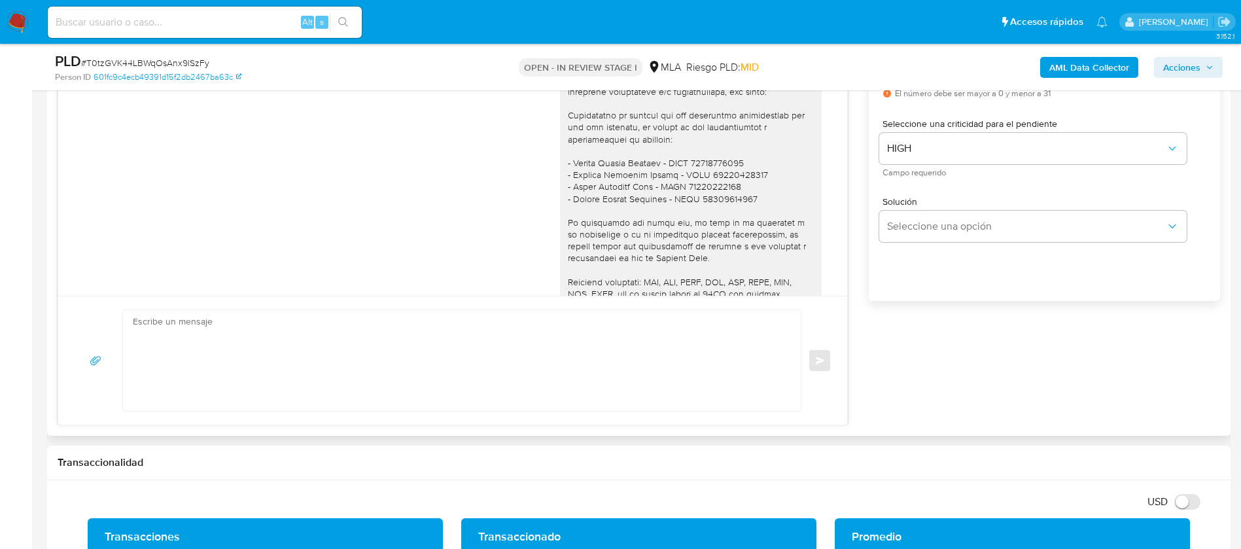
scroll to position [1128, 0]
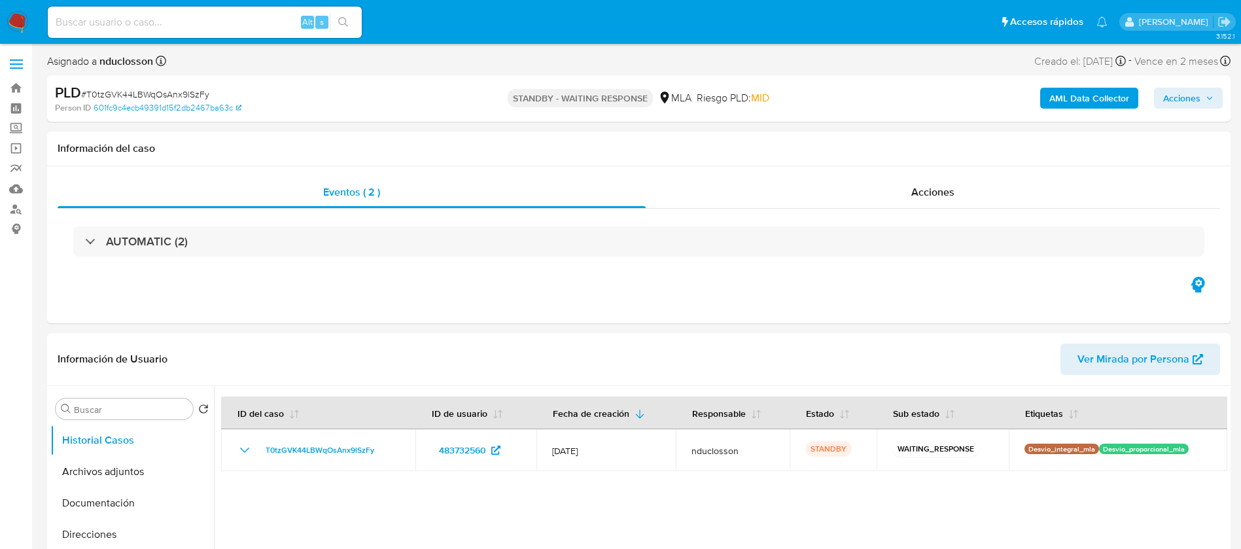
select select "10"
click at [142, 19] on input at bounding box center [205, 22] width 314 height 17
paste input "x8tekb4YgDbQBEZY9C7DidJo"
type input "x8tekb4YgDbQBEZY9C7DidJo"
click at [342, 20] on icon "search-icon" at bounding box center [343, 22] width 10 height 10
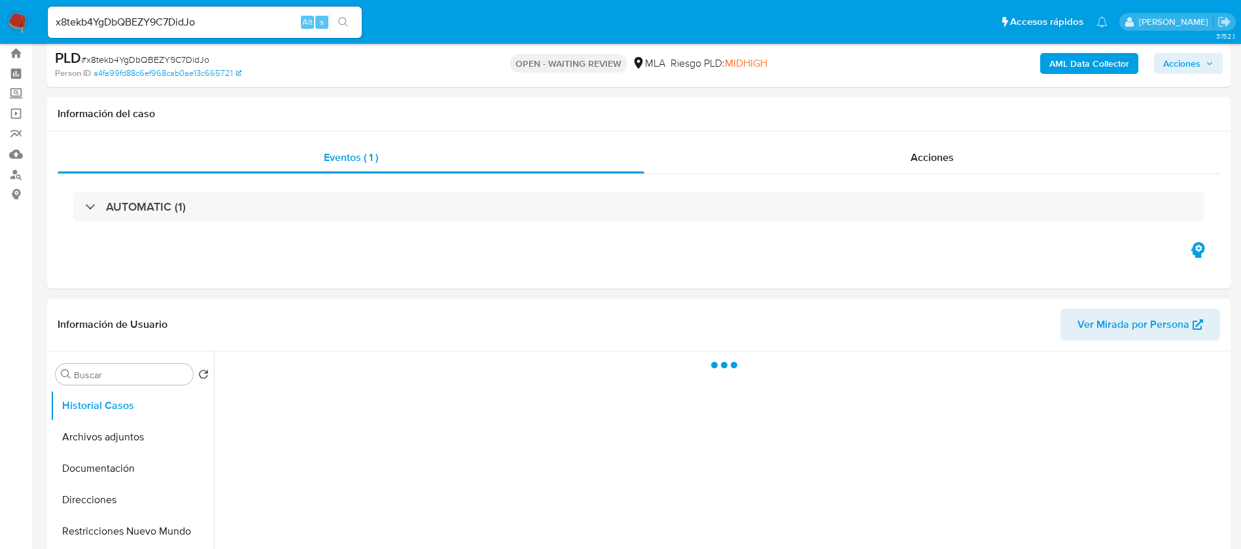
scroll to position [294, 0]
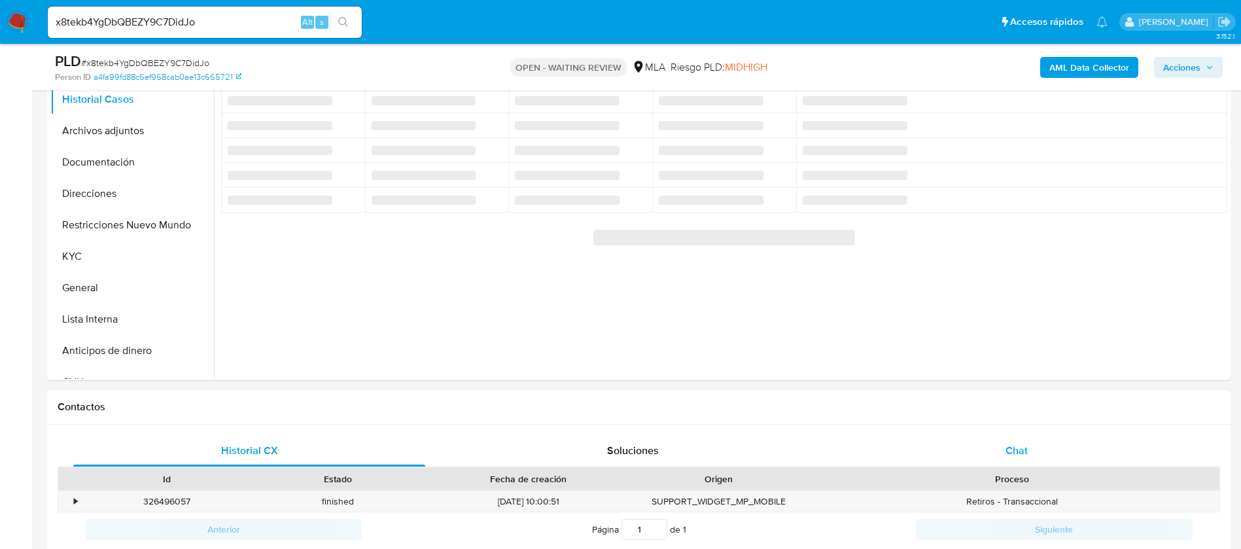
click at [991, 452] on div "Chat" at bounding box center [1017, 450] width 352 height 31
select select "10"
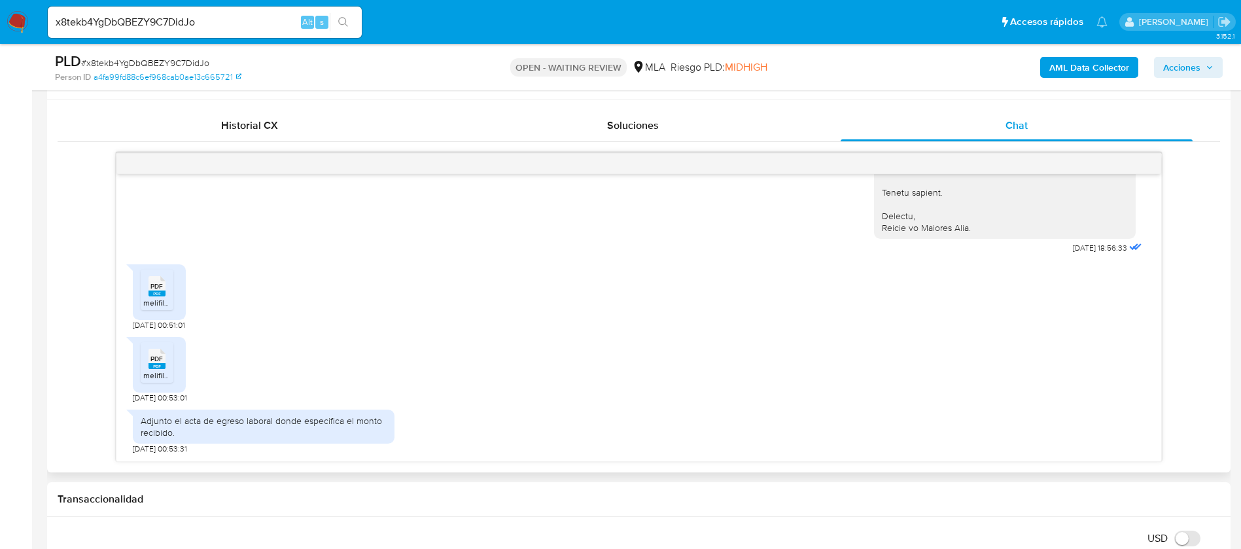
scroll to position [589, 0]
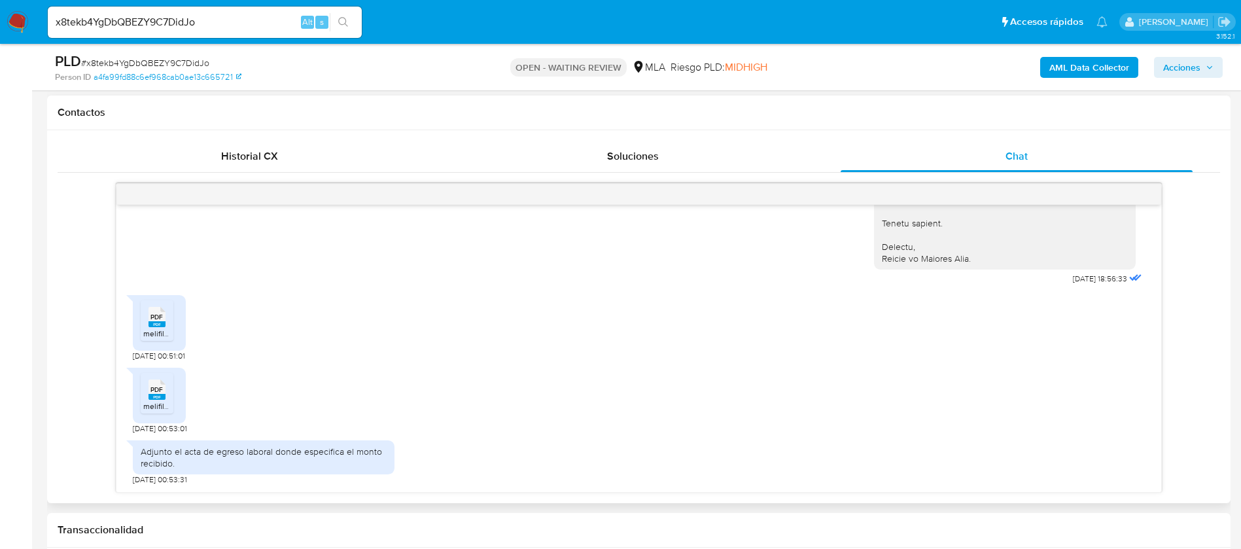
click at [166, 322] on div "PDF PDF" at bounding box center [156, 316] width 27 height 26
click at [164, 383] on rect at bounding box center [170, 375] width 20 height 17
click at [156, 56] on span "# x8tekb4YgDbQBEZY9C7DidJo" at bounding box center [145, 62] width 128 height 13
copy span "x8tekb4YgDbQBEZY9C7DidJo"
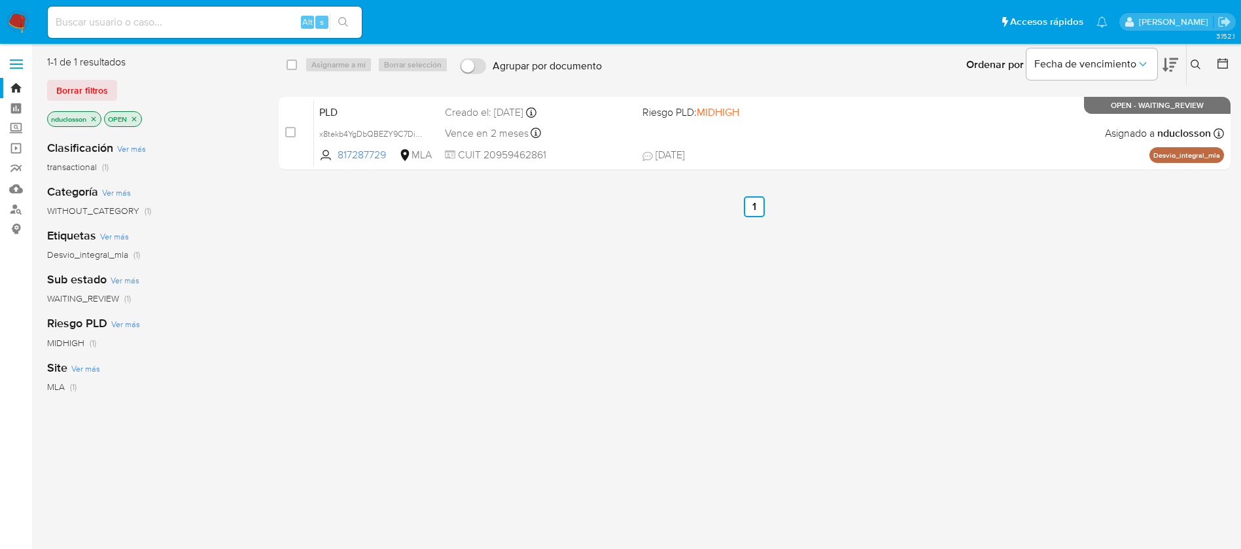
click at [1193, 58] on button at bounding box center [1198, 65] width 22 height 16
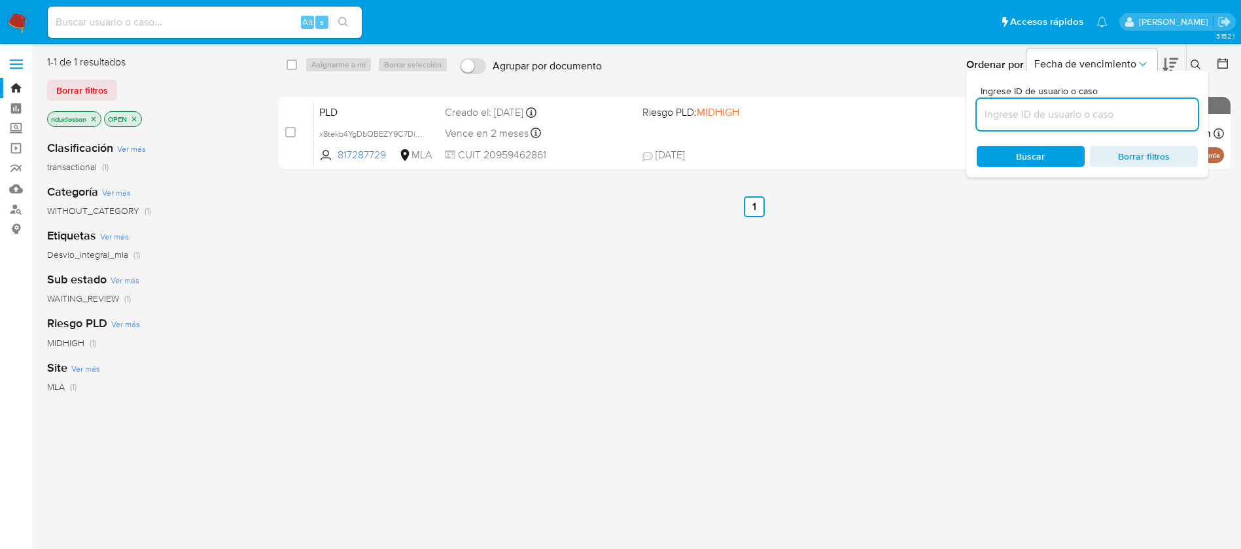
drag, startPoint x: 1071, startPoint y: 109, endPoint x: 1058, endPoint y: 122, distance: 18.1
click at [1071, 109] on input at bounding box center [1087, 114] width 221 height 17
type input "x8tekb4YgDbQBEZY9C7DidJo"
click at [1026, 160] on span "Buscar" at bounding box center [1030, 156] width 29 height 21
click at [294, 63] on input "checkbox" at bounding box center [292, 65] width 10 height 10
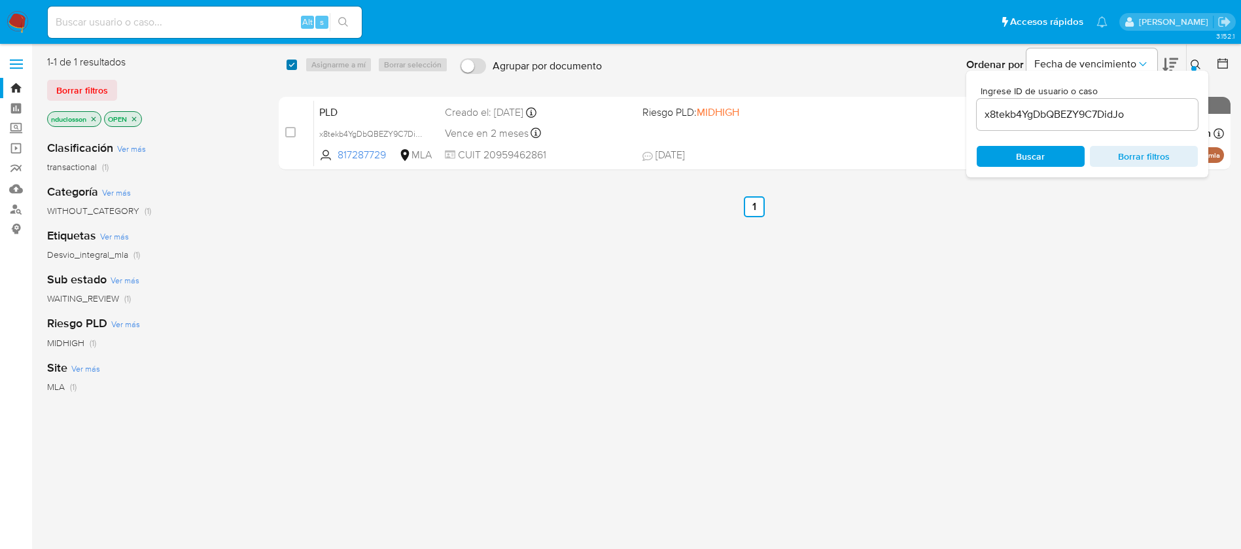
checkbox input "true"
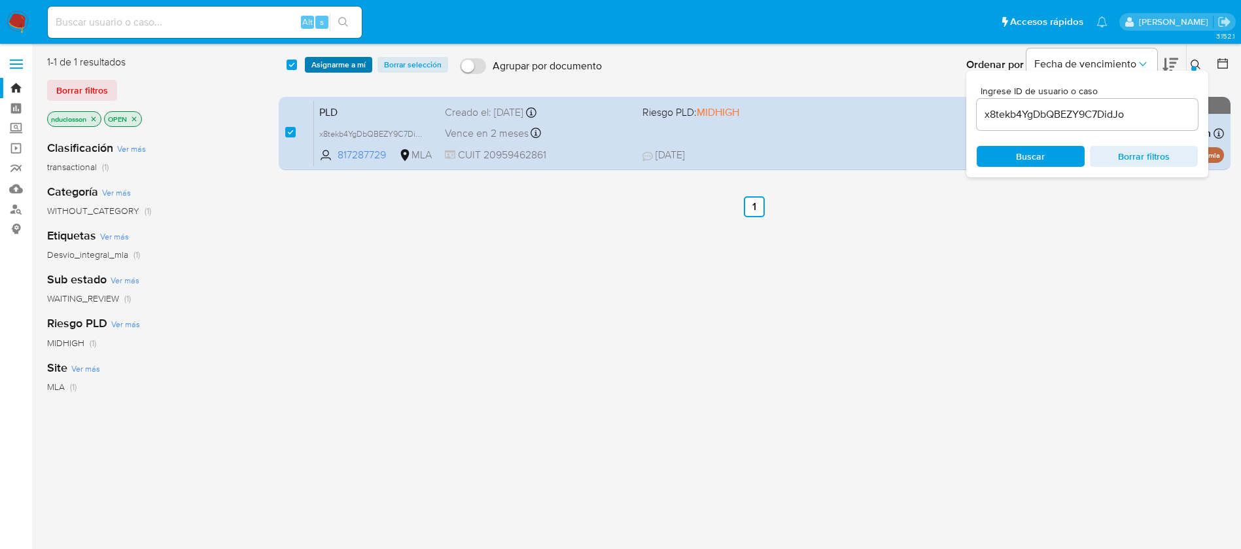
click at [346, 63] on span "Asignarme a mí" at bounding box center [338, 64] width 54 height 13
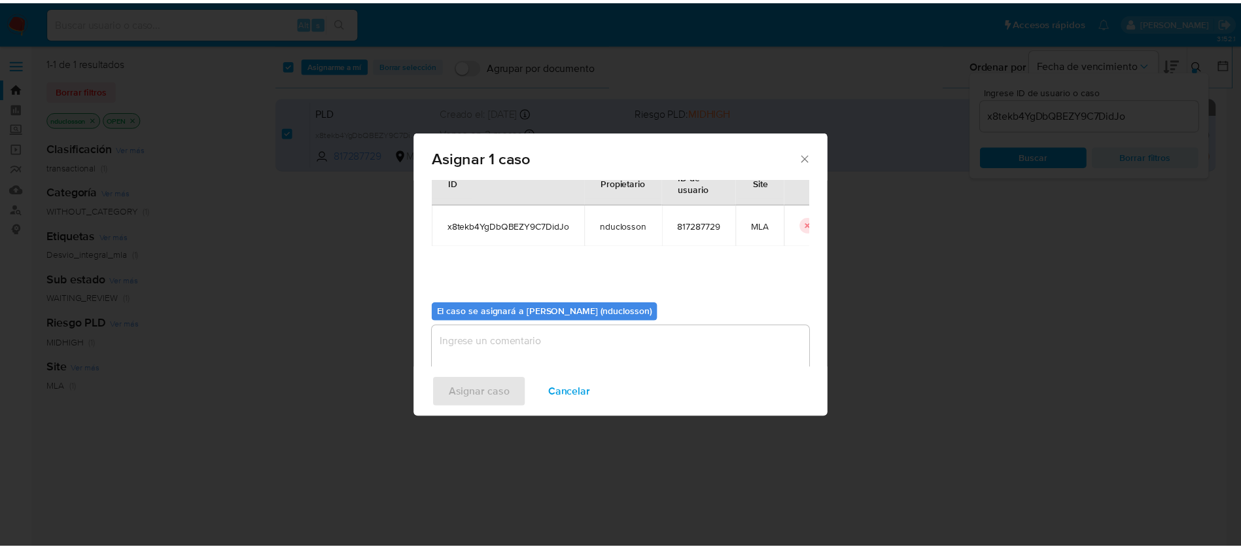
scroll to position [68, 0]
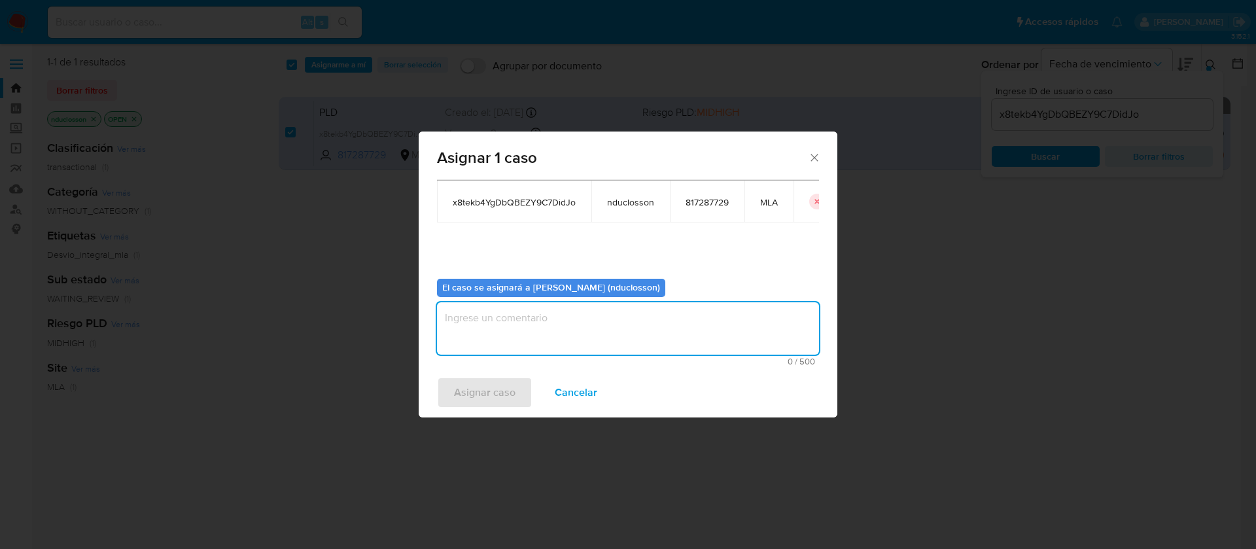
click at [503, 343] on textarea "assign-modal" at bounding box center [628, 328] width 382 height 52
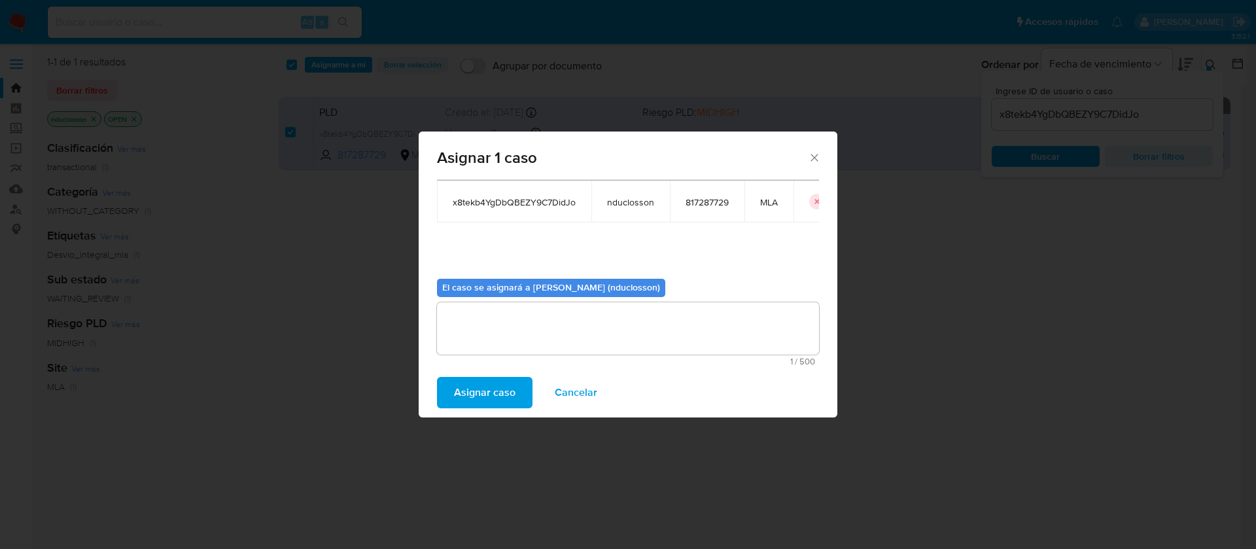
click at [488, 395] on span "Asignar caso" at bounding box center [485, 392] width 62 height 29
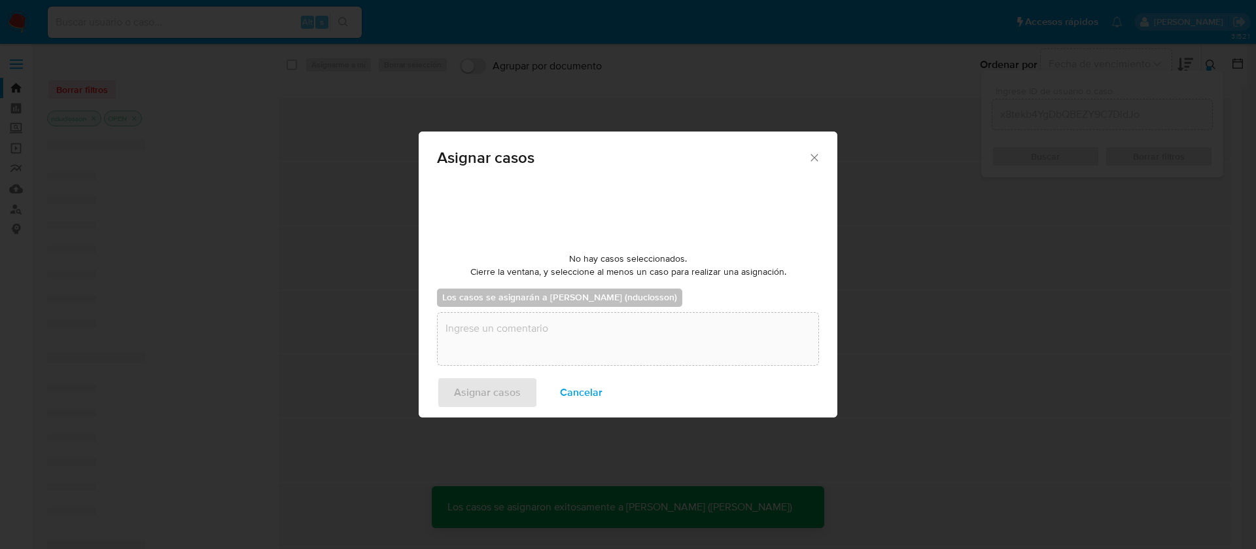
checkbox input "false"
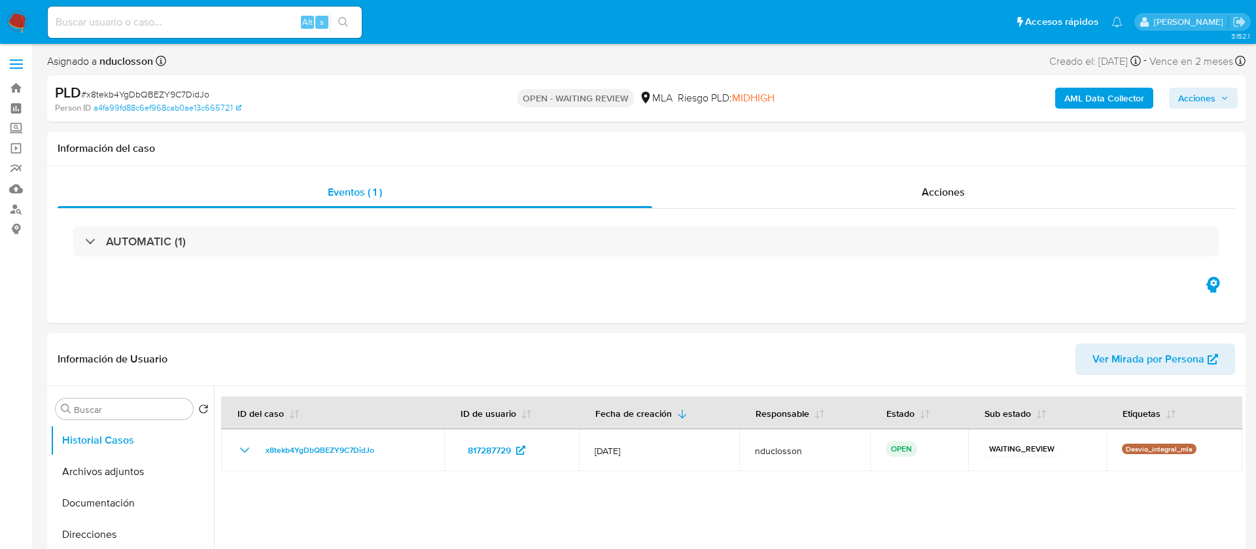
select select "10"
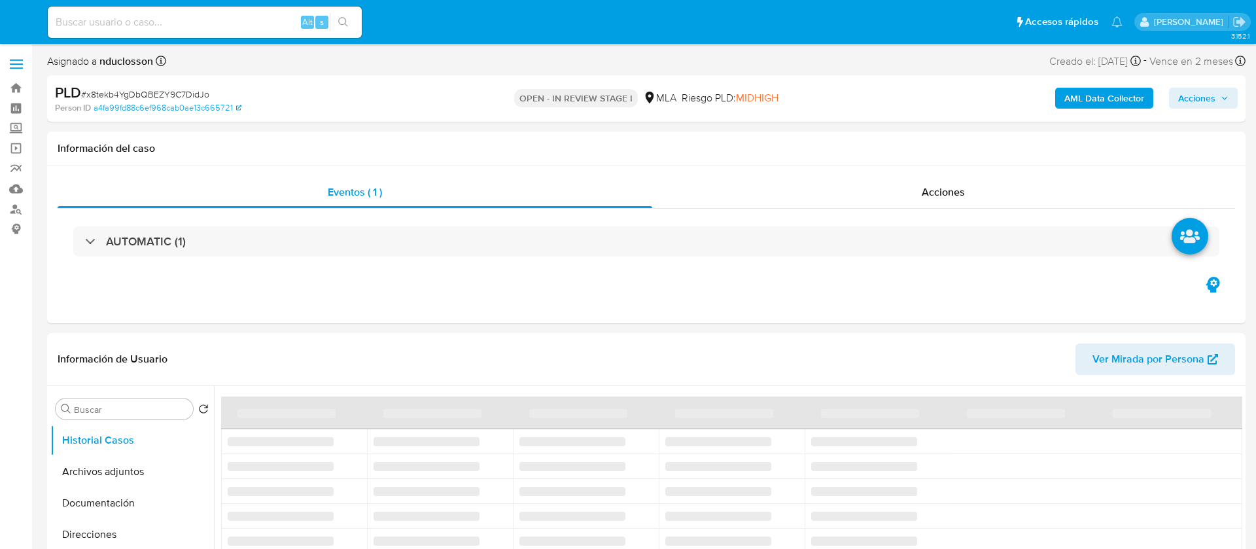
select select "10"
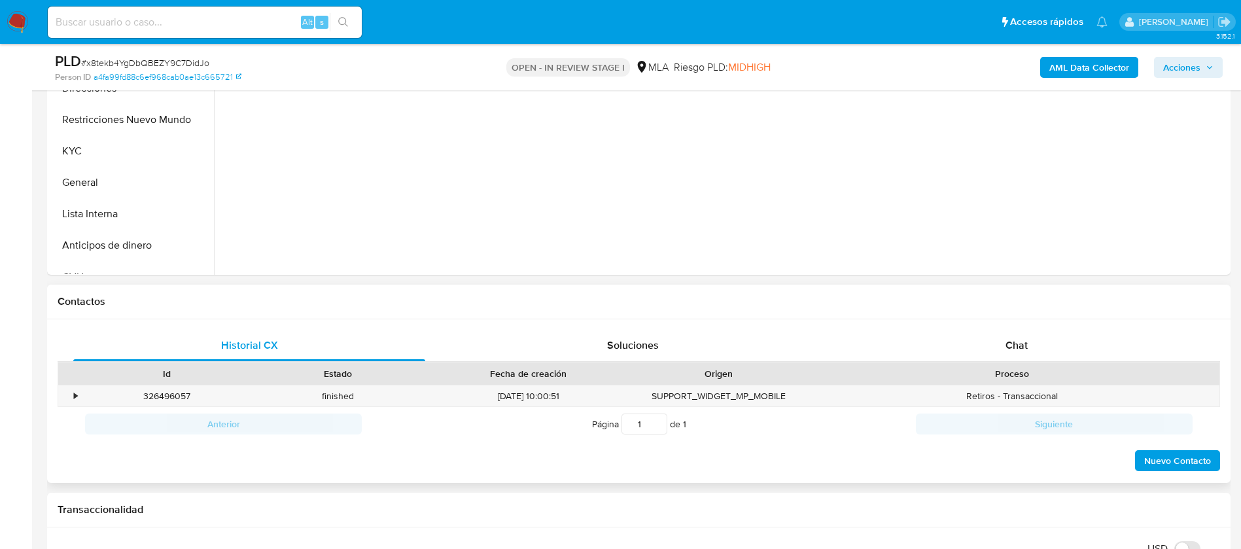
scroll to position [589, 0]
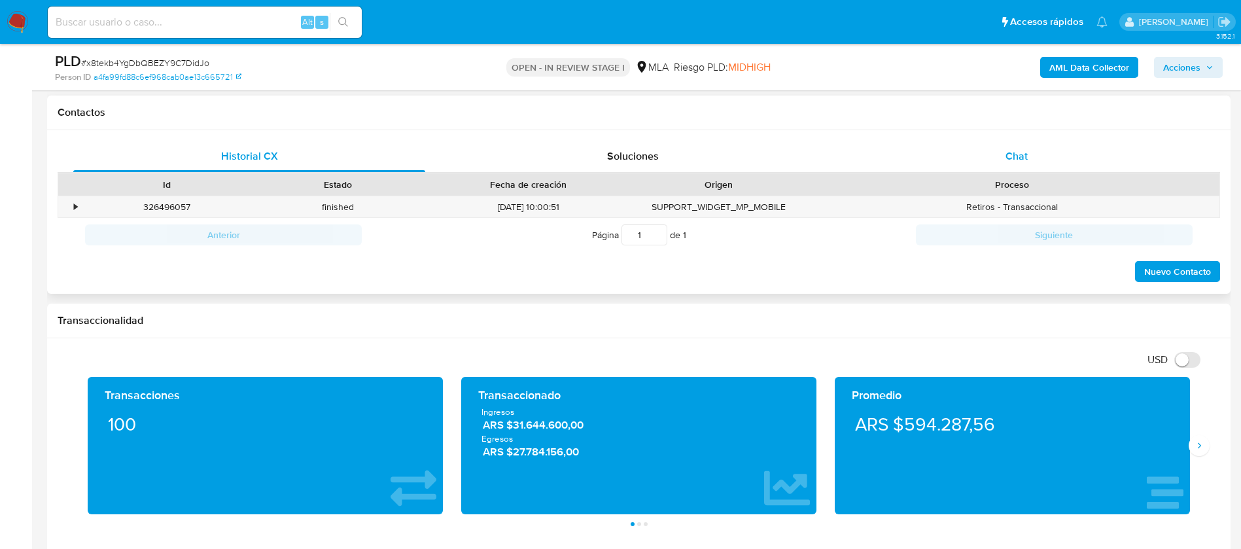
click at [1030, 169] on div "Chat" at bounding box center [1017, 156] width 352 height 31
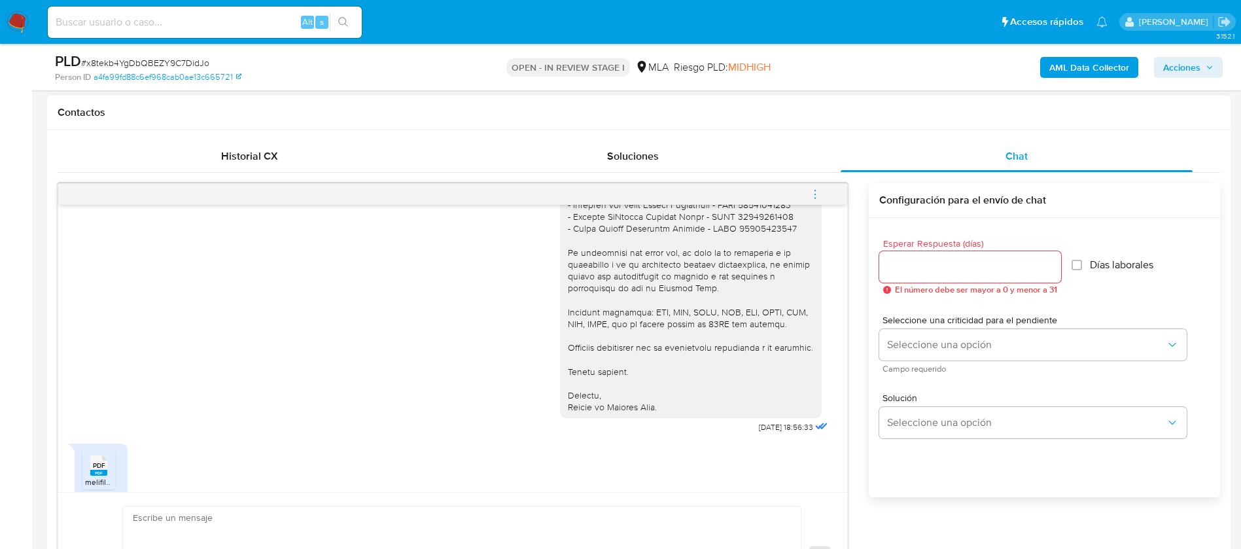
scroll to position [1369, 0]
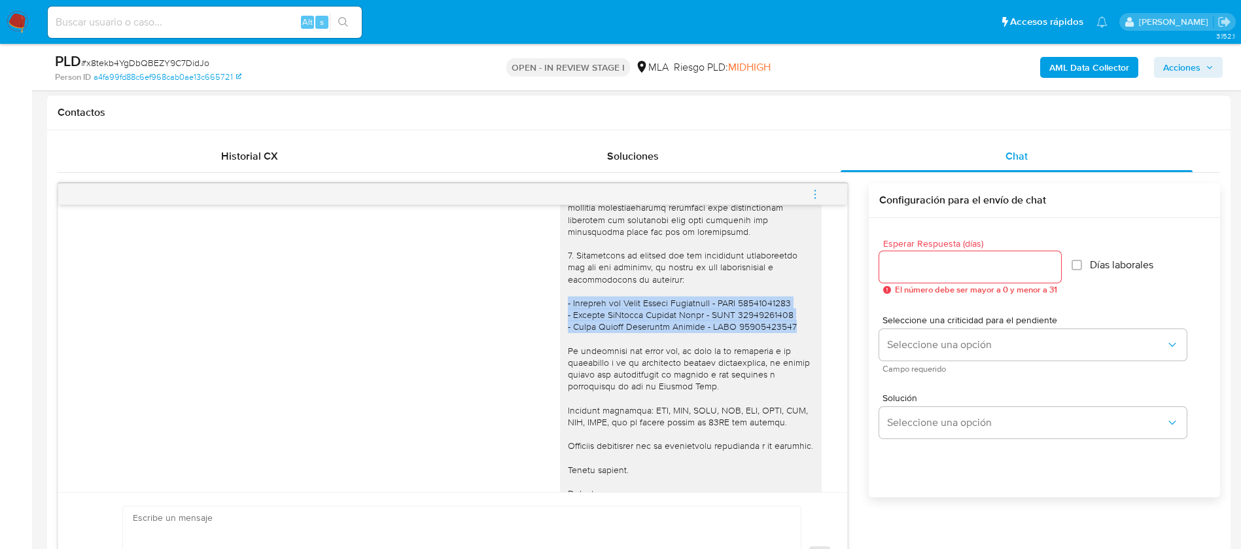
drag, startPoint x: 787, startPoint y: 361, endPoint x: 541, endPoint y: 339, distance: 246.4
click at [541, 339] on div "07/08/2025 18:56:33" at bounding box center [453, 224] width 756 height 621
copy div "- Amerilud del Valle Garcia Valderrama - CUIT 27960726869 - Evelhen McCreery Va…"
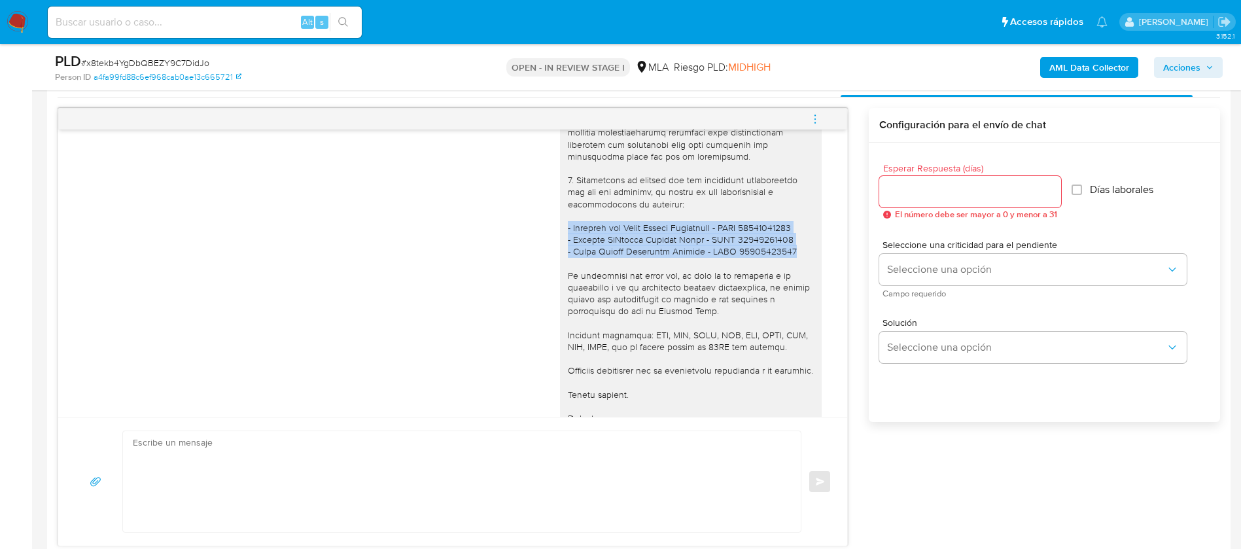
scroll to position [883, 0]
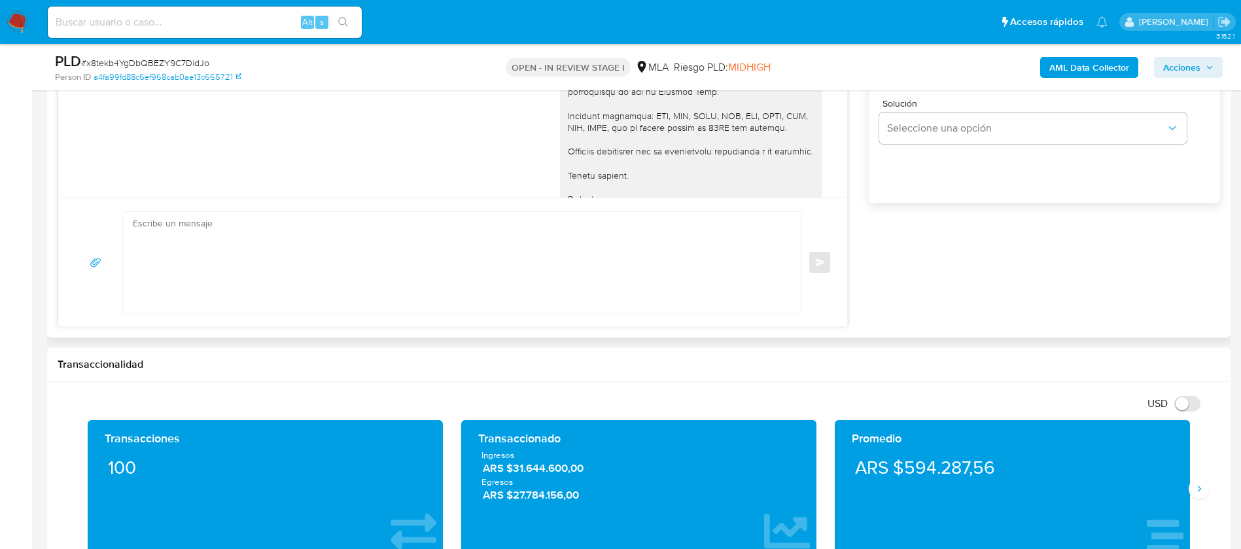
click at [450, 232] on textarea at bounding box center [459, 262] width 652 height 101
paste textarea "Hola Edecio, Muchas gracias por tu respuesta. No obstante, necesitamos que nos …"
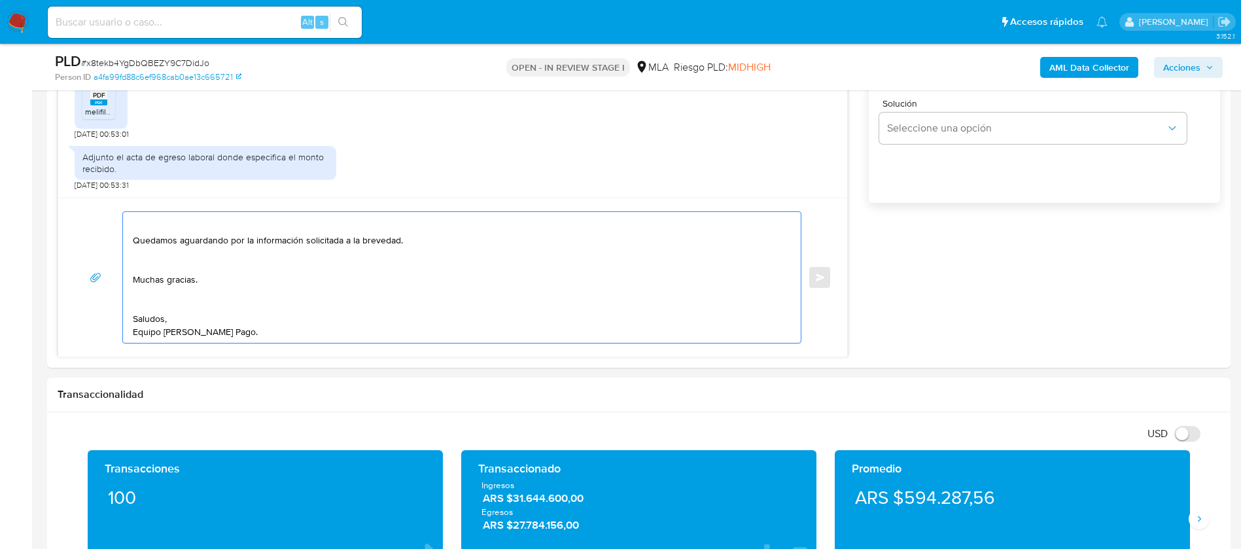
scroll to position [297, 0]
click at [147, 306] on textarea "Hola Edecio, Muchas gracias por tu respuesta. No obstante, necesitamos que nos …" at bounding box center [459, 277] width 652 height 131
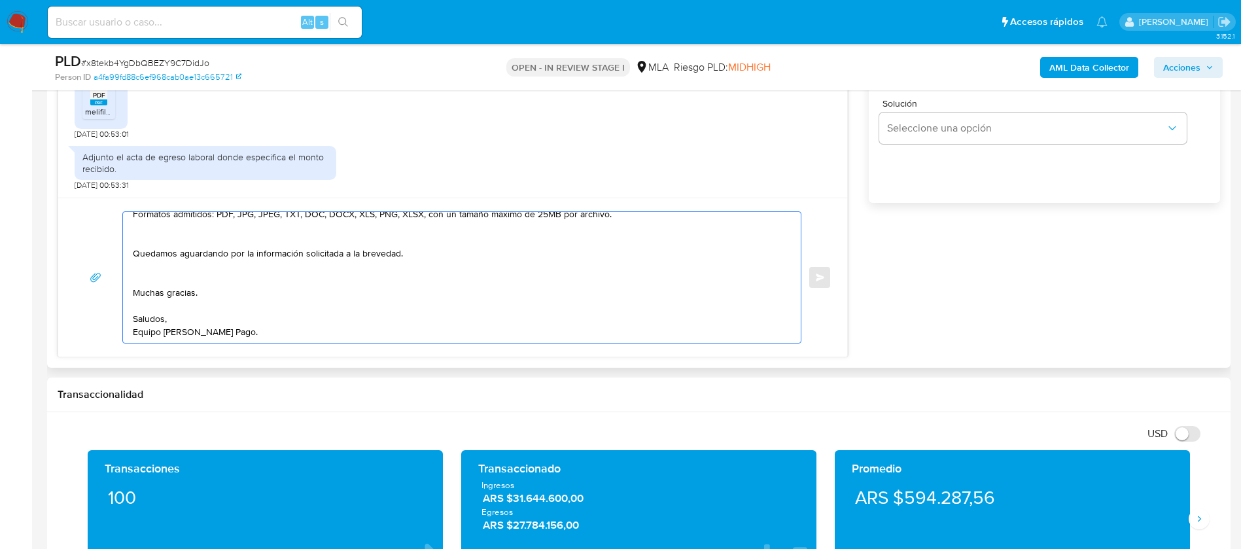
click at [148, 276] on textarea "Hola Edecio, Muchas gracias por tu respuesta. No obstante, necesitamos que nos …" at bounding box center [459, 277] width 652 height 131
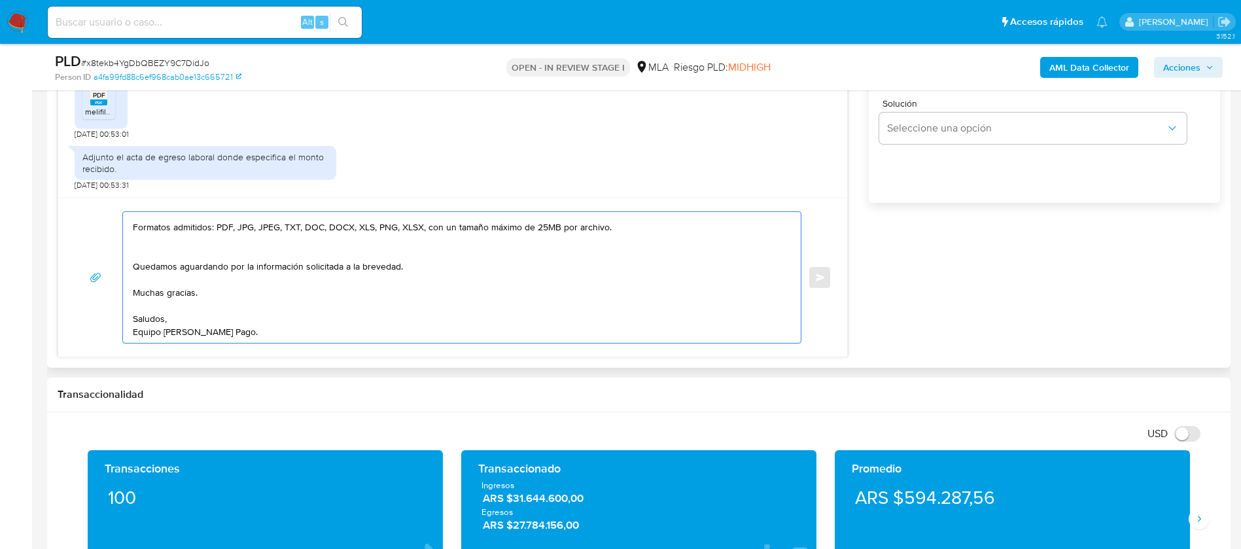
click at [154, 249] on textarea "Hola Edecio, Muchas gracias por tu respuesta. No obstante, necesitamos que nos …" at bounding box center [459, 277] width 652 height 131
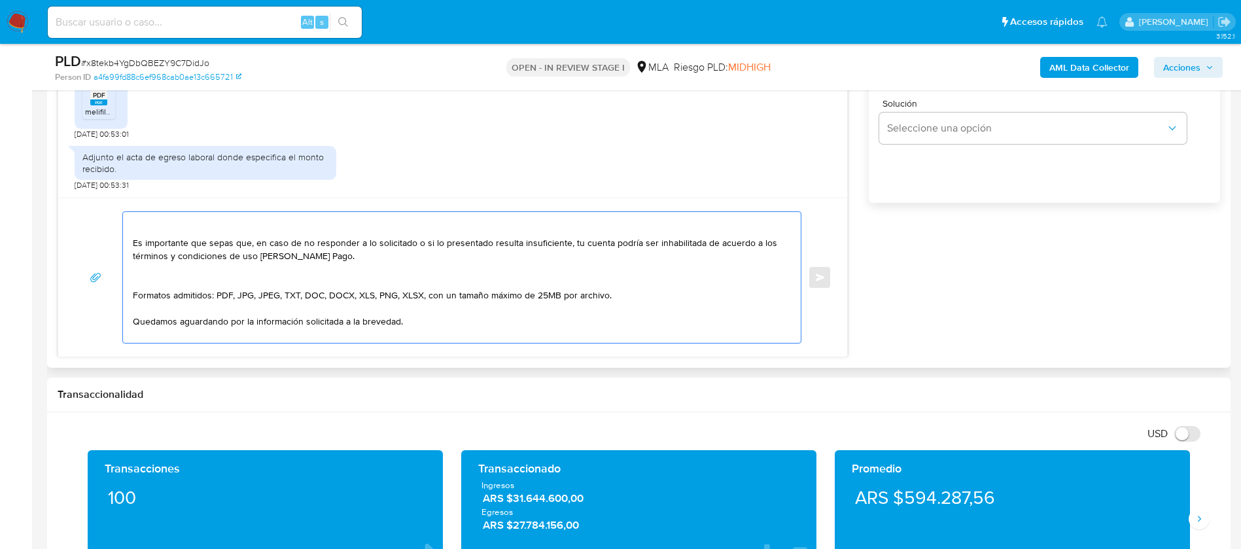
scroll to position [160, 0]
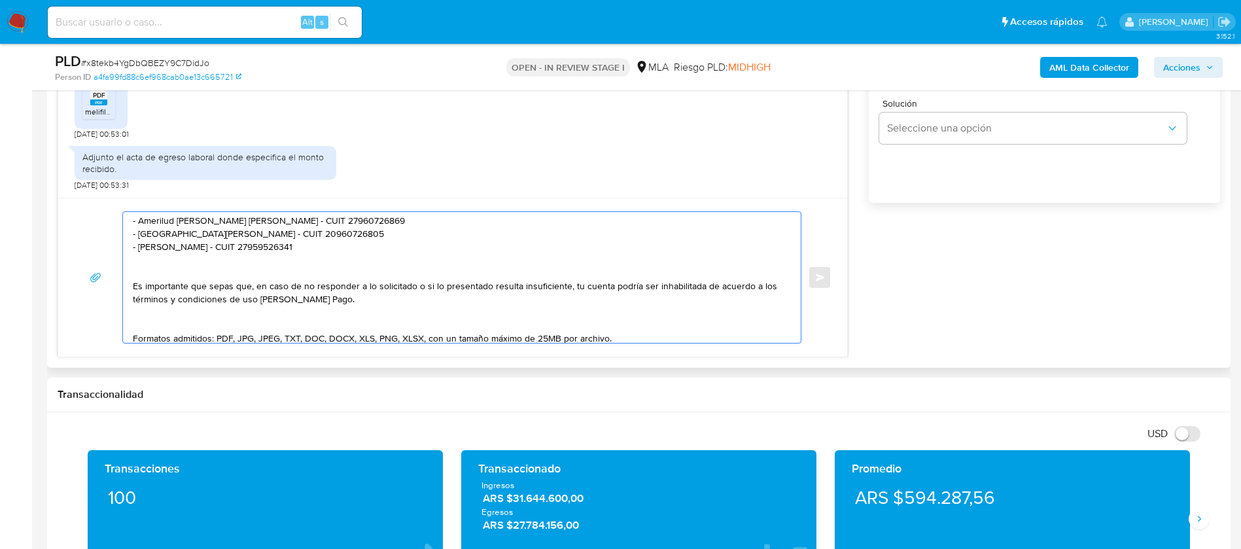
click at [156, 315] on textarea "Hola Edecio, Muchas gracias por tu respuesta. No obstante, necesitamos que nos …" at bounding box center [459, 277] width 652 height 131
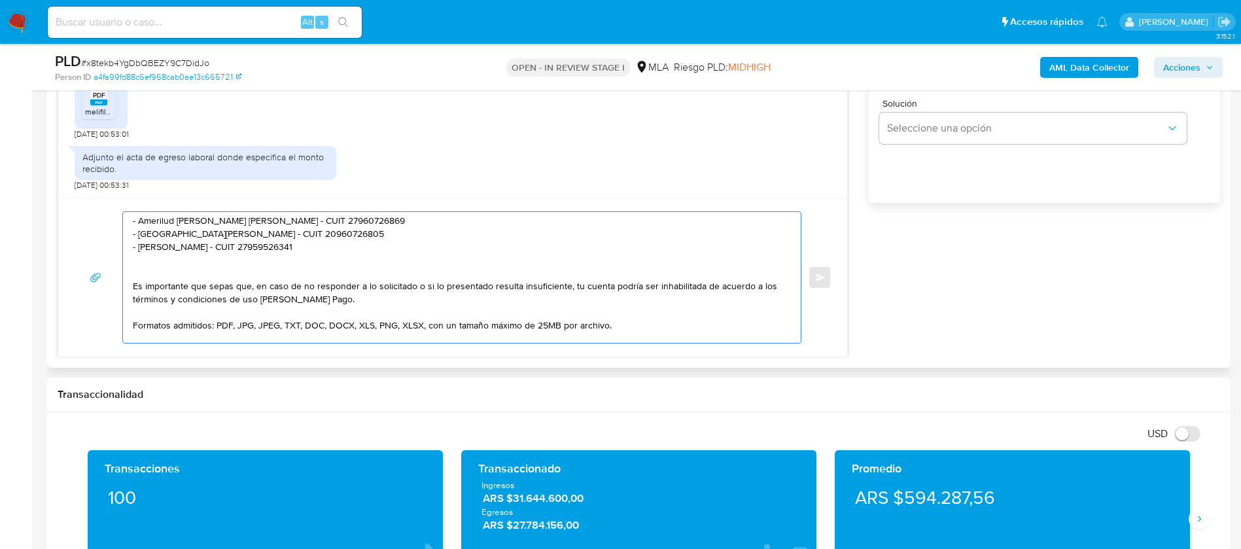
click at [147, 277] on textarea "Hola Edecio, Muchas gracias por tu respuesta. No obstante, necesitamos que nos …" at bounding box center [459, 277] width 652 height 131
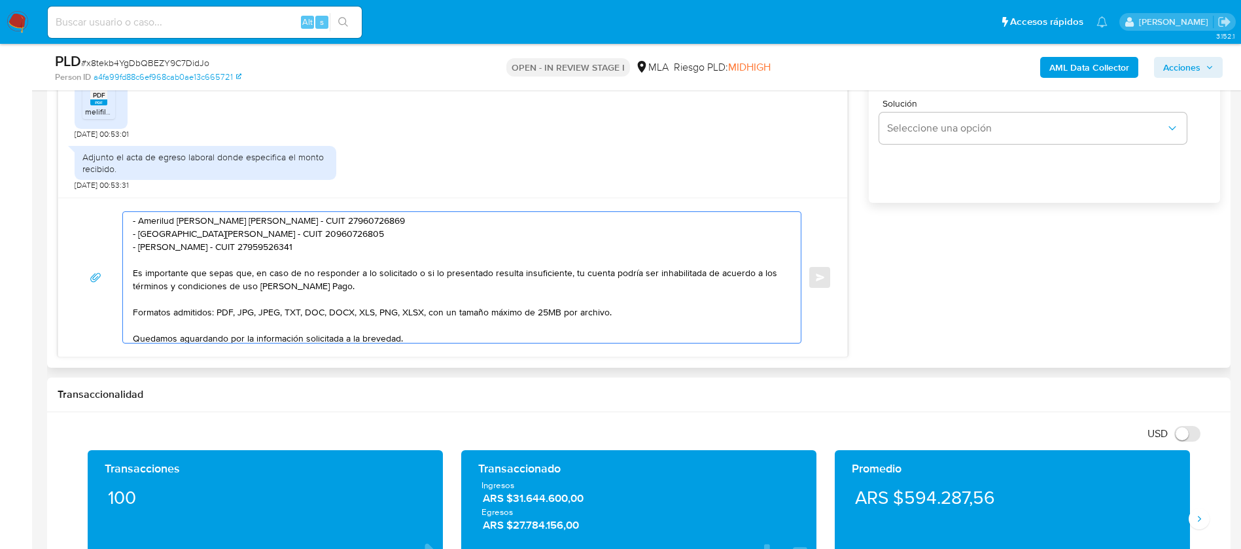
scroll to position [62, 0]
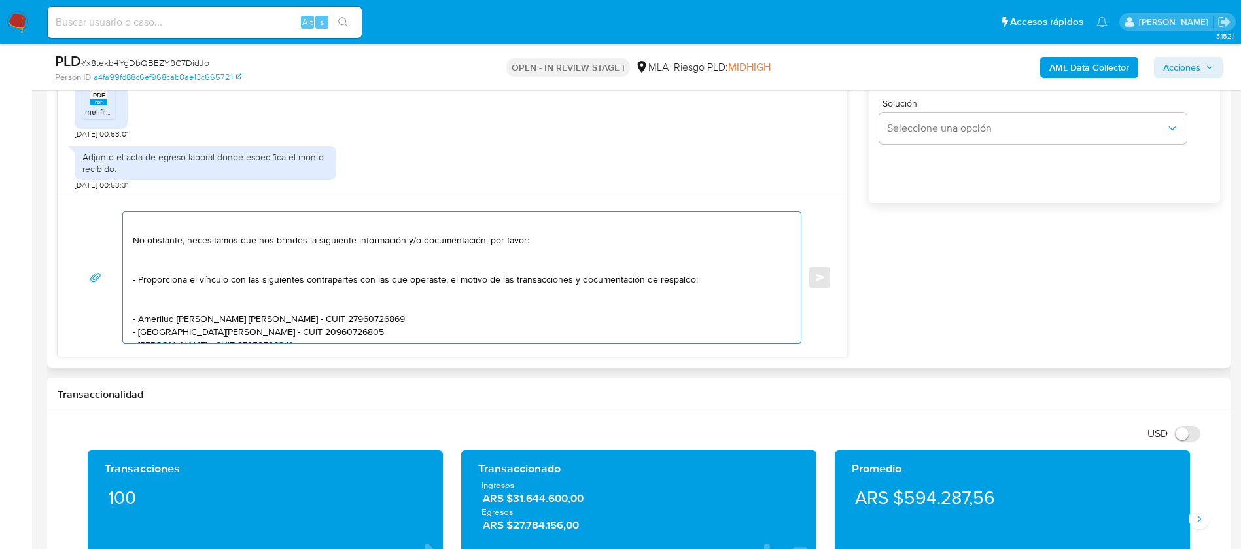
click at [146, 294] on textarea "Hola Edecio, Muchas gracias por tu respuesta. No obstante, necesitamos que nos …" at bounding box center [459, 277] width 652 height 131
click at [144, 296] on textarea "Hola Edecio, Muchas gracias por tu respuesta. No obstante, necesitamos que nos …" at bounding box center [459, 277] width 652 height 131
click at [151, 259] on textarea "Hola Edecio, Muchas gracias por tu respuesta. No obstante, necesitamos que nos …" at bounding box center [459, 277] width 652 height 131
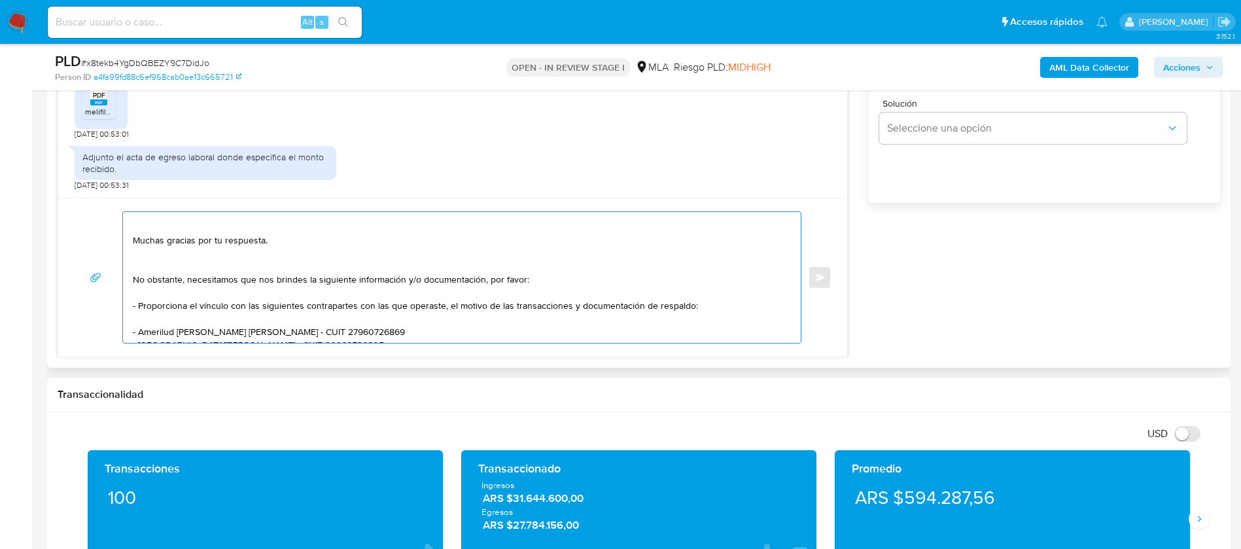
scroll to position [0, 0]
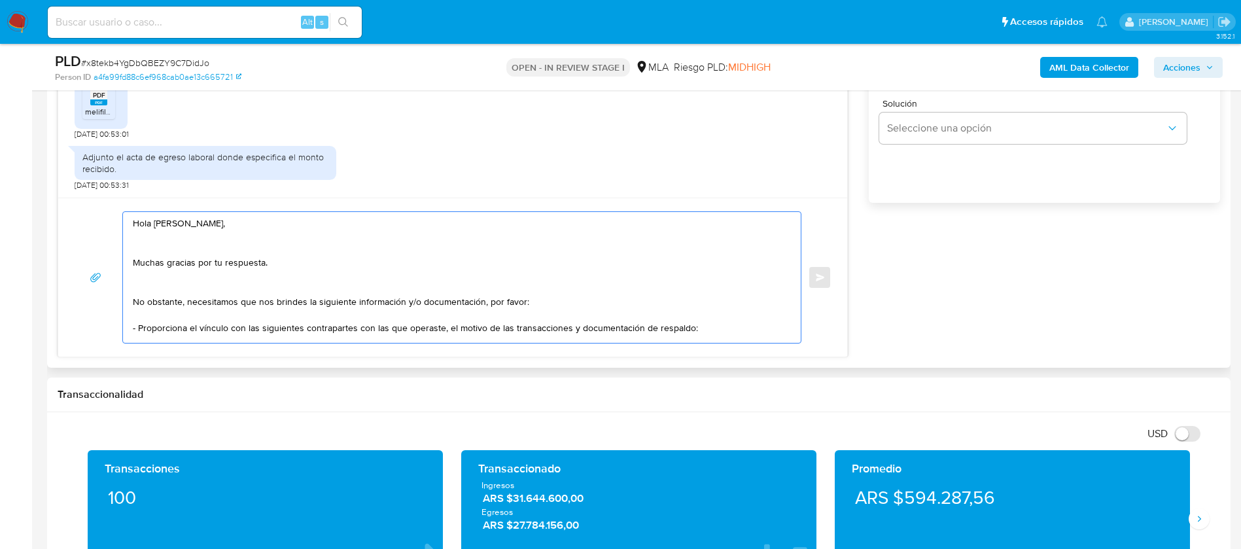
click at [152, 285] on textarea "Hola Edecio, Muchas gracias por tu respuesta. No obstante, necesitamos que nos …" at bounding box center [459, 277] width 652 height 131
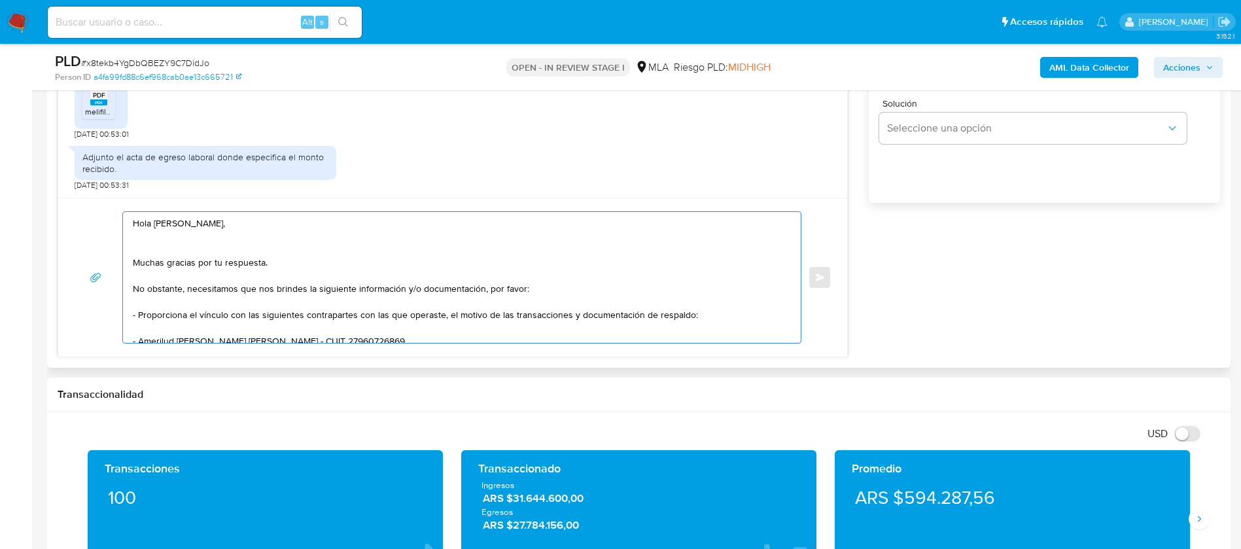
click at [150, 245] on textarea "Hola Edecio, Muchas gracias por tu respuesta. No obstante, necesitamos que nos …" at bounding box center [459, 277] width 652 height 131
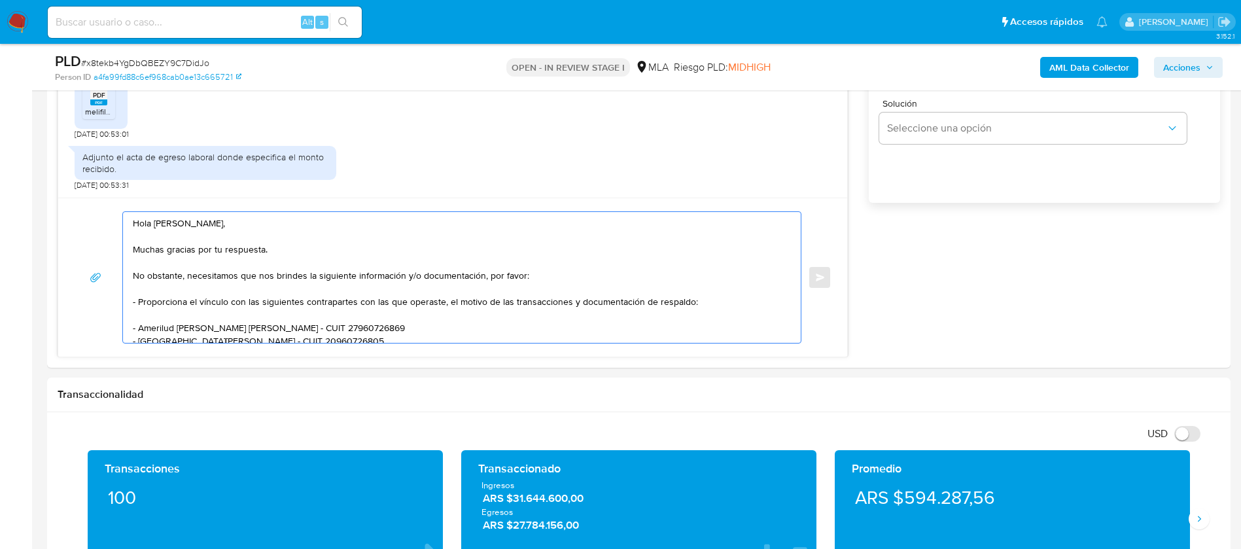
type textarea "Hola Edecio, Muchas gracias por tu respuesta. No obstante, necesitamos que nos …"
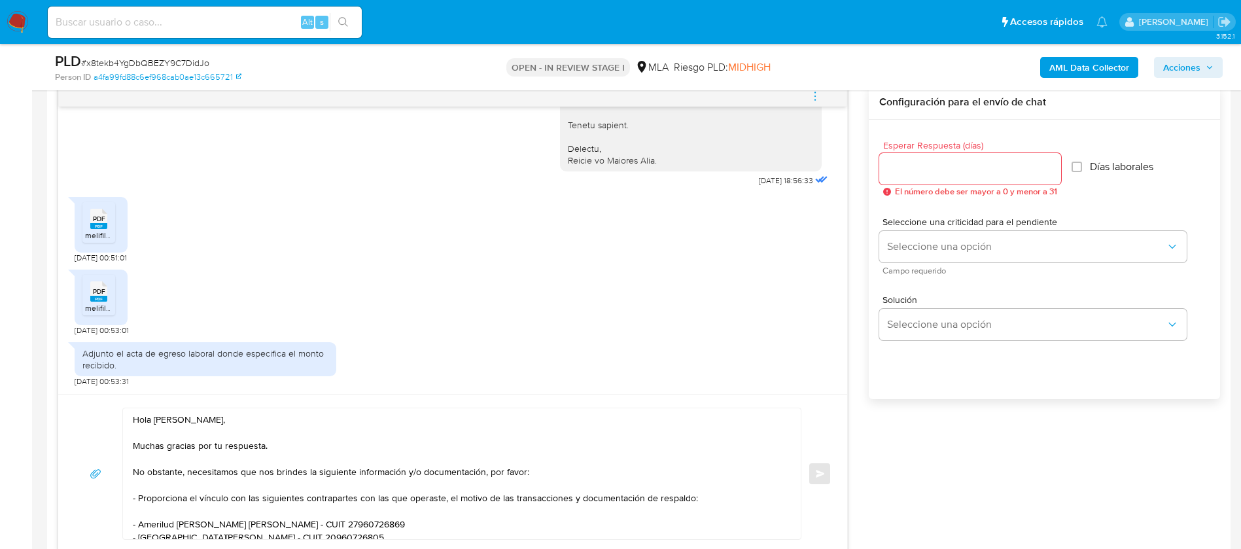
click at [939, 168] on input "Esperar Respuesta (días)" at bounding box center [971, 168] width 182 height 17
type input "2"
type input "1"
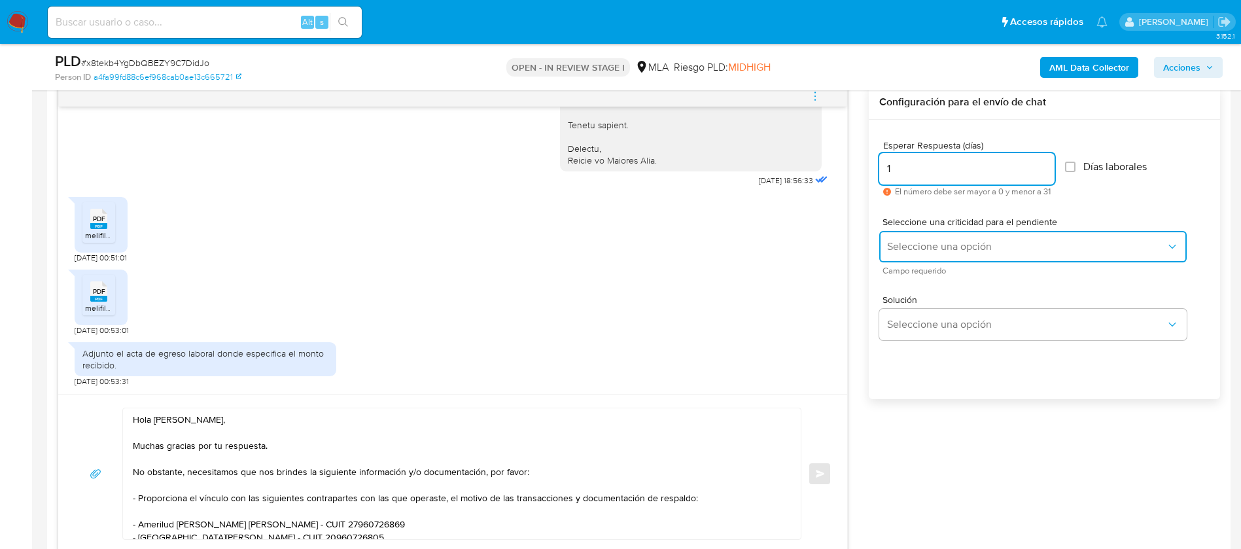
click at [910, 237] on button "Seleccione una opción" at bounding box center [1034, 246] width 308 height 31
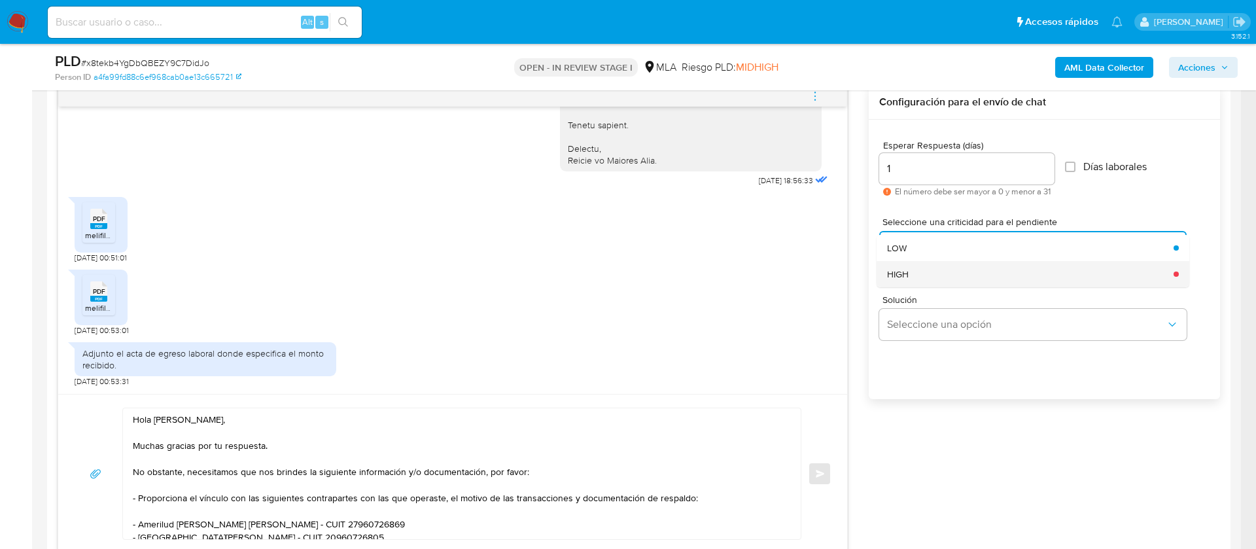
click at [913, 271] on div "HIGH" at bounding box center [1026, 274] width 279 height 26
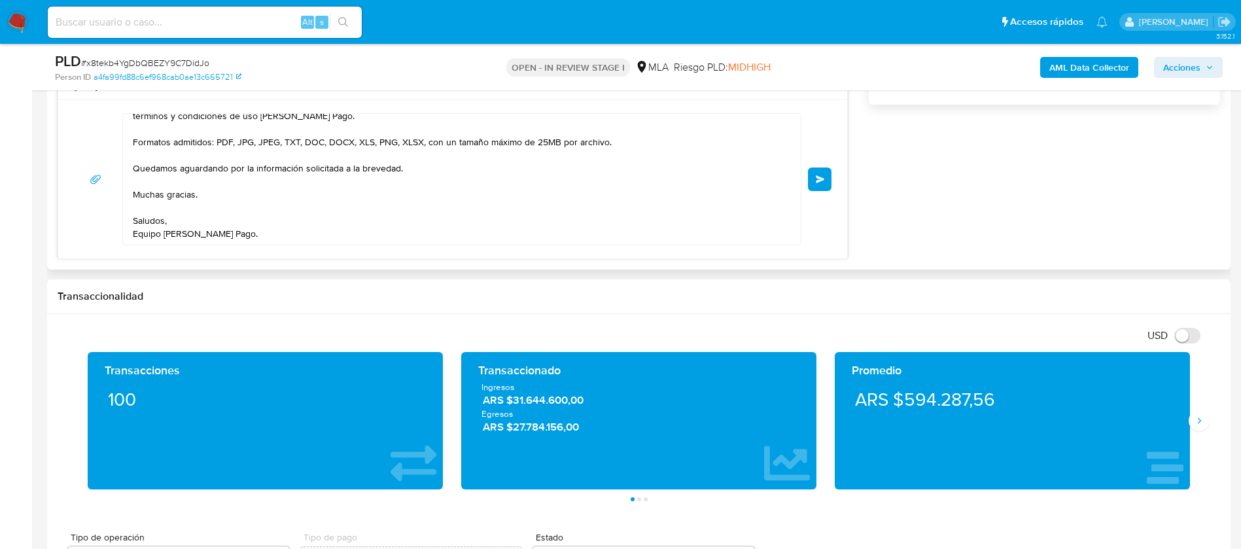
scroll to position [883, 0]
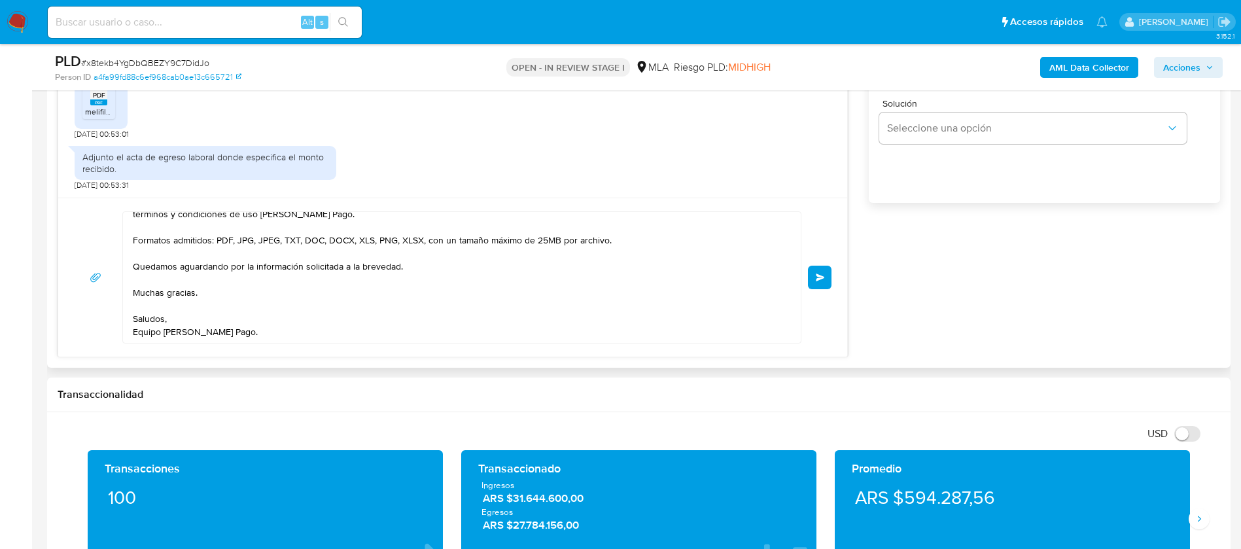
click at [820, 275] on span "Enviar" at bounding box center [820, 278] width 9 height 8
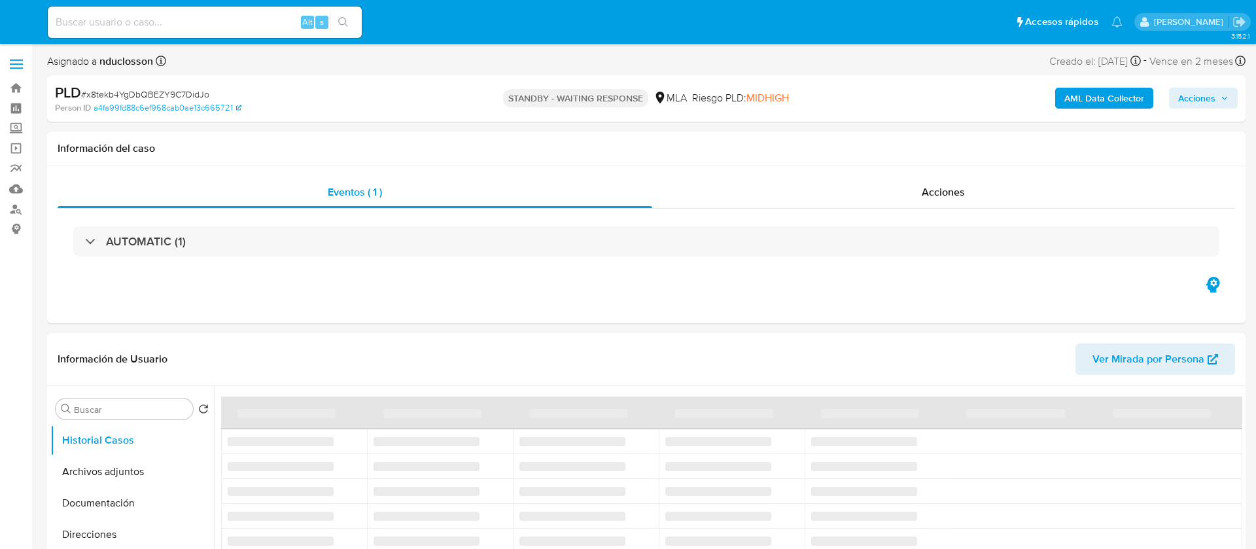
select select "10"
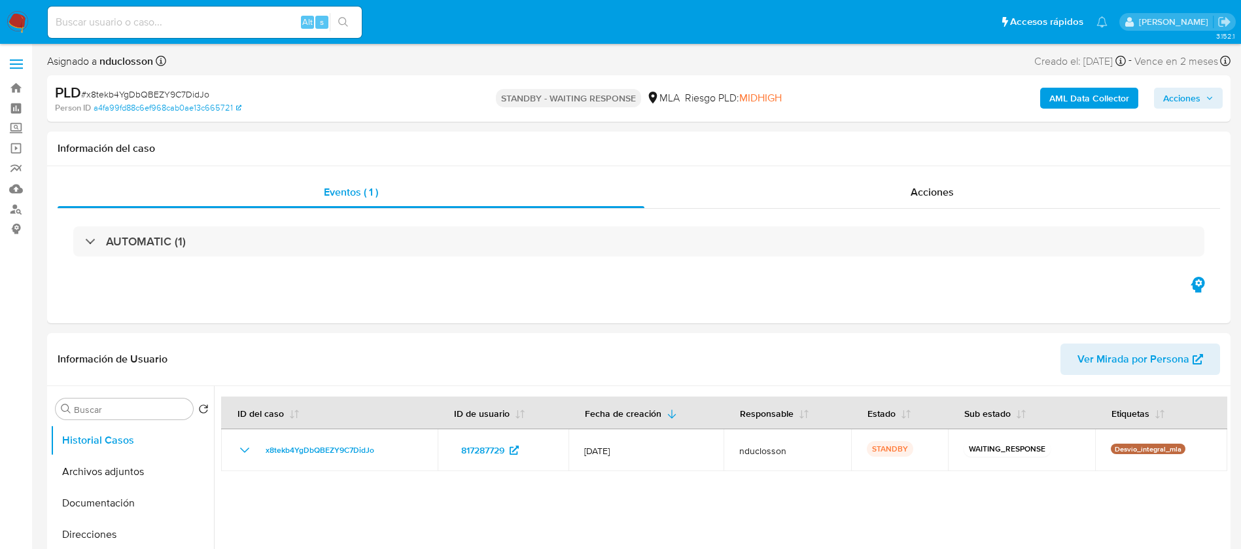
click at [183, 16] on input at bounding box center [205, 22] width 314 height 17
paste input "mnUXsOn4UzVY3Z24V9eGwmzu"
type input "mnUXsOn4UzVY3Z24V9eGwmzu"
click at [344, 21] on icon "search-icon" at bounding box center [343, 22] width 10 height 10
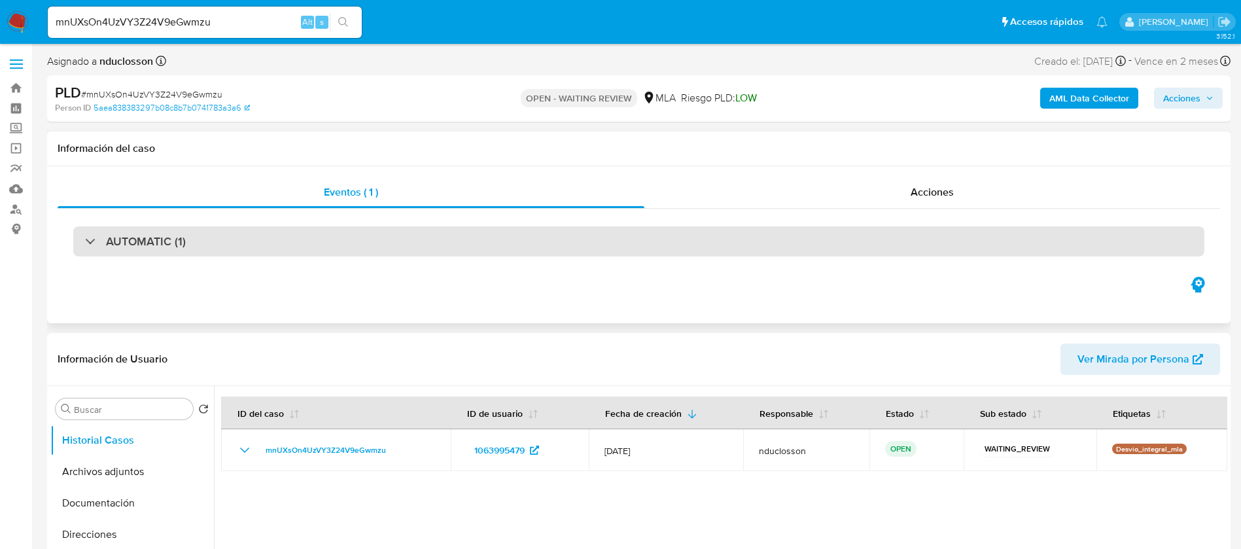
select select "10"
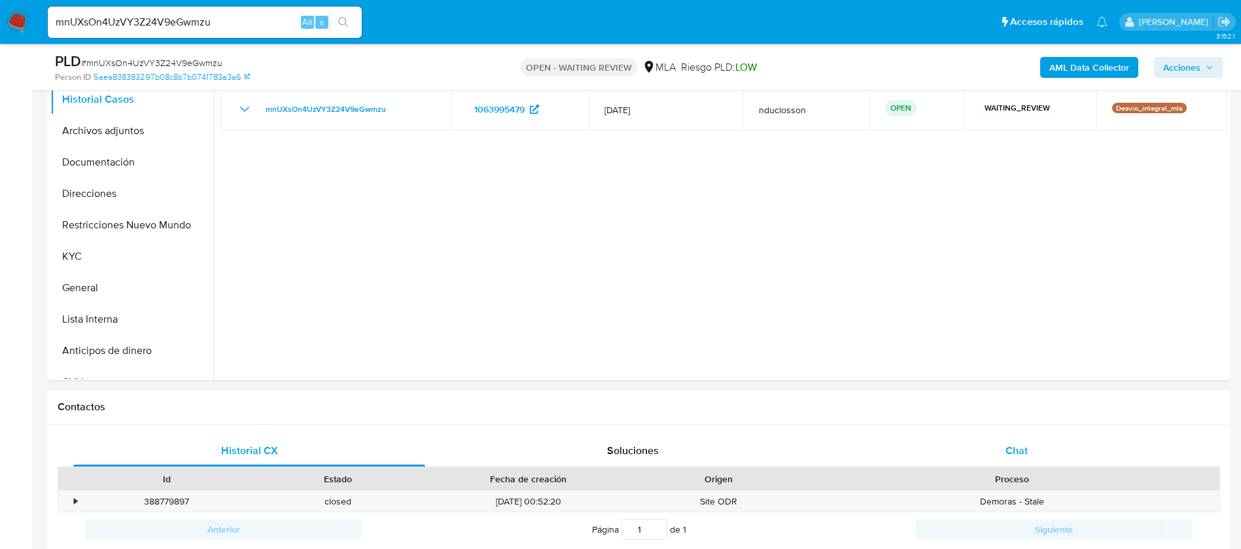
click at [976, 457] on div "Chat" at bounding box center [1017, 450] width 352 height 31
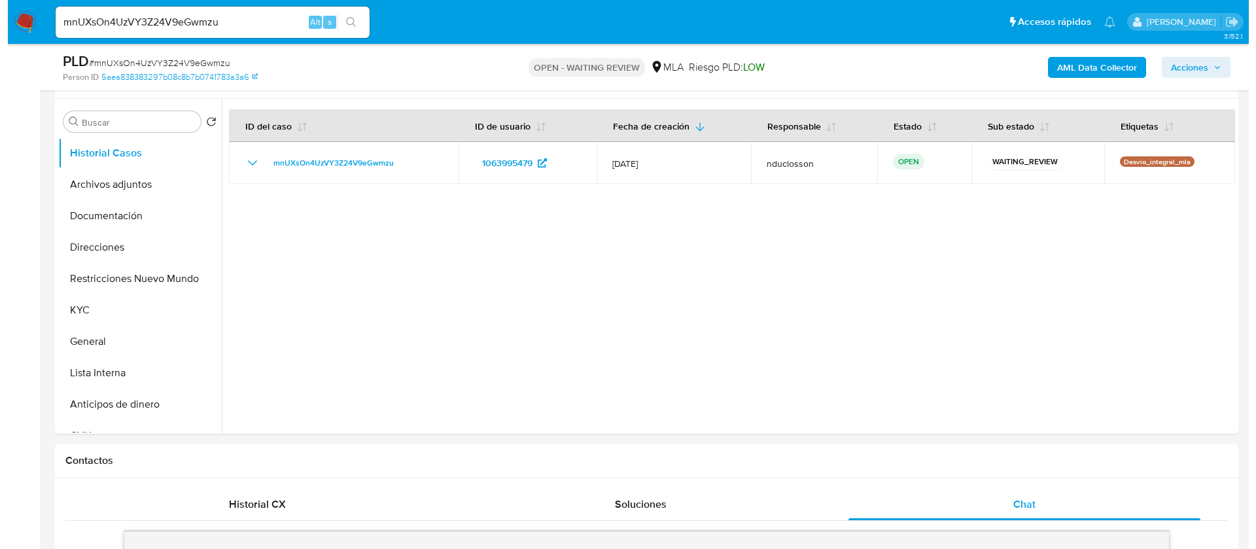
scroll to position [196, 0]
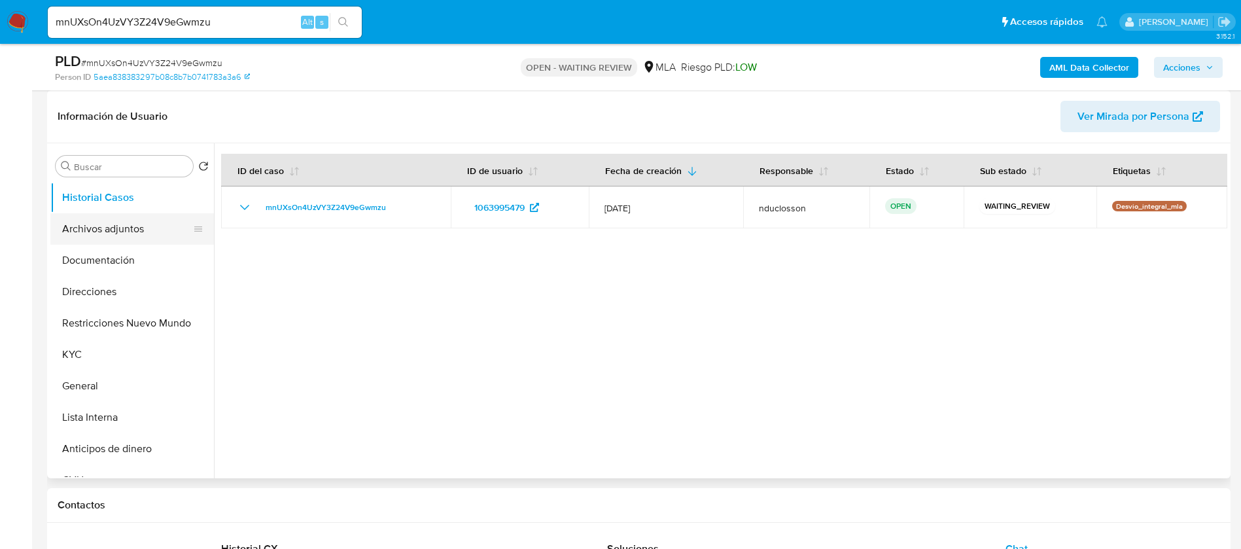
click at [116, 224] on button "Archivos adjuntos" at bounding box center [126, 228] width 153 height 31
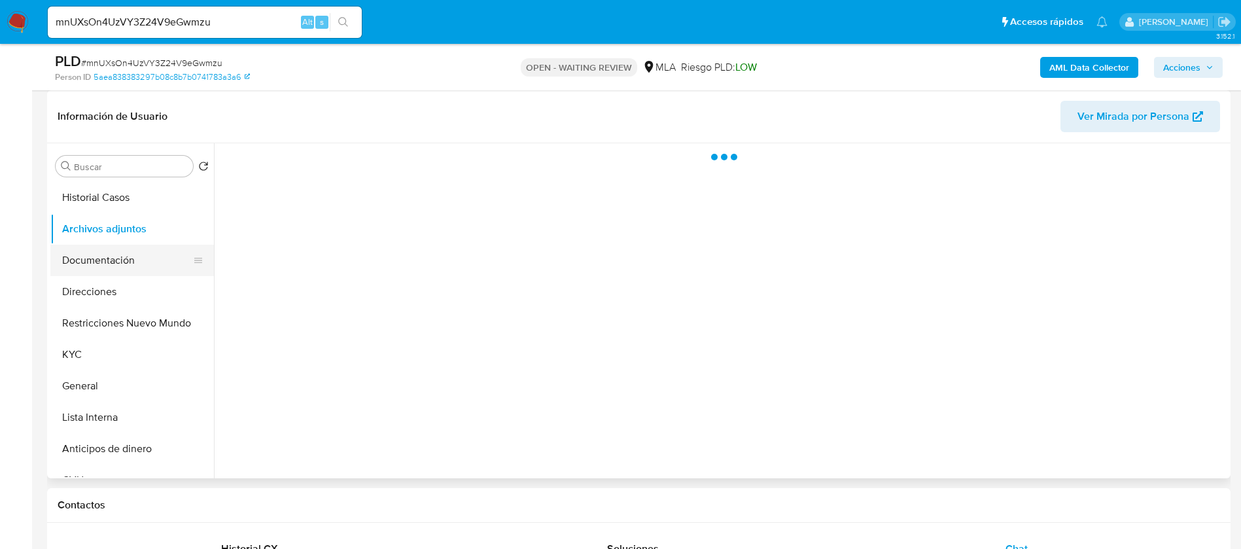
click at [136, 257] on button "Documentación" at bounding box center [126, 260] width 153 height 31
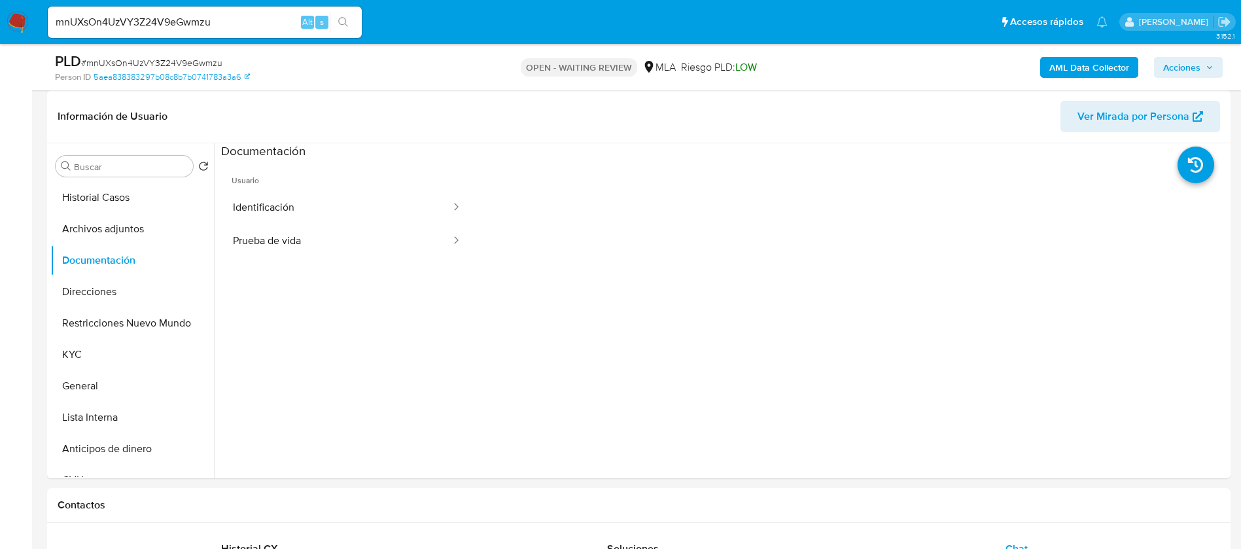
click at [1075, 69] on b "AML Data Collector" at bounding box center [1090, 67] width 80 height 21
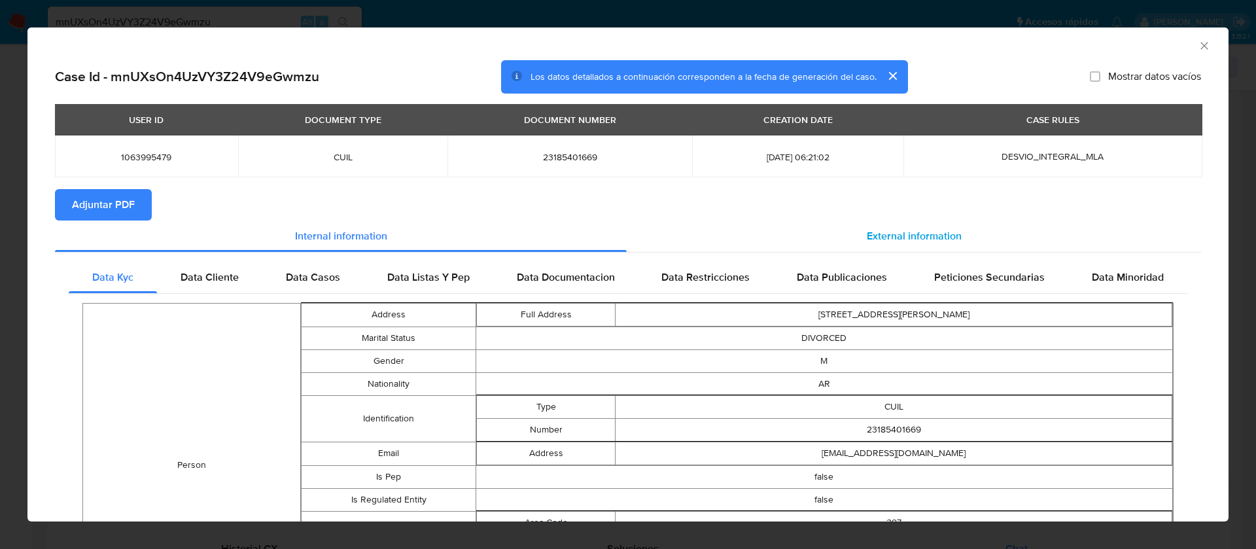
click at [921, 224] on div "External information" at bounding box center [914, 236] width 575 height 31
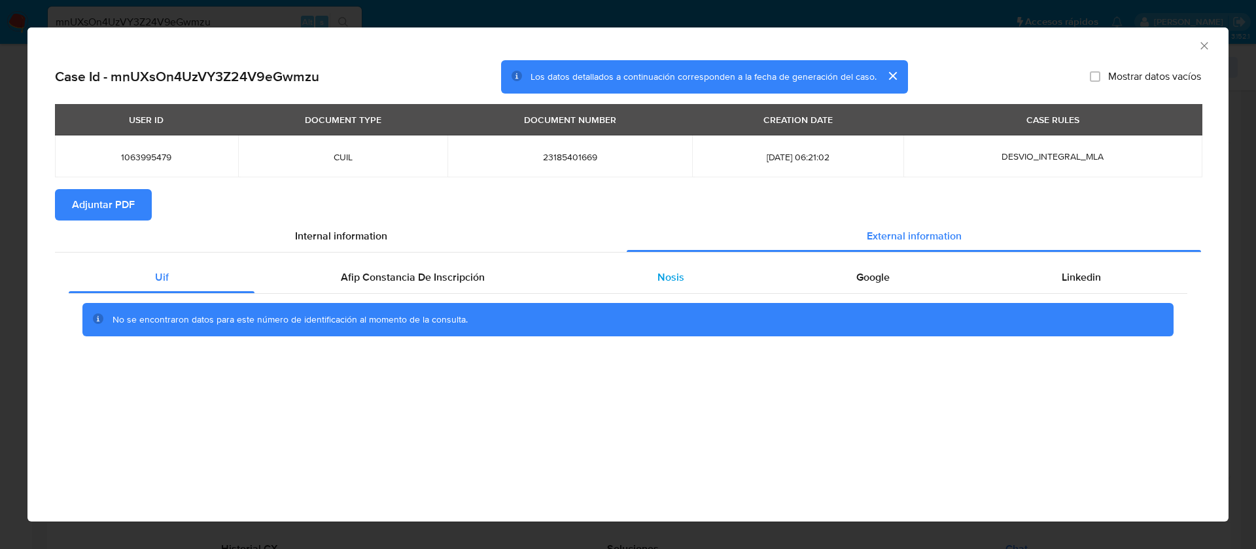
click at [713, 280] on div "Nosis" at bounding box center [670, 277] width 199 height 31
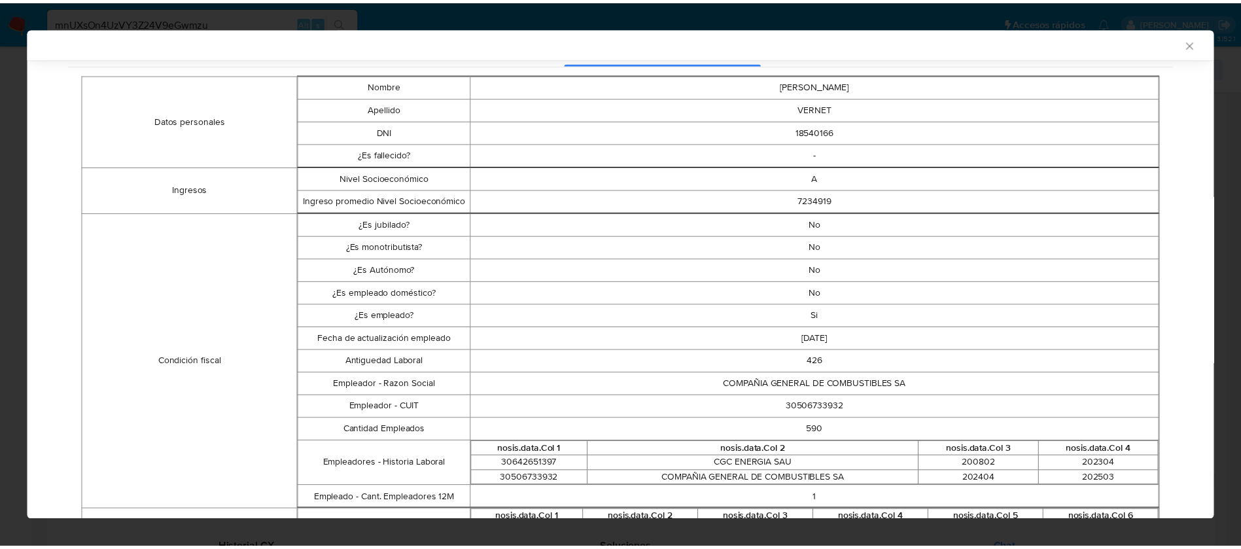
scroll to position [292, 0]
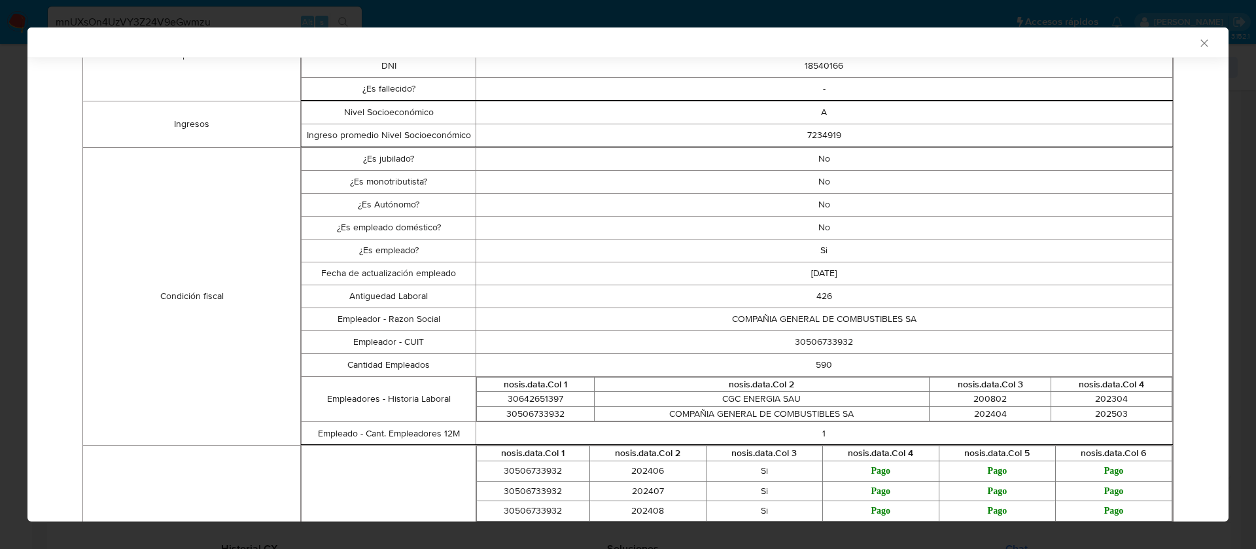
click at [1198, 37] on icon "Cerrar ventana" at bounding box center [1204, 43] width 13 height 13
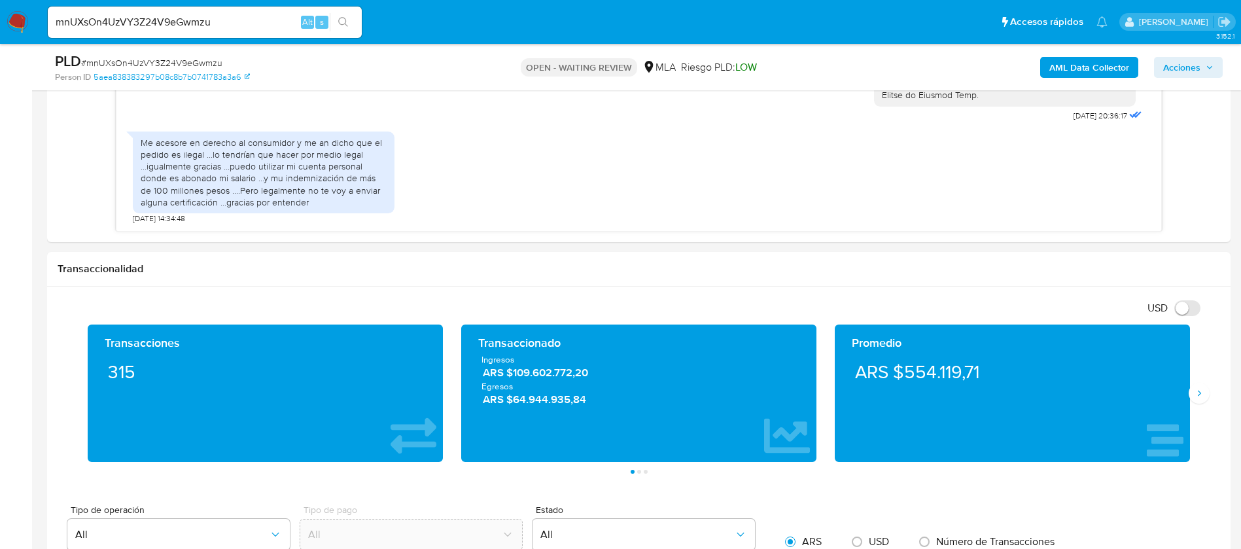
scroll to position [687, 0]
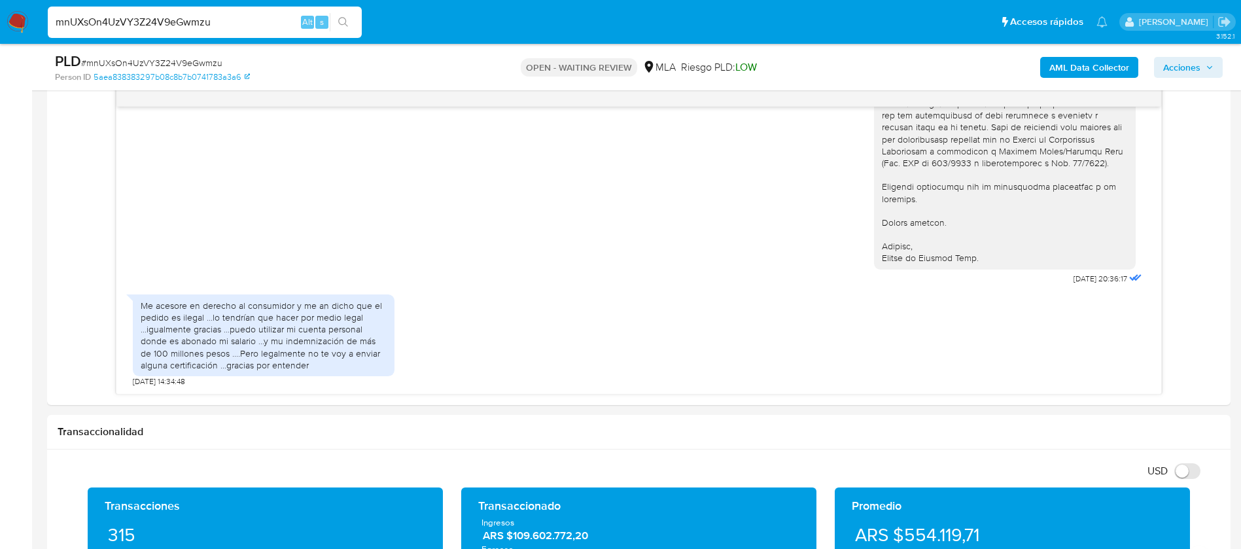
click at [181, 24] on input "mnUXsOn4UzVY3Z24V9eGwmzu" at bounding box center [205, 22] width 314 height 17
paste input "fbhB3VH50O3LiUyHzfOJv6iQ"
type input "fbhB3VH50O3LiUyHzfOJv6iQ"
click at [341, 18] on icon "search-icon" at bounding box center [343, 22] width 10 height 10
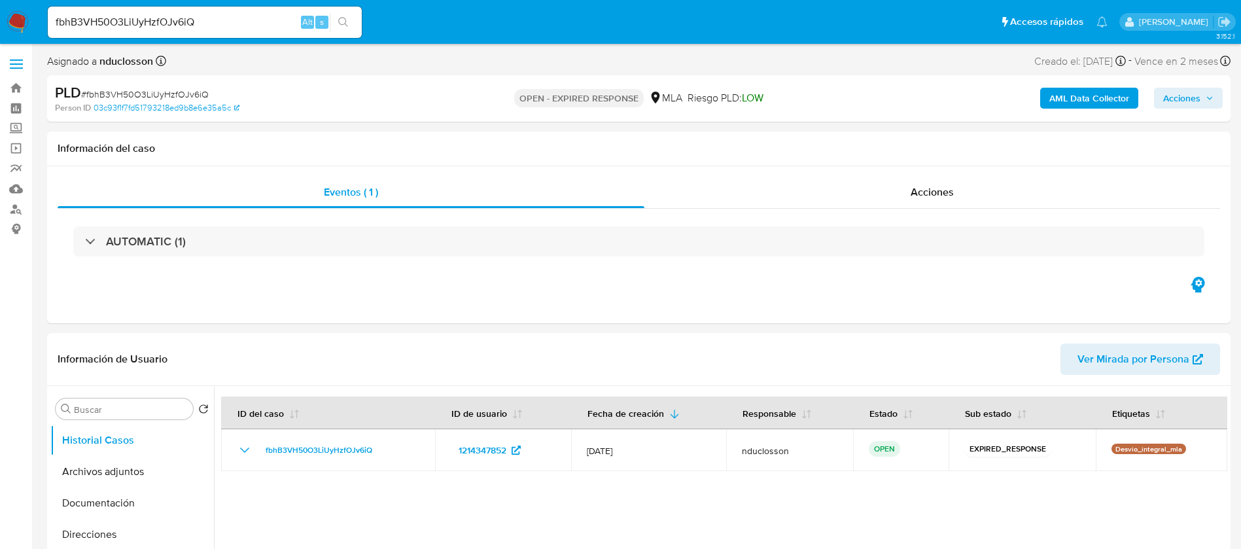
select select "10"
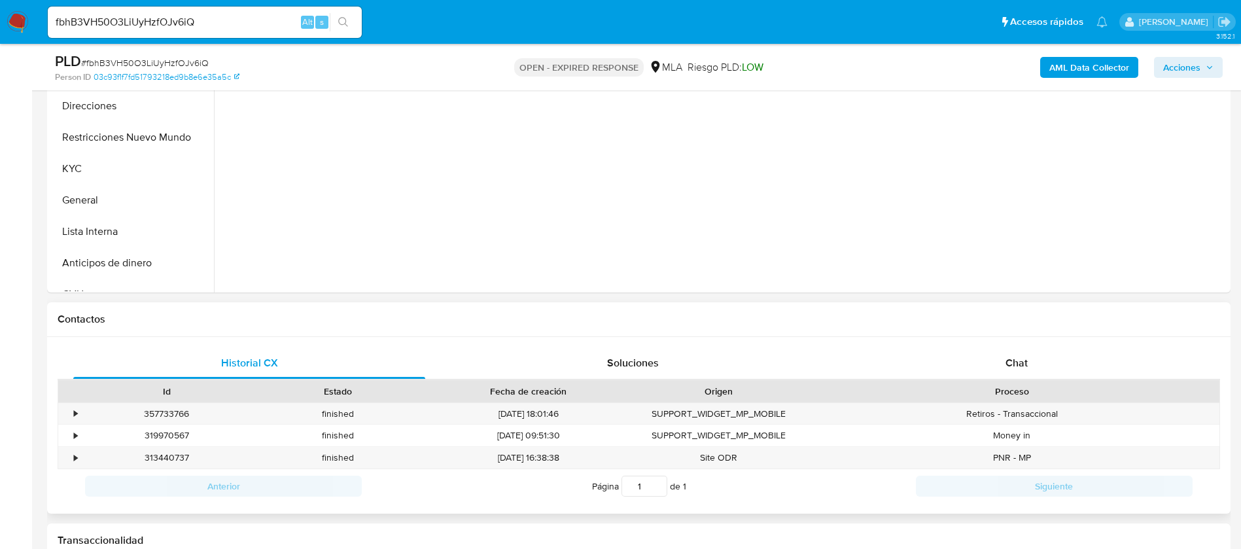
scroll to position [393, 0]
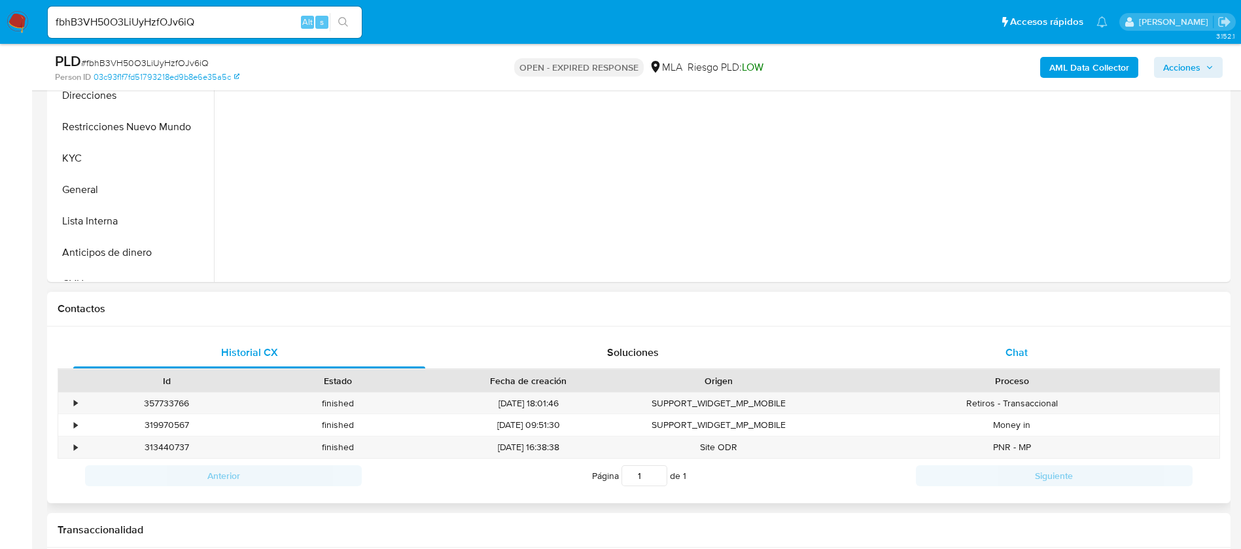
click at [987, 345] on div "Chat" at bounding box center [1017, 352] width 352 height 31
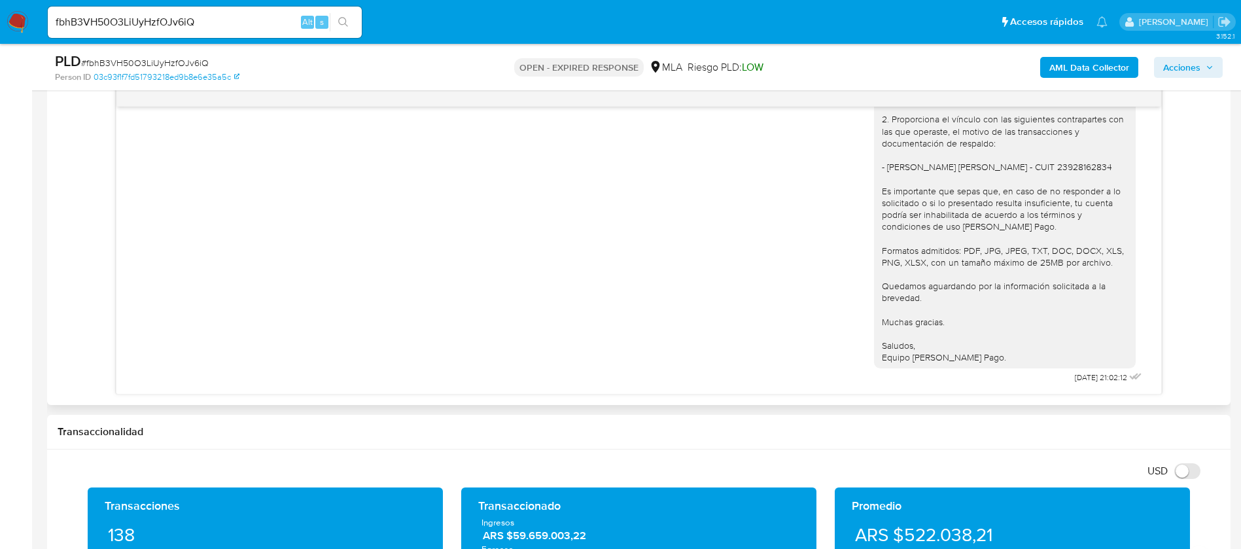
scroll to position [1173, 0]
click at [1076, 67] on b "AML Data Collector" at bounding box center [1090, 67] width 80 height 21
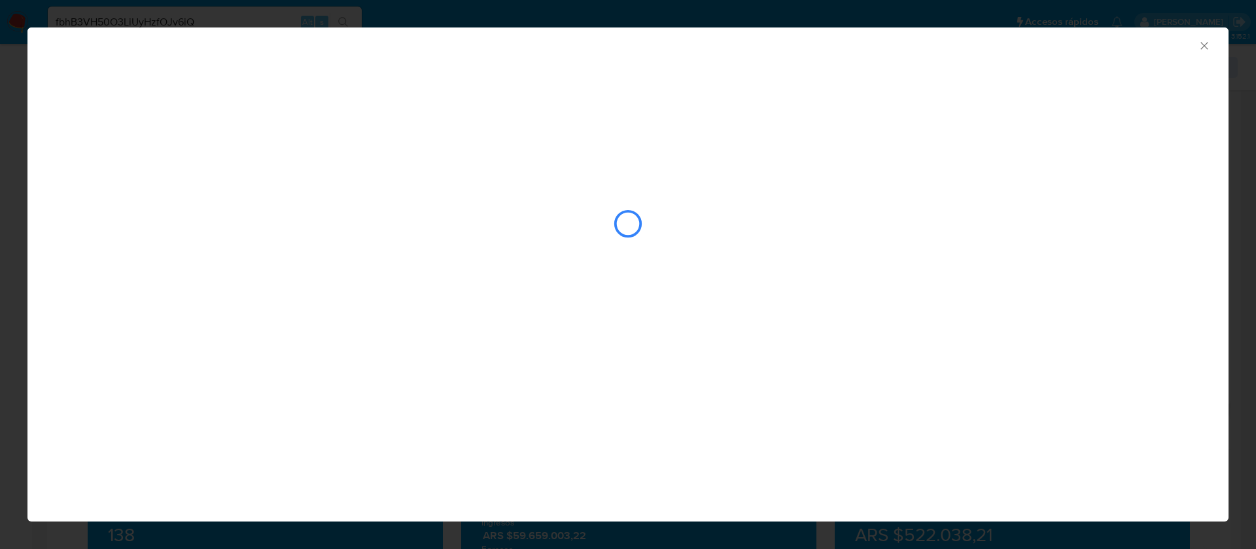
click at [671, 20] on div "AML Data Collector" at bounding box center [628, 274] width 1256 height 549
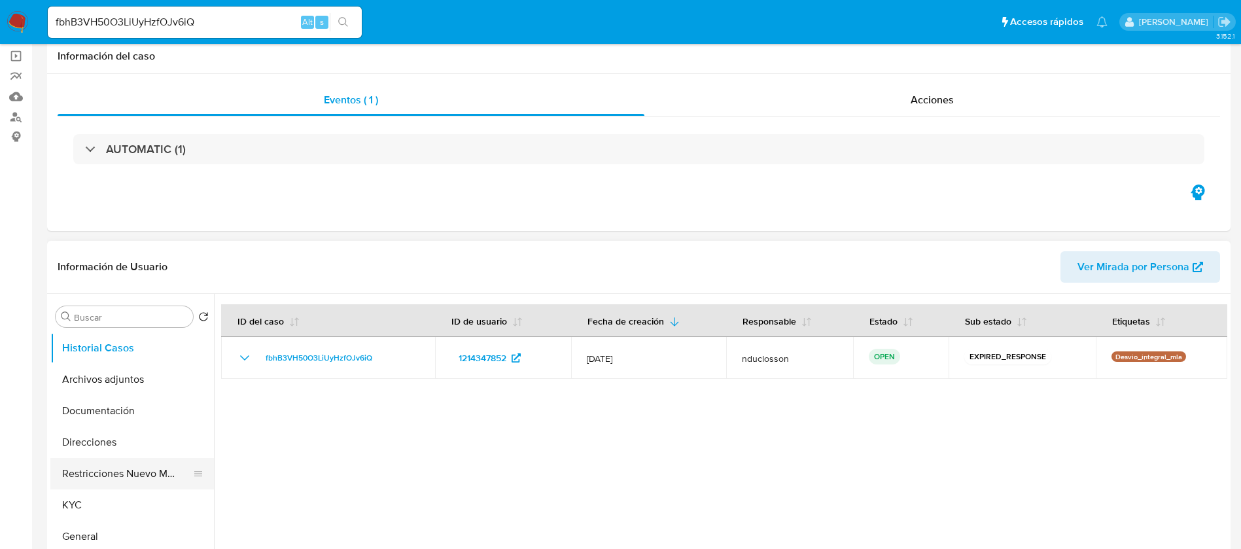
scroll to position [0, 0]
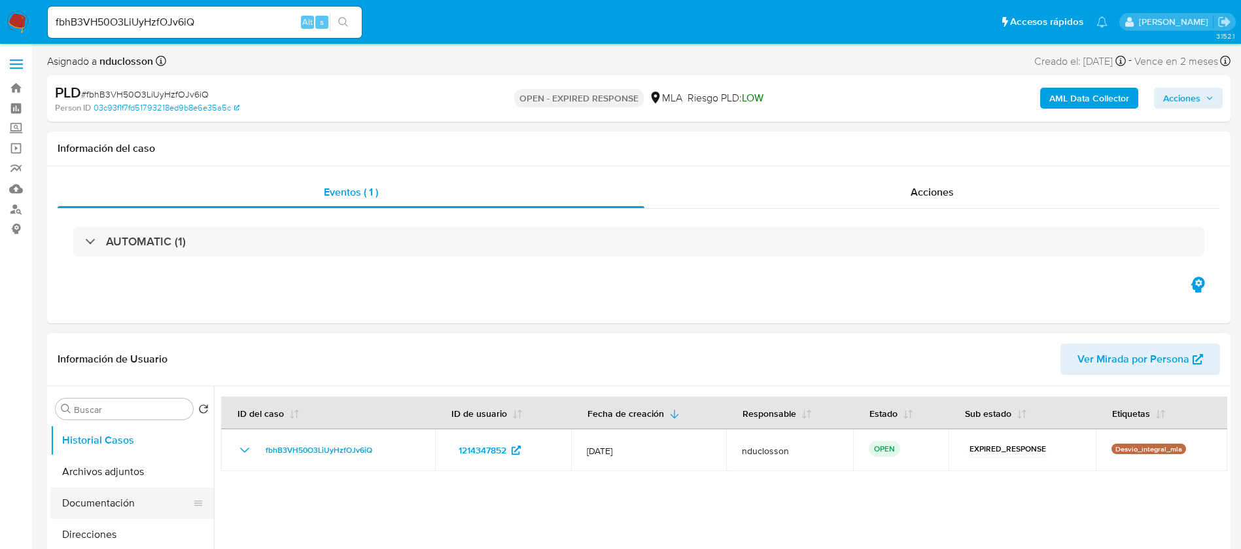
click at [113, 505] on button "Documentación" at bounding box center [126, 503] width 153 height 31
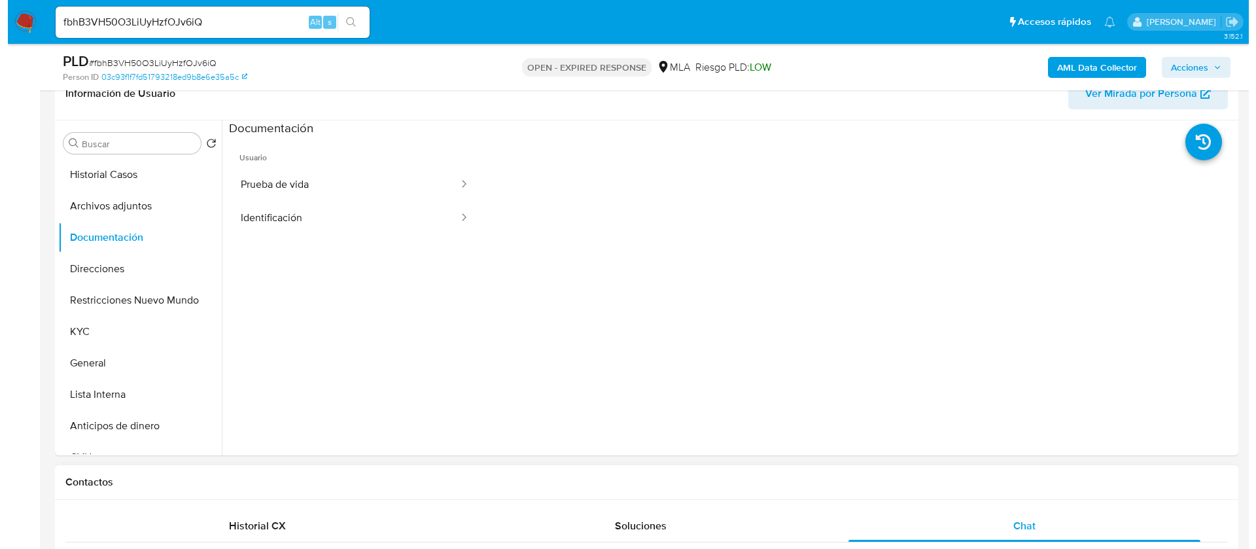
scroll to position [196, 0]
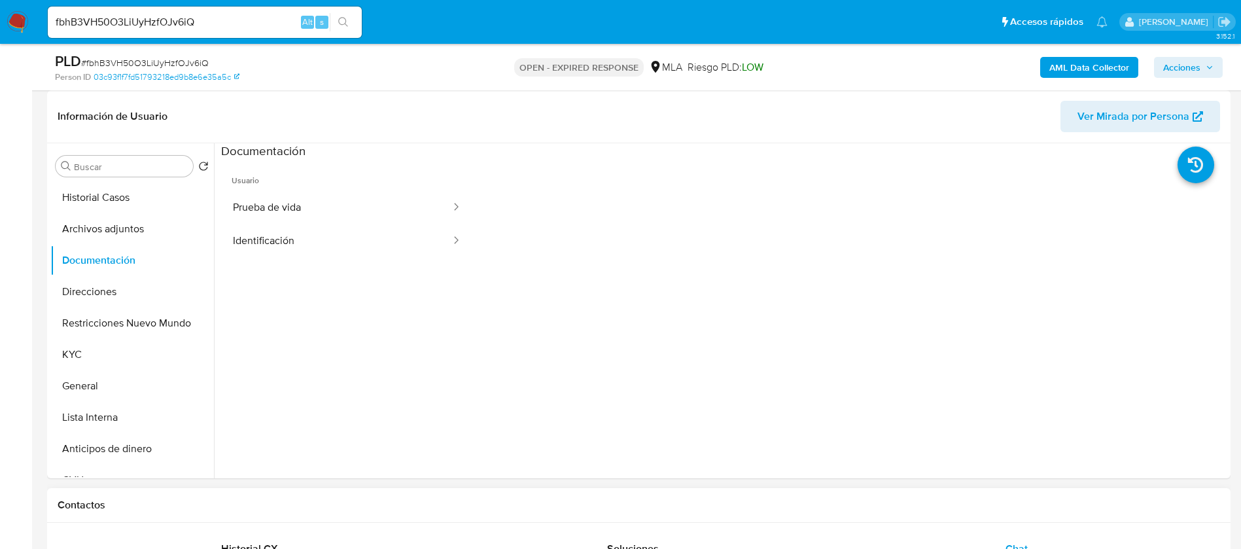
click at [1065, 61] on b "AML Data Collector" at bounding box center [1090, 67] width 80 height 21
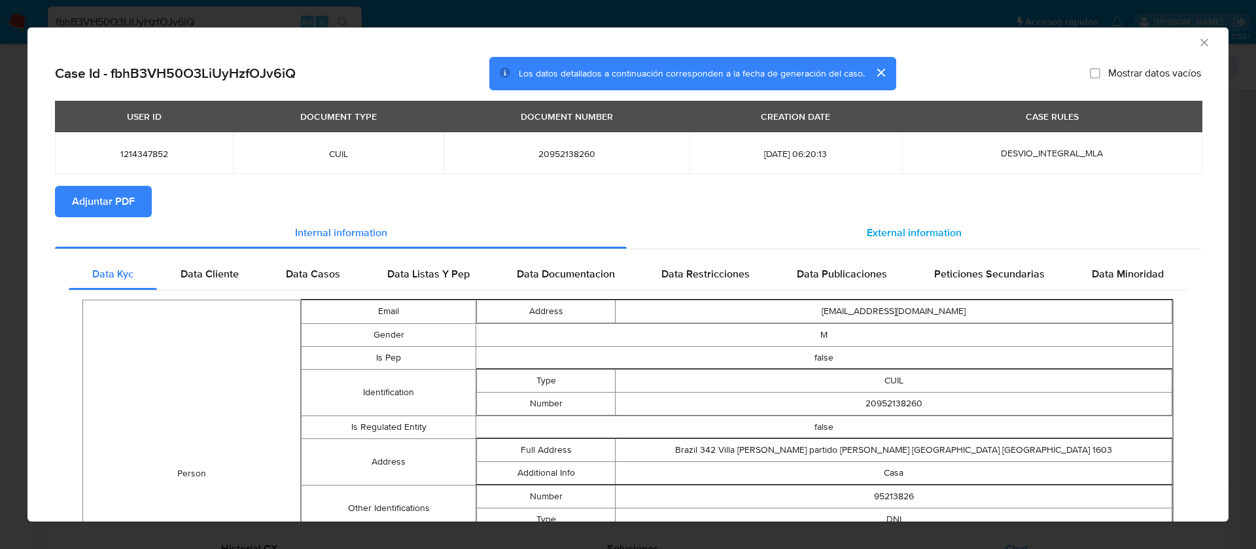
scroll to position [0, 0]
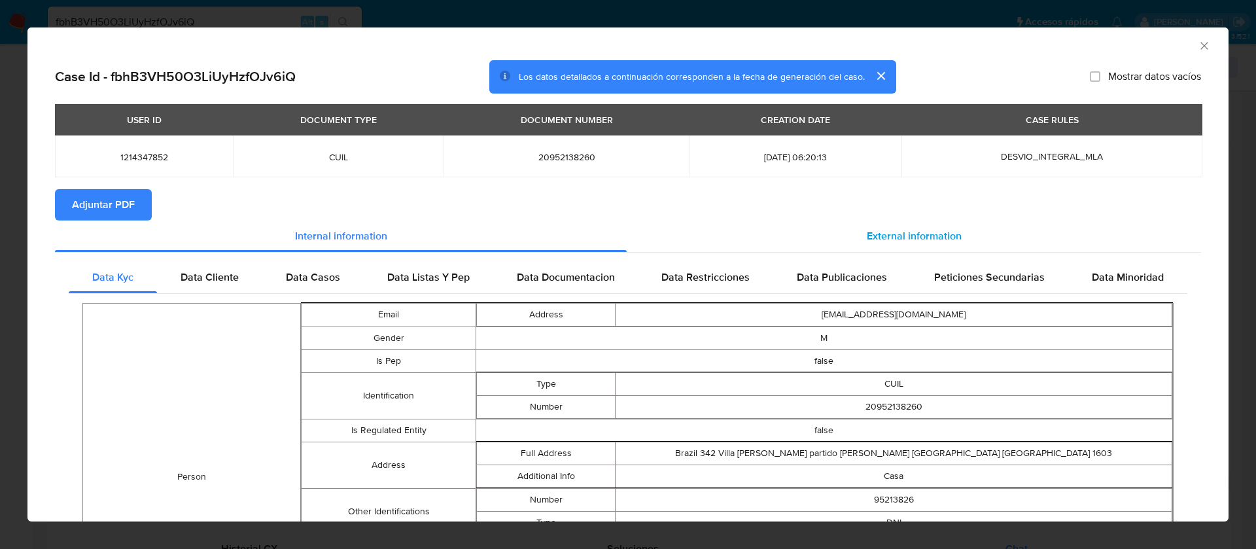
click at [910, 229] on span "External information" at bounding box center [914, 235] width 95 height 15
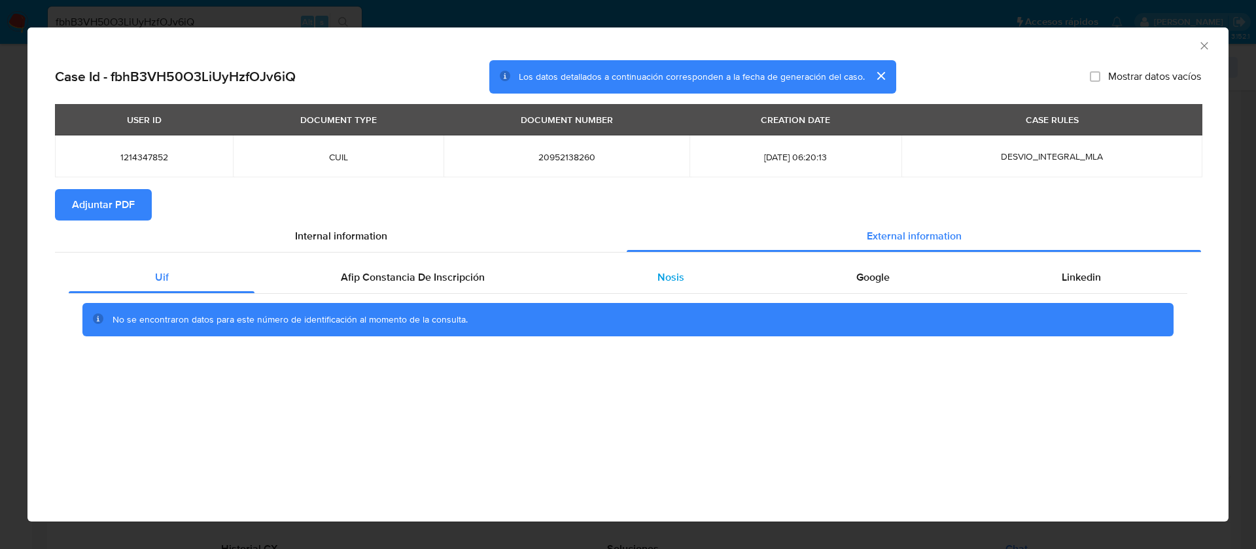
click at [635, 281] on div "Nosis" at bounding box center [670, 277] width 199 height 31
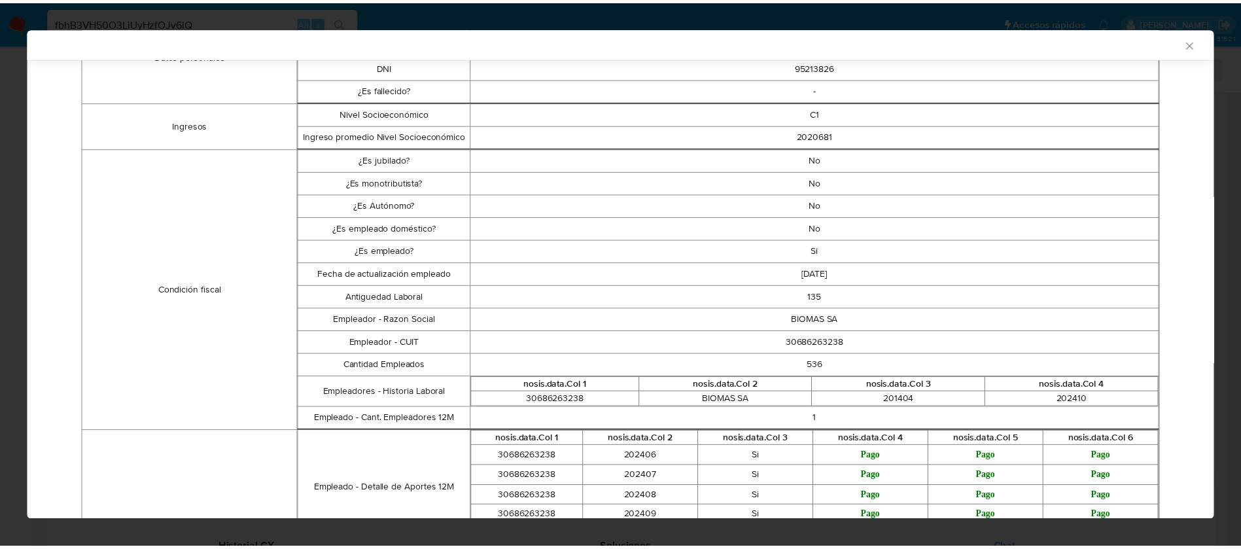
scroll to position [292, 0]
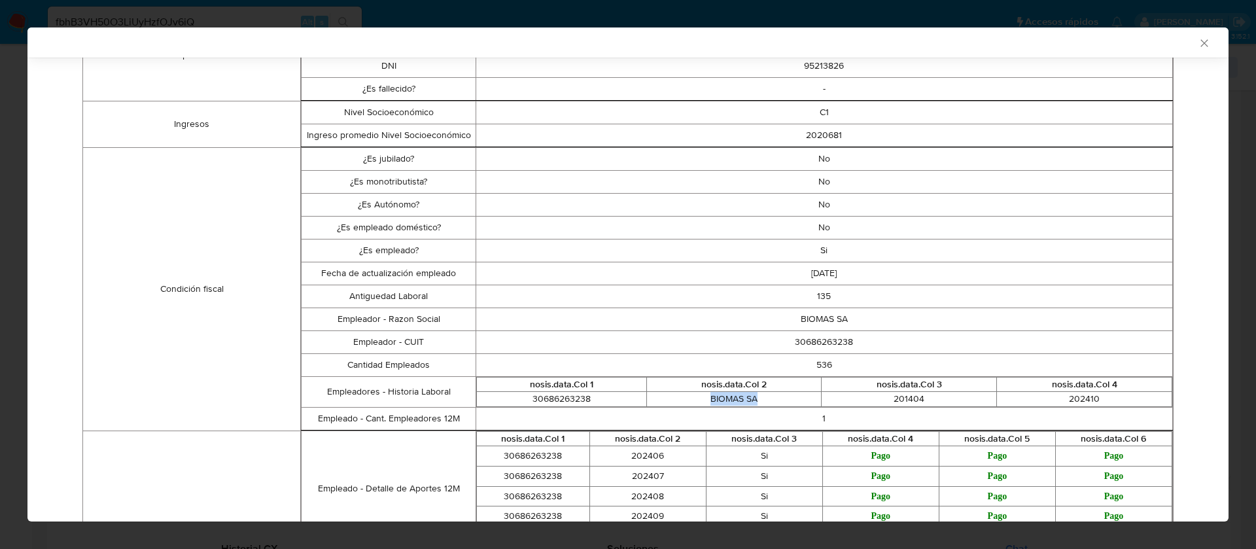
drag, startPoint x: 756, startPoint y: 402, endPoint x: 696, endPoint y: 404, distance: 59.6
click at [696, 404] on td "BIOMAS SA" at bounding box center [734, 399] width 175 height 15
click at [5, 153] on div "AML Data Collector Case Id - fbhB3VH50O3LiUyHzfOJv6iQ Los datos detallados a co…" at bounding box center [628, 274] width 1256 height 549
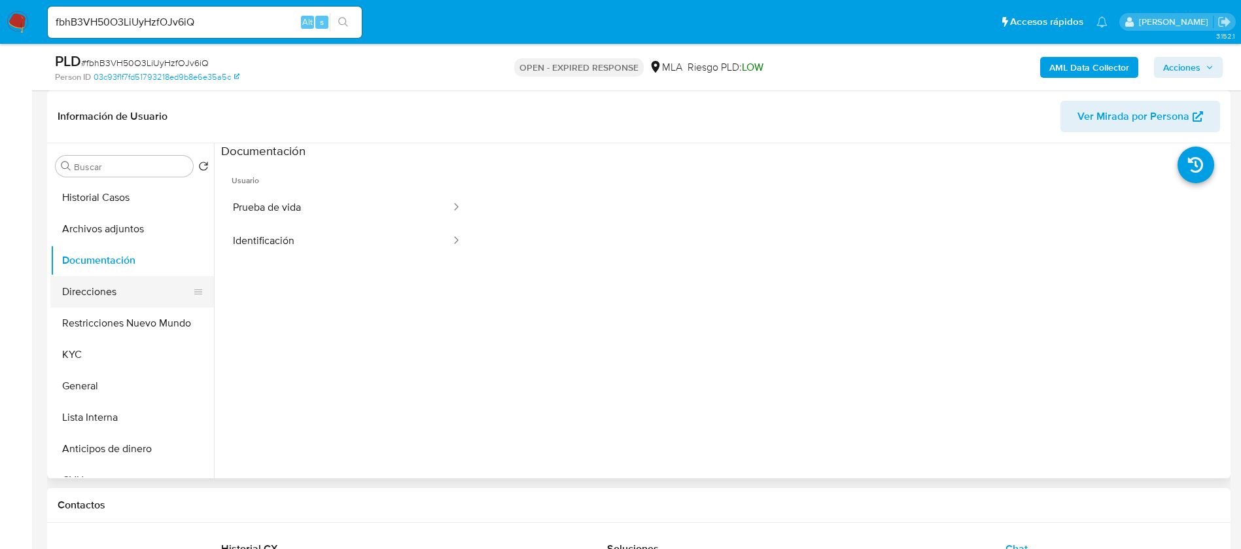
click at [127, 289] on button "Direcciones" at bounding box center [126, 291] width 153 height 31
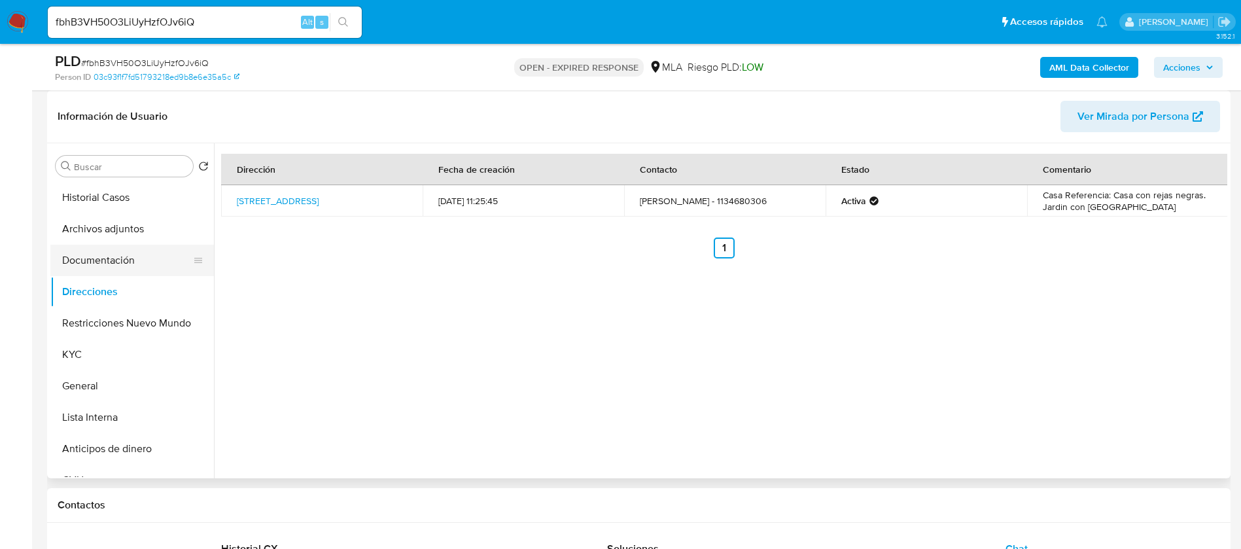
click at [119, 266] on button "Documentación" at bounding box center [126, 260] width 153 height 31
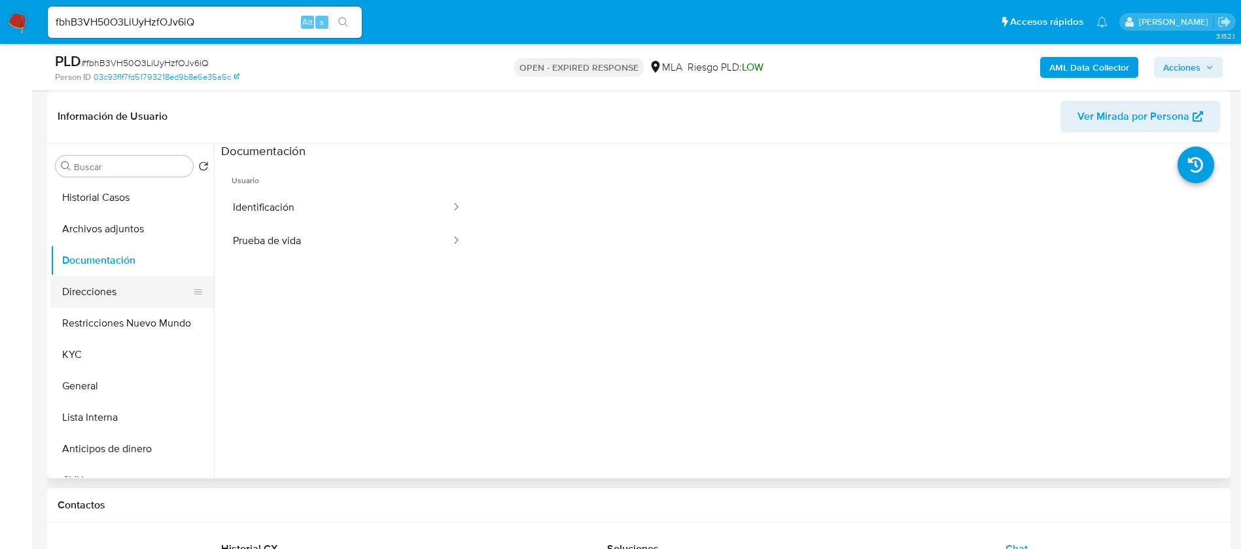
click at [114, 288] on button "Direcciones" at bounding box center [126, 291] width 153 height 31
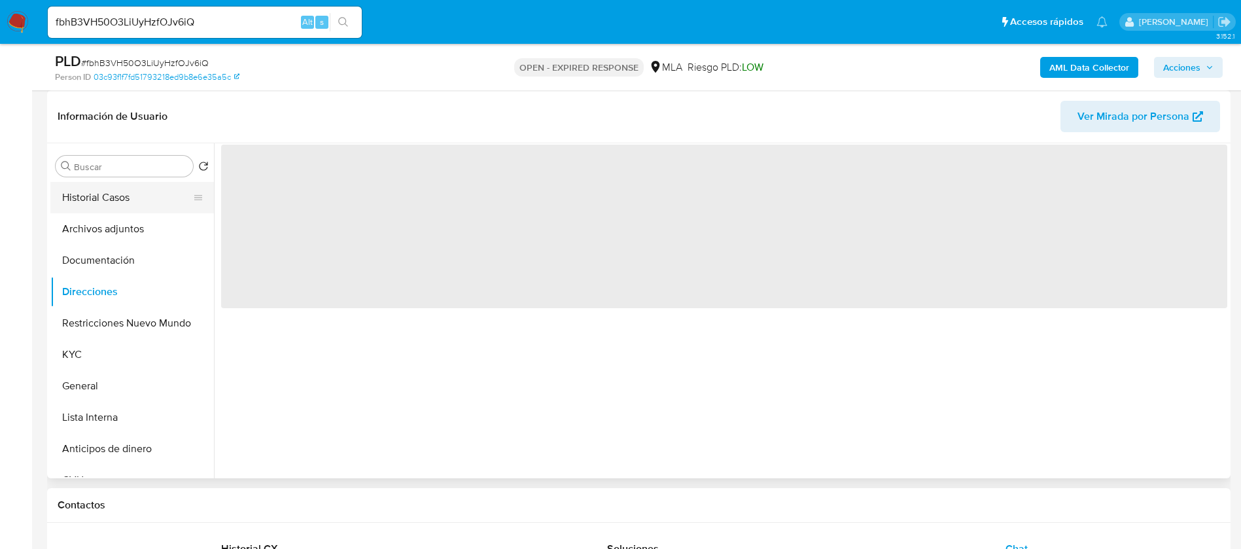
click at [104, 206] on button "Historial Casos" at bounding box center [126, 197] width 153 height 31
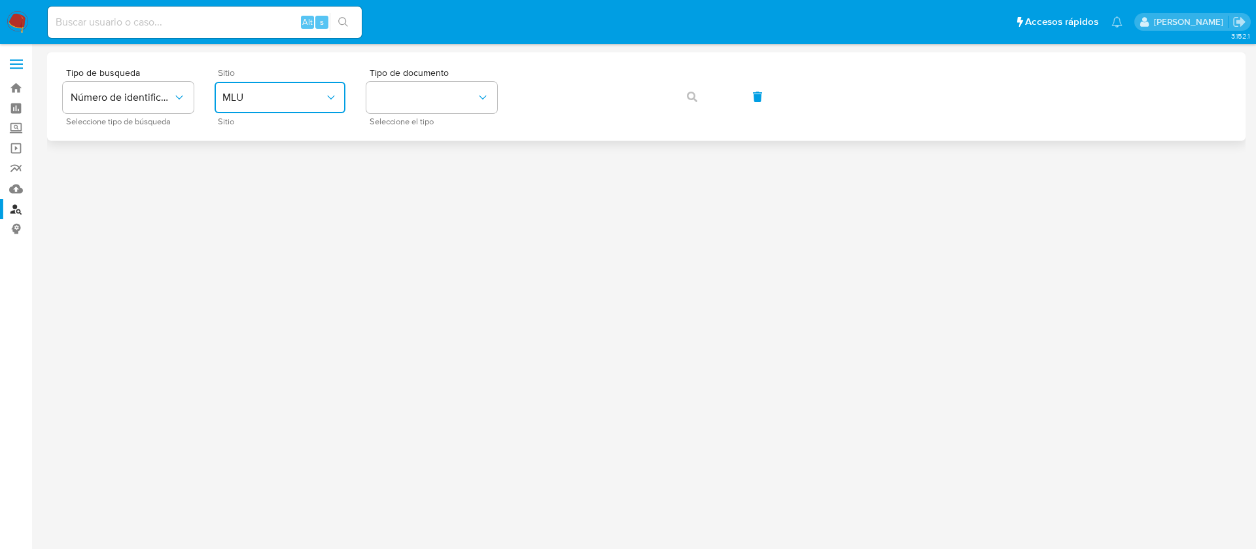
click at [261, 111] on button "MLU" at bounding box center [280, 97] width 131 height 31
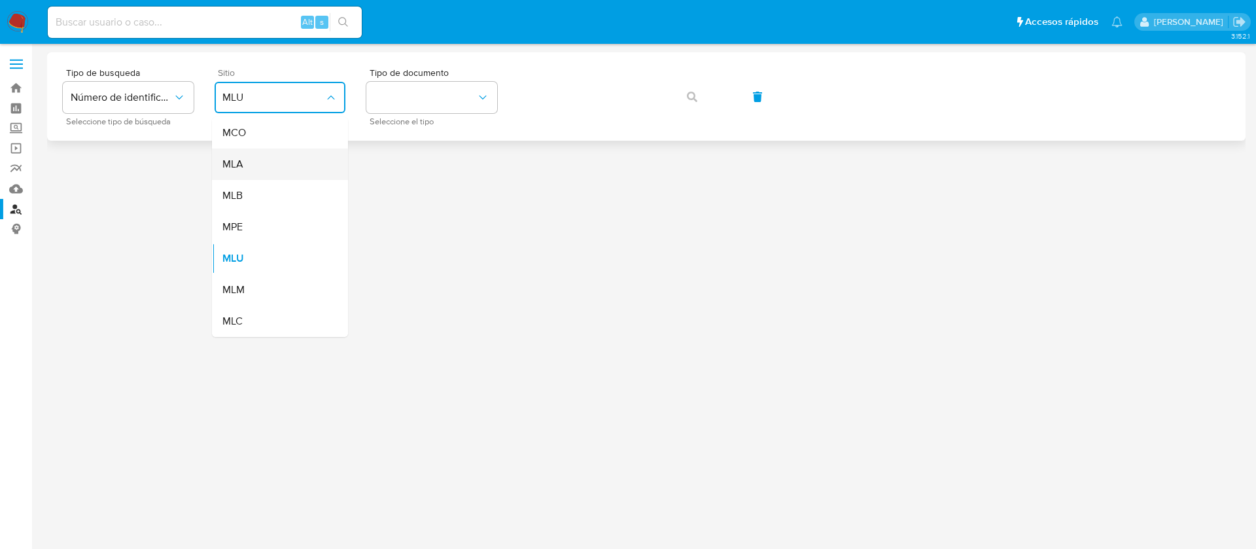
drag, startPoint x: 262, startPoint y: 150, endPoint x: 259, endPoint y: 160, distance: 10.2
click at [259, 160] on div "MLA" at bounding box center [275, 164] width 107 height 31
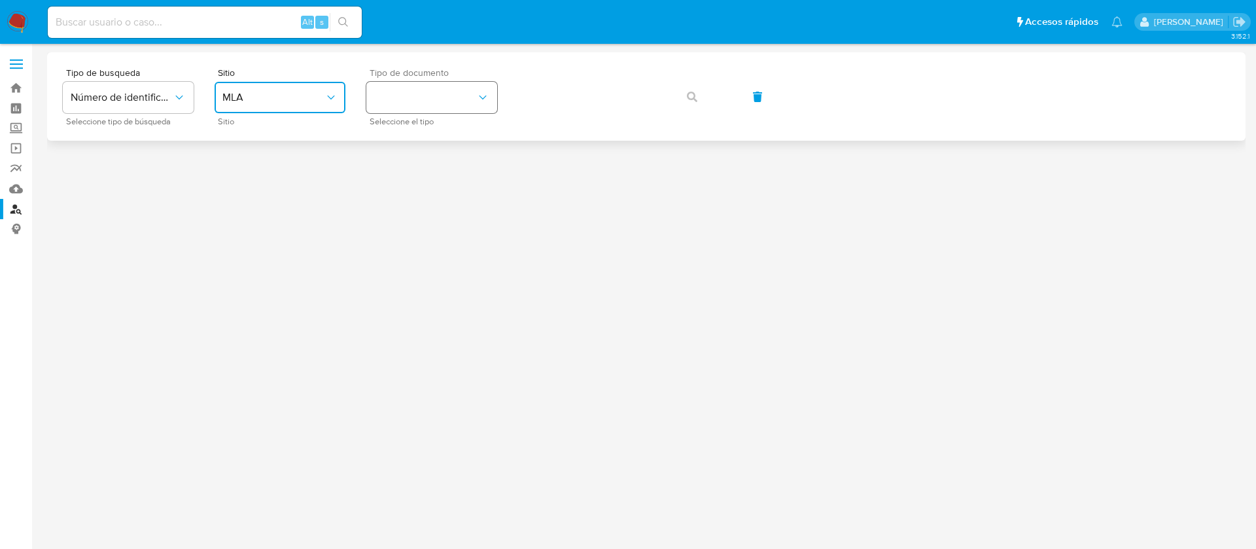
click at [403, 89] on button "identificationType" at bounding box center [431, 97] width 131 height 31
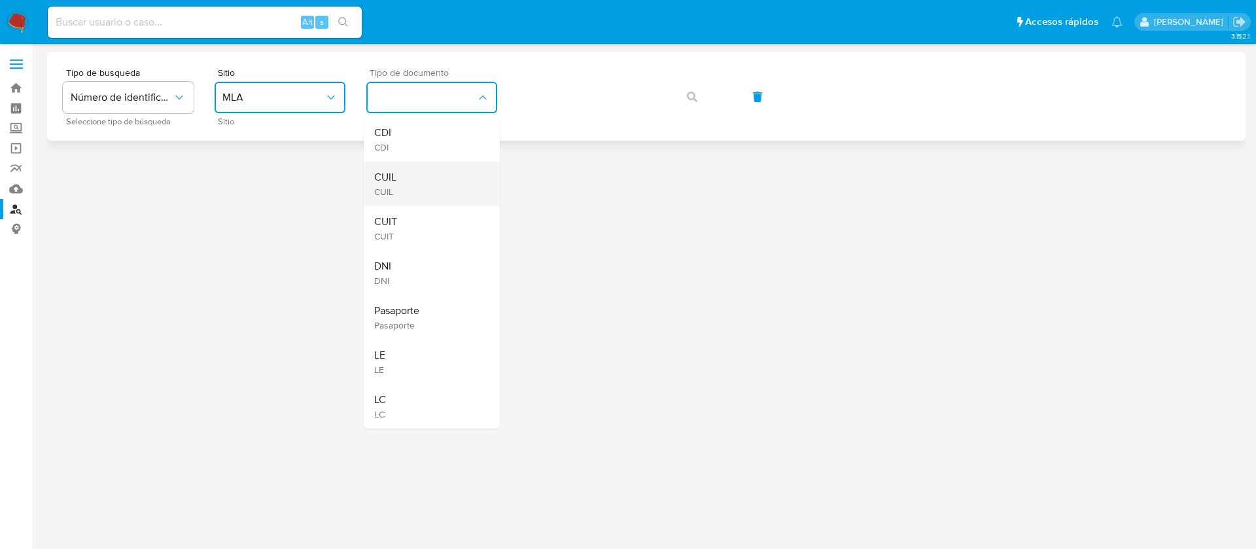
click at [408, 162] on div "CUIL CUIL" at bounding box center [427, 184] width 107 height 44
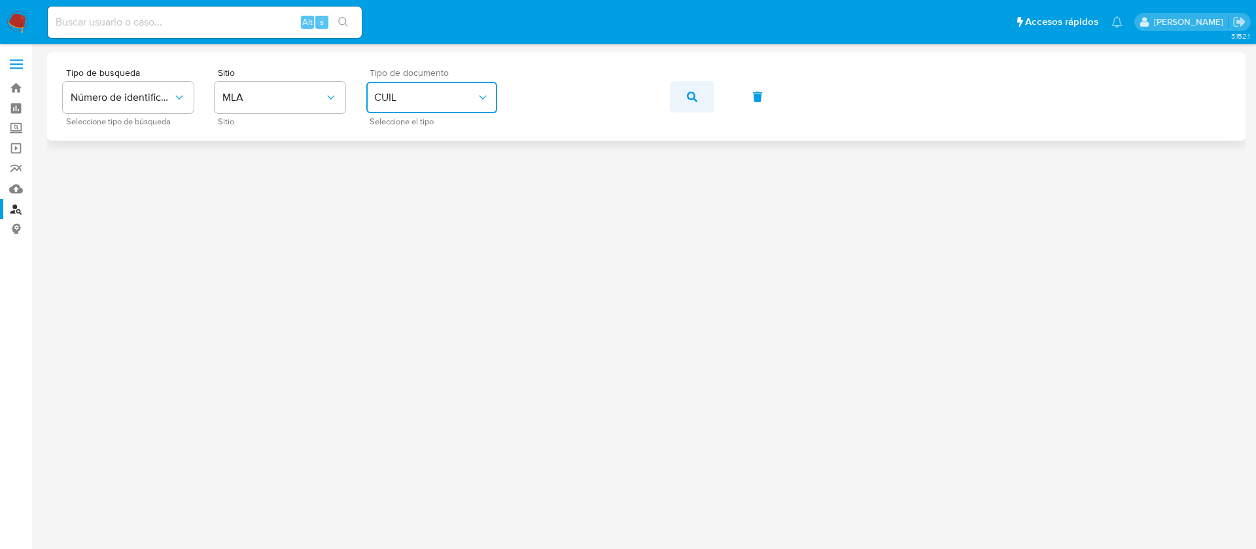
click at [702, 94] on button "button" at bounding box center [692, 96] width 44 height 31
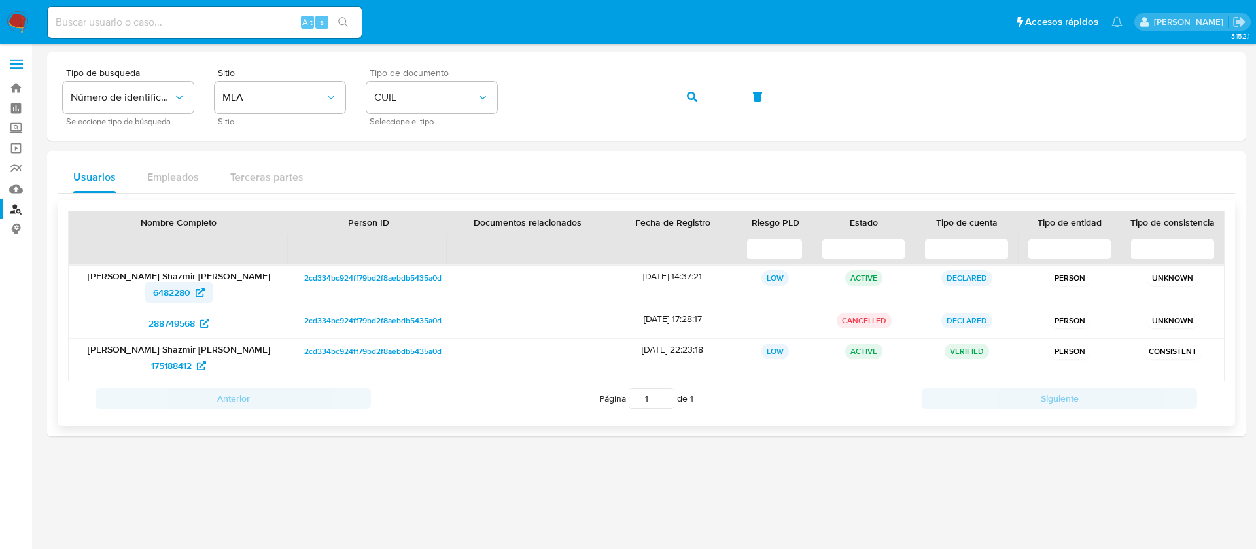
click at [158, 293] on span "6482280" at bounding box center [171, 292] width 37 height 21
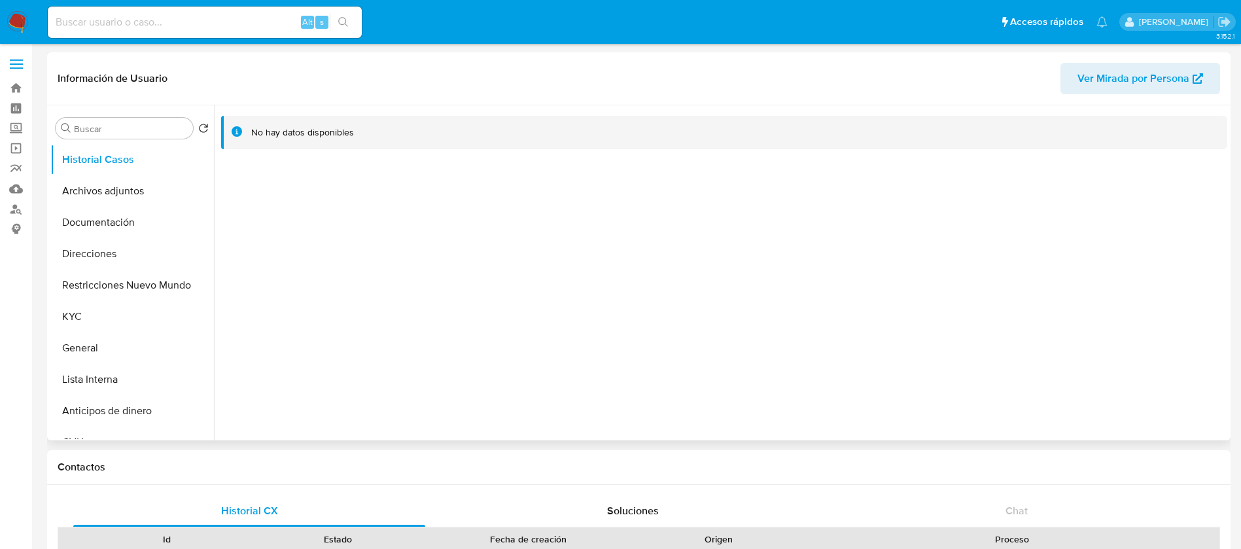
select select "10"
click at [1116, 82] on span "Ver Mirada por Persona" at bounding box center [1134, 78] width 112 height 31
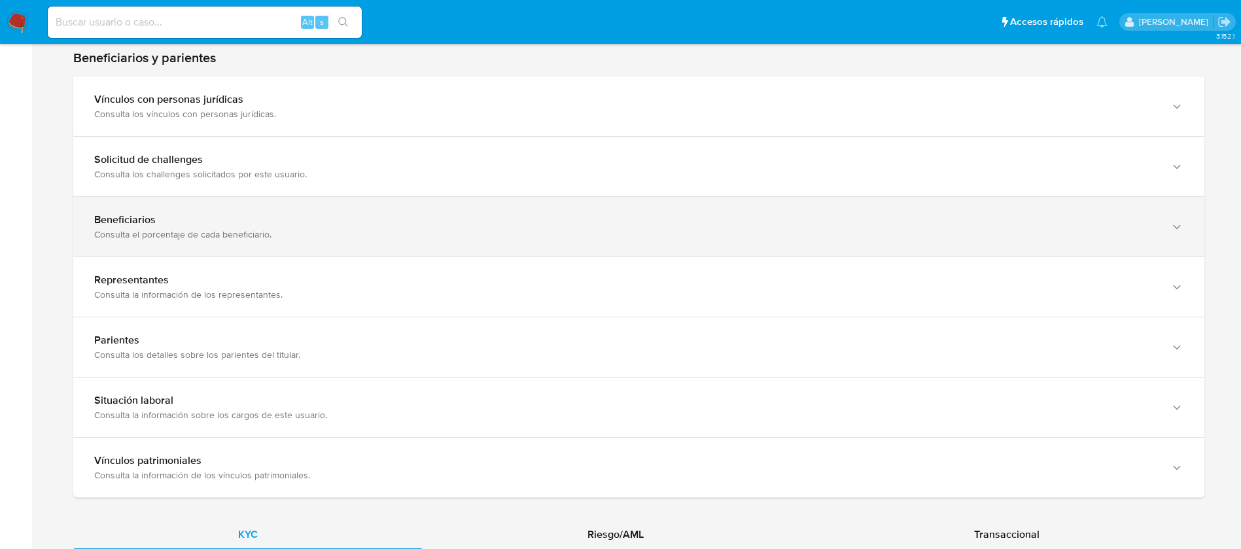
scroll to position [883, 0]
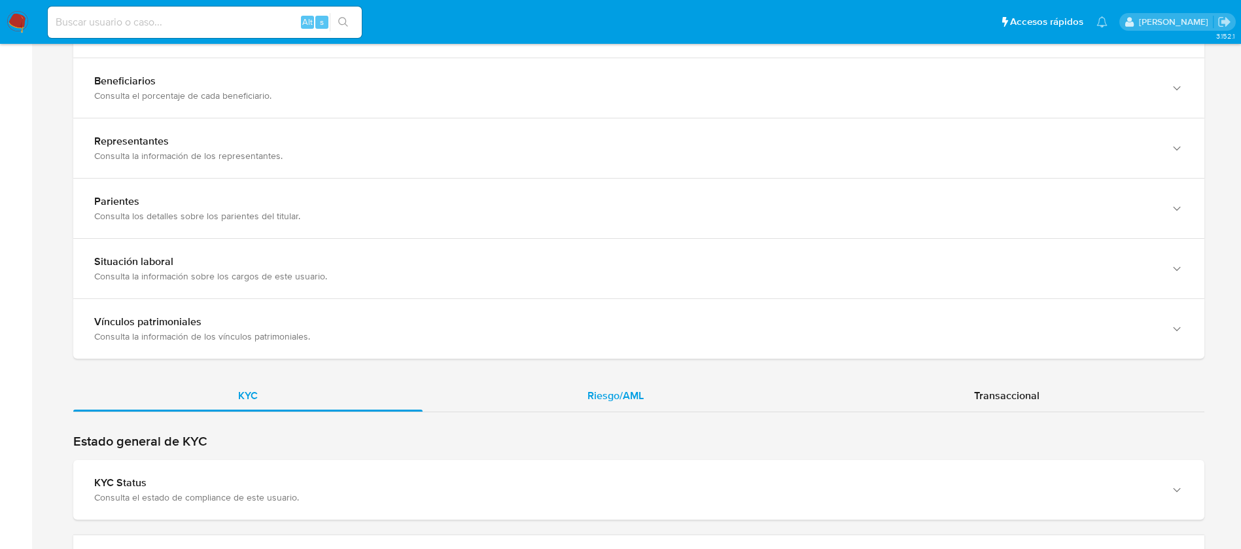
click at [569, 387] on div "Riesgo/AML" at bounding box center [616, 395] width 386 height 31
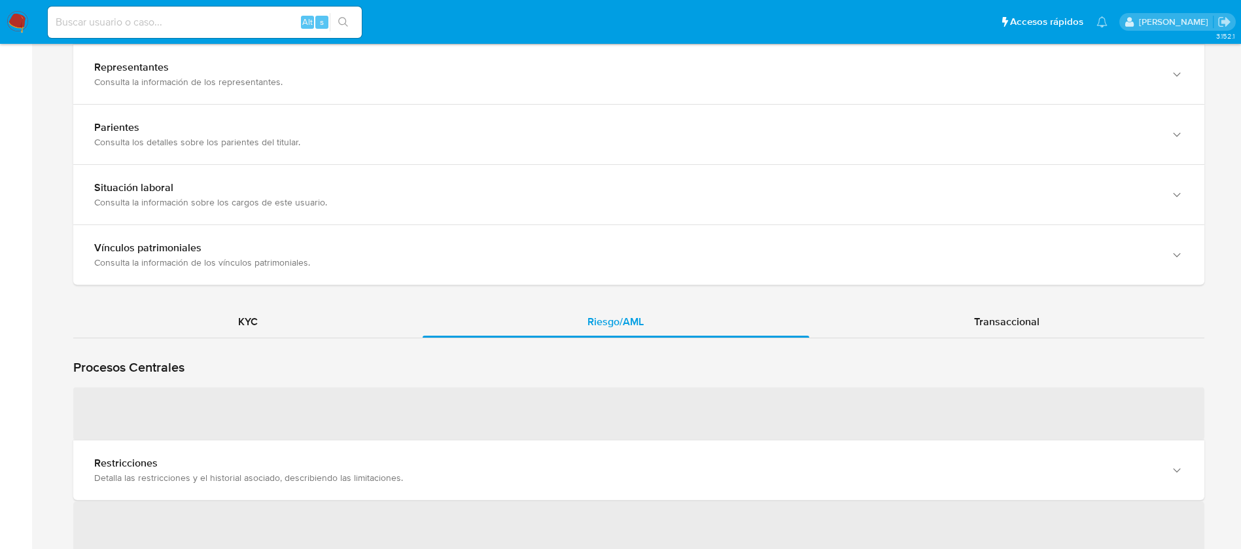
scroll to position [1080, 0]
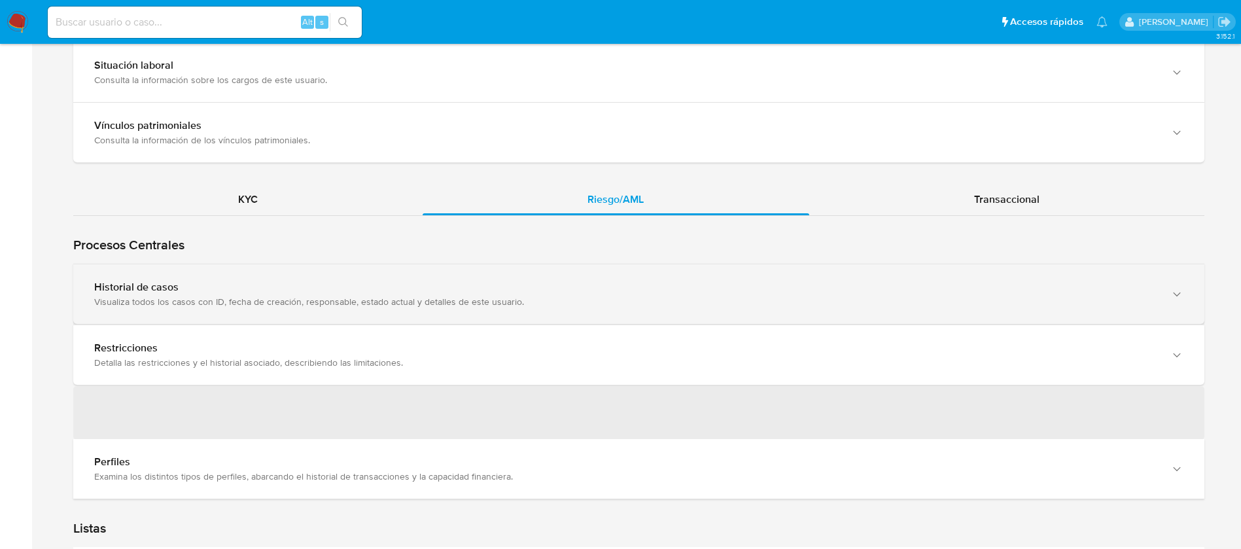
click at [362, 283] on div "Historial de casos" at bounding box center [625, 287] width 1063 height 13
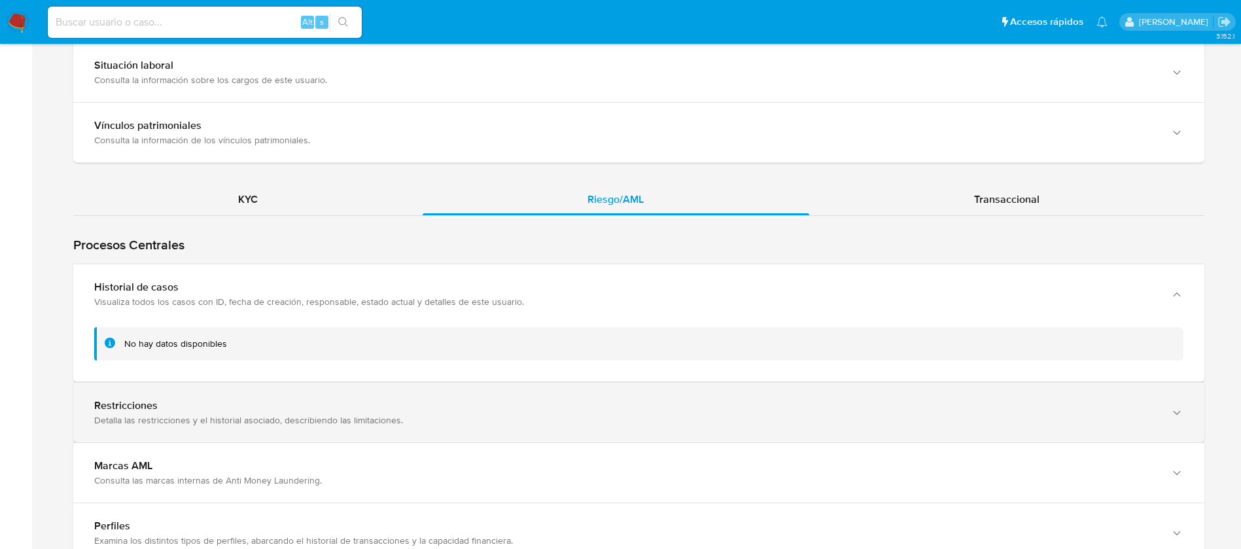
click at [334, 418] on div "Detalla las restricciones y el historial asociado, describiendo las limitacione…" at bounding box center [625, 420] width 1063 height 12
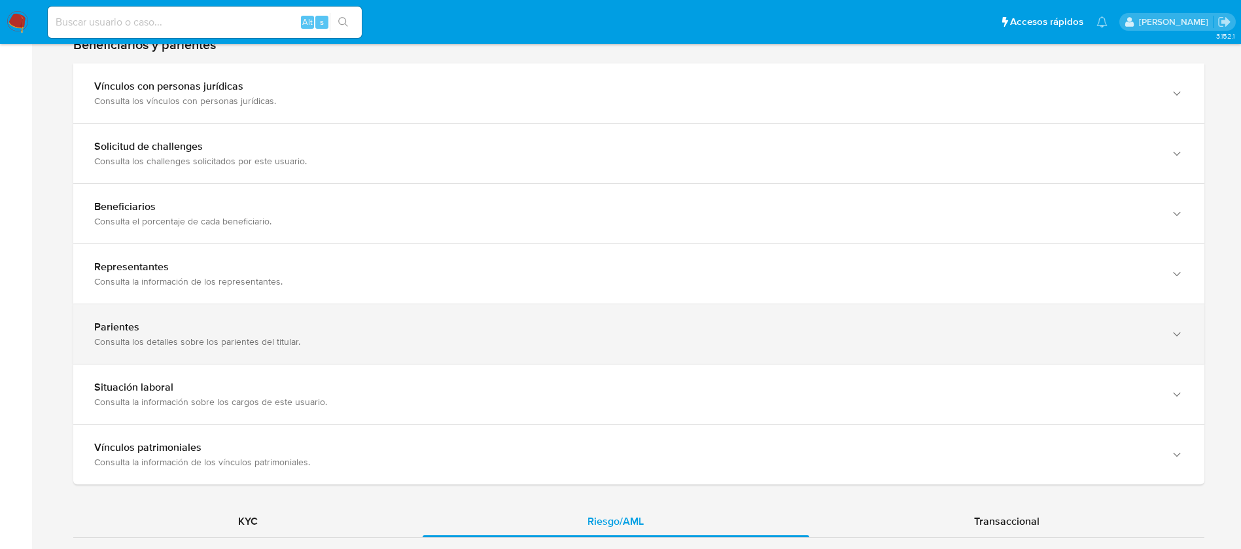
scroll to position [727, 0]
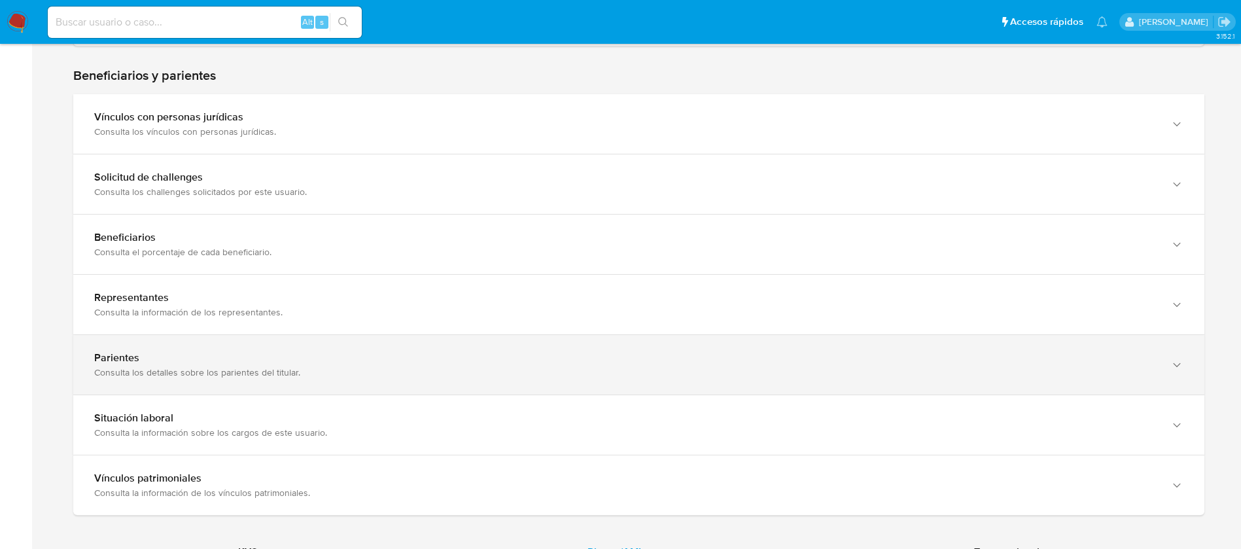
click at [300, 342] on div "Parientes Consulta los detalles sobre los parientes del titular." at bounding box center [638, 365] width 1131 height 60
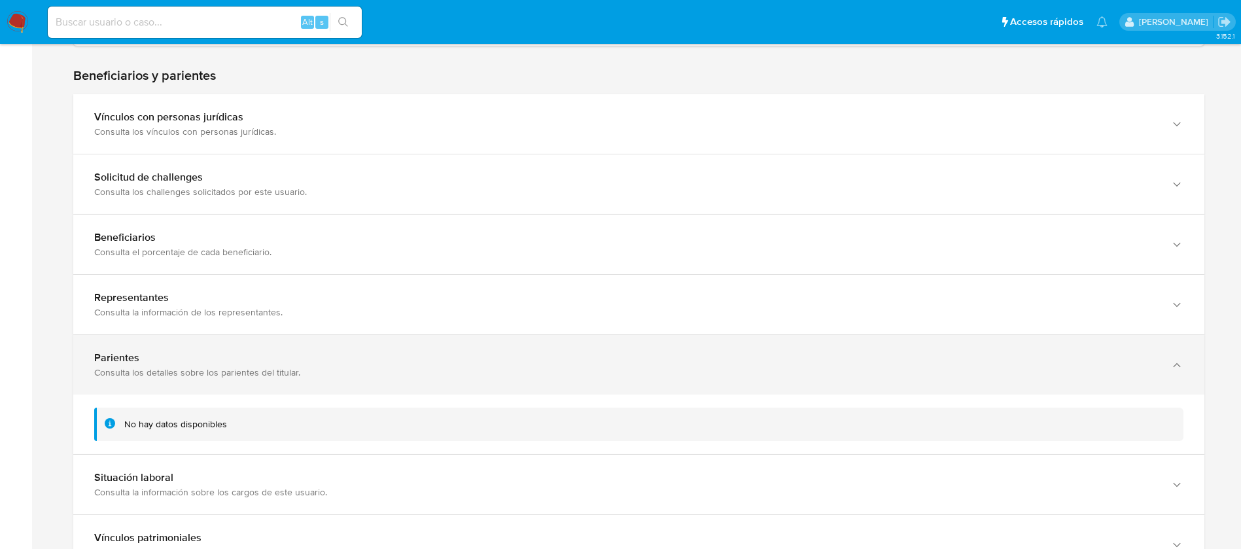
click at [300, 344] on div "Parientes Consulta los detalles sobre los parientes del titular." at bounding box center [638, 365] width 1131 height 60
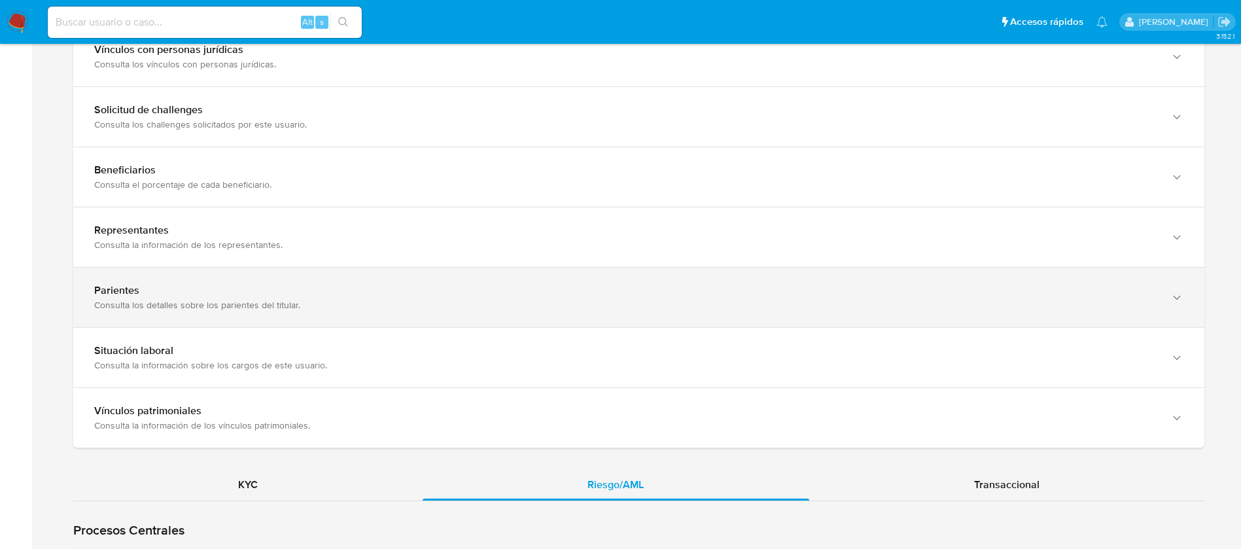
scroll to position [825, 0]
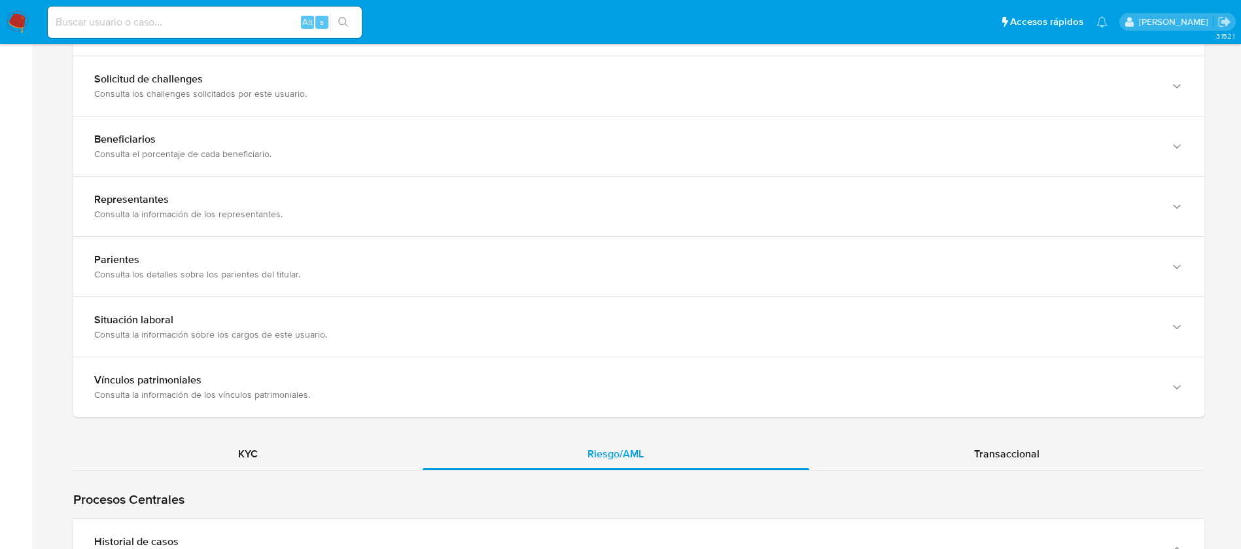
click at [296, 435] on div "KYC Riesgo/AML Transaccional Procesos Centrales Restricciones Detalla las restr…" at bounding box center [638, 507] width 1131 height 2360
click at [294, 451] on div "KYC" at bounding box center [247, 453] width 349 height 31
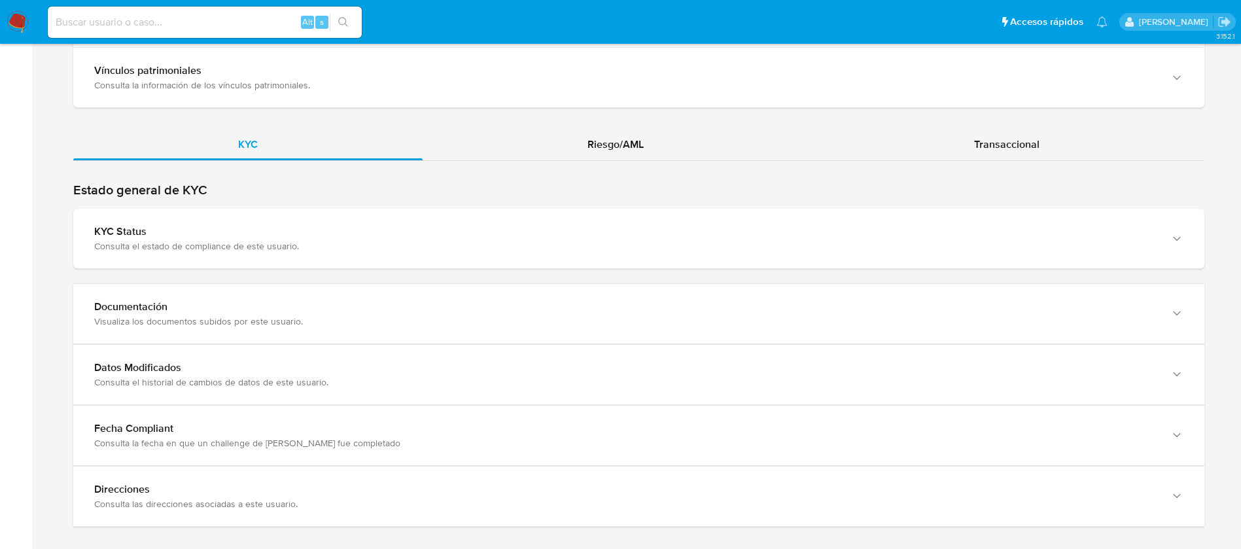
scroll to position [1152, 0]
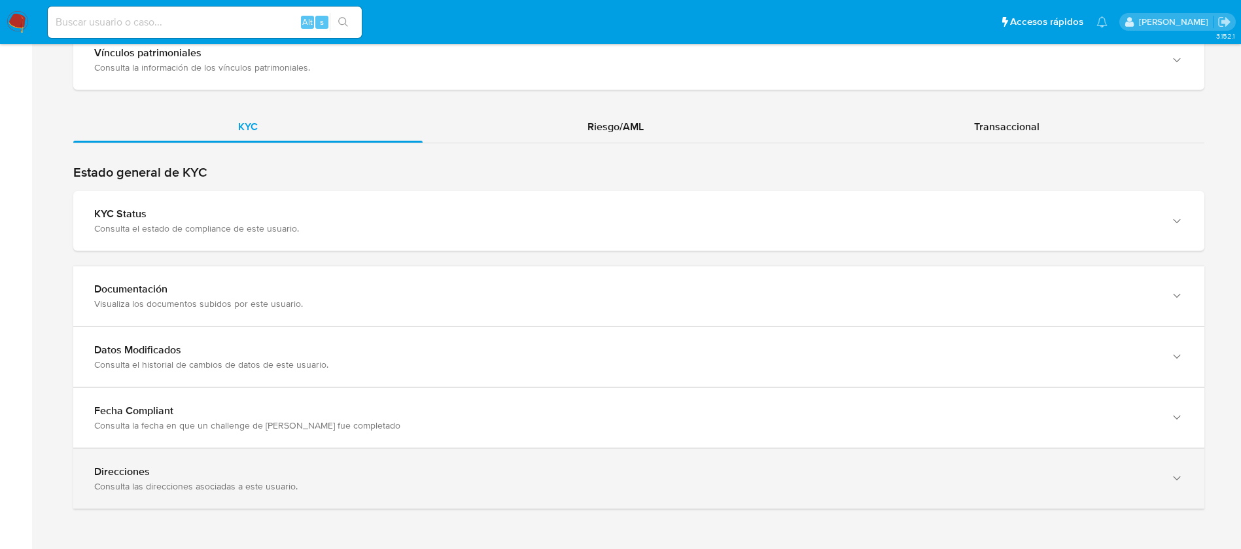
click at [240, 465] on div "Direcciones" at bounding box center [625, 471] width 1063 height 13
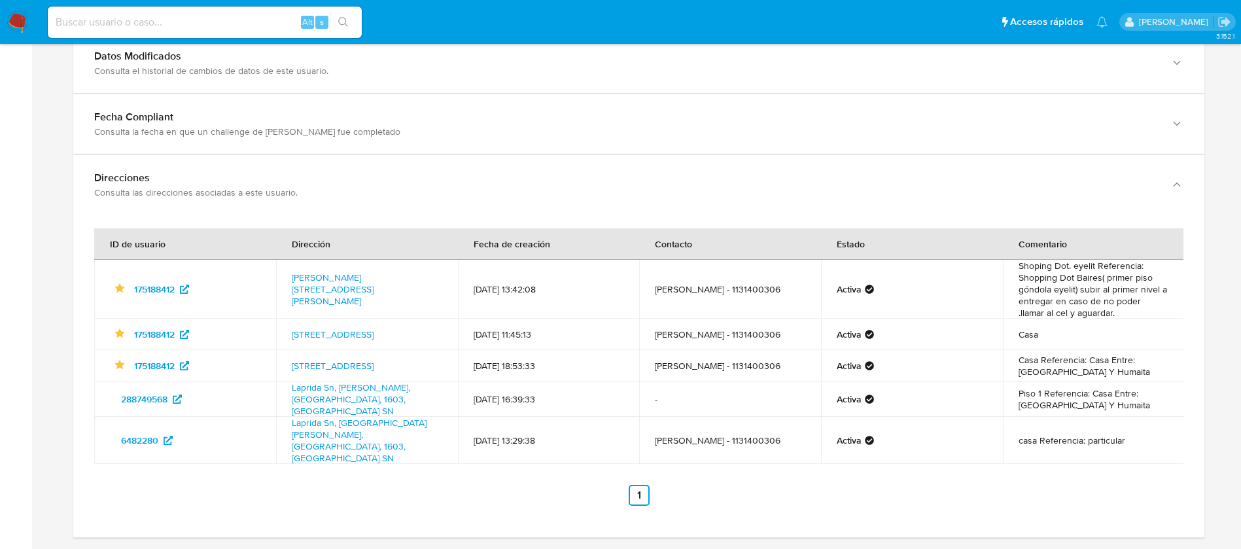
scroll to position [1447, 0]
